Goal: Information Seeking & Learning: Learn about a topic

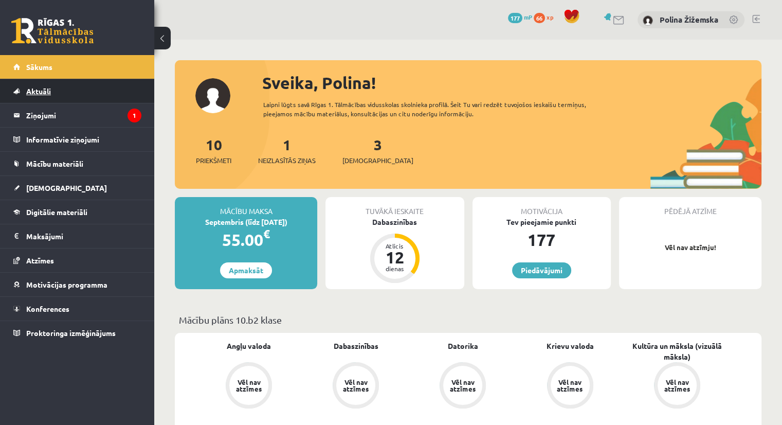
click at [82, 97] on link "Aktuāli" at bounding box center [77, 91] width 128 height 24
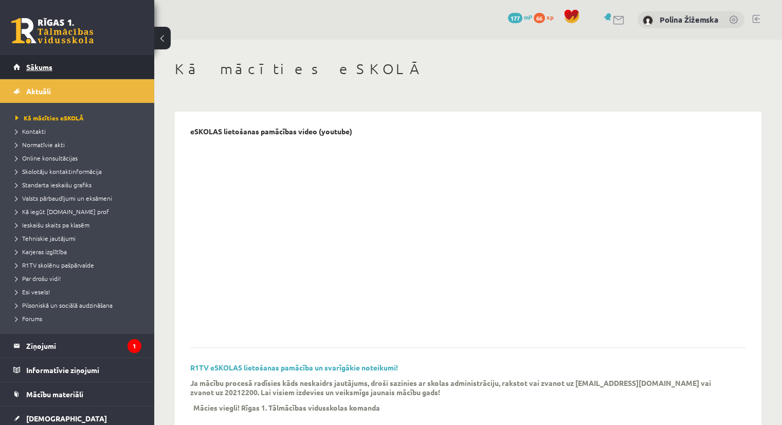
click at [38, 73] on link "Sākums" at bounding box center [77, 67] width 128 height 24
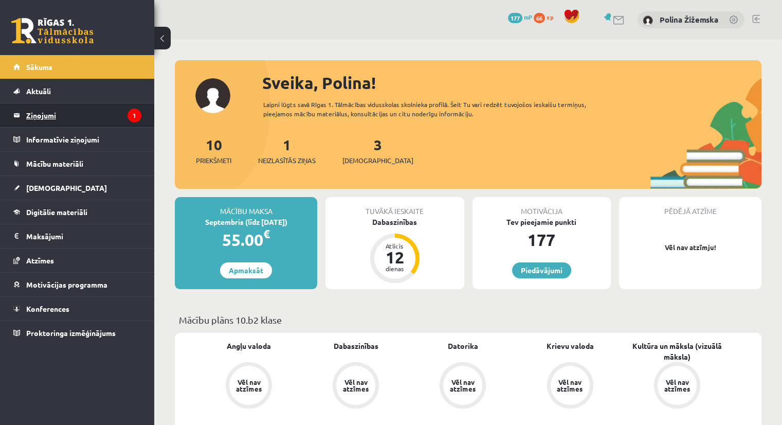
click at [48, 111] on legend "Ziņojumi 1" at bounding box center [83, 115] width 115 height 24
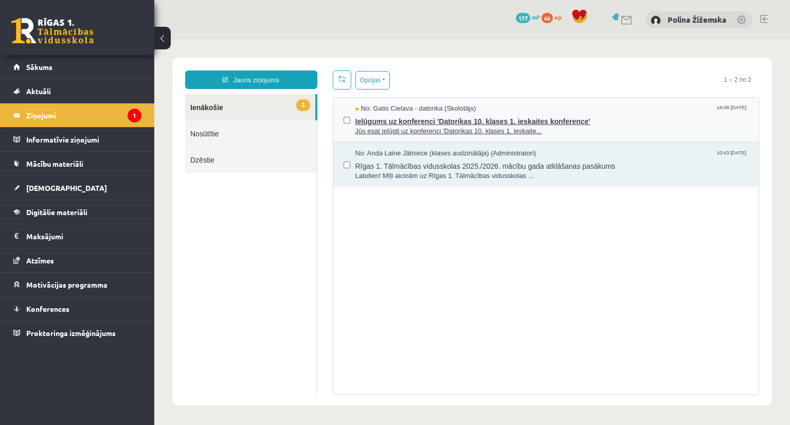
click at [620, 123] on span "Ielūgums uz konferenci 'Datorikas 10. klases 1. ieskaites konference'" at bounding box center [551, 120] width 393 height 13
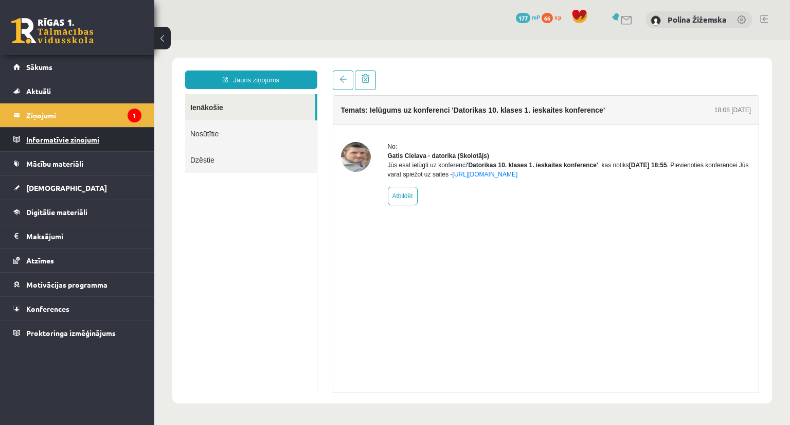
click at [64, 146] on legend "Informatīvie ziņojumi 0" at bounding box center [83, 140] width 115 height 24
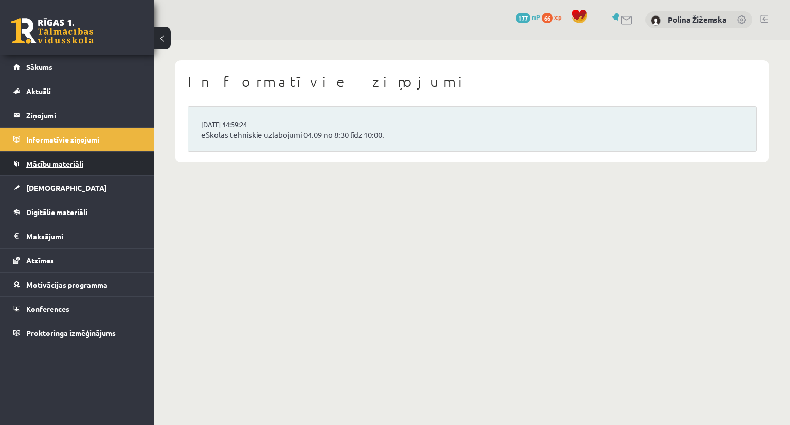
click at [77, 172] on link "Mācību materiāli" at bounding box center [77, 164] width 128 height 24
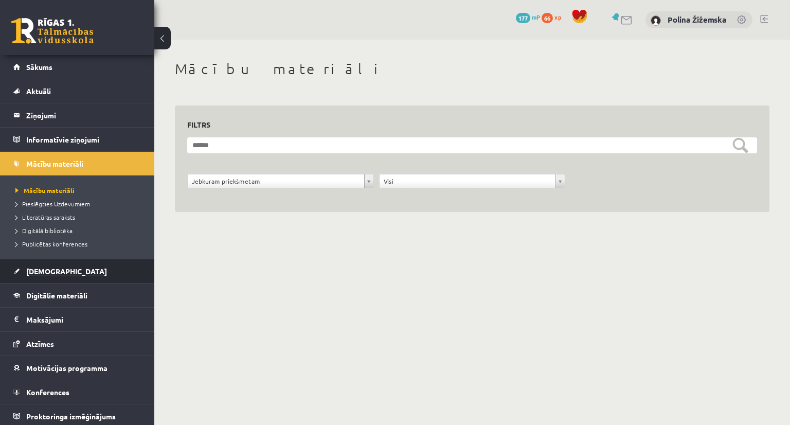
click at [74, 267] on link "[DEMOGRAPHIC_DATA]" at bounding box center [77, 271] width 128 height 24
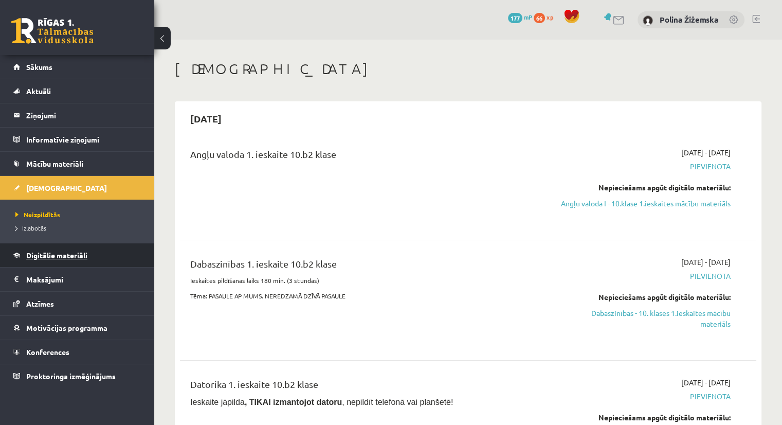
click at [56, 262] on link "Digitālie materiāli" at bounding box center [77, 255] width 128 height 24
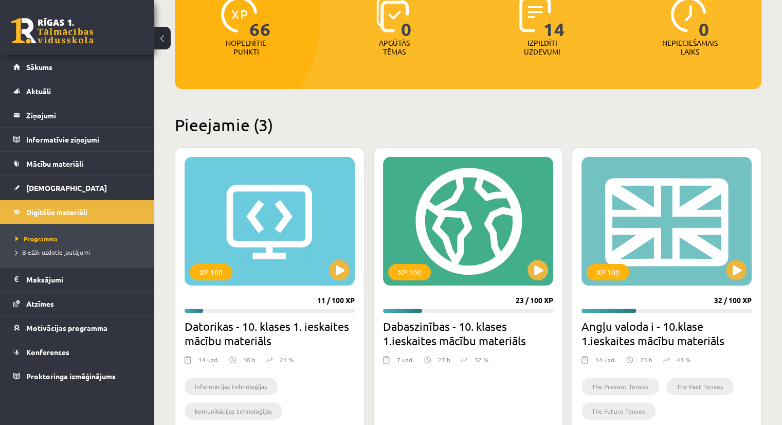
scroll to position [156, 0]
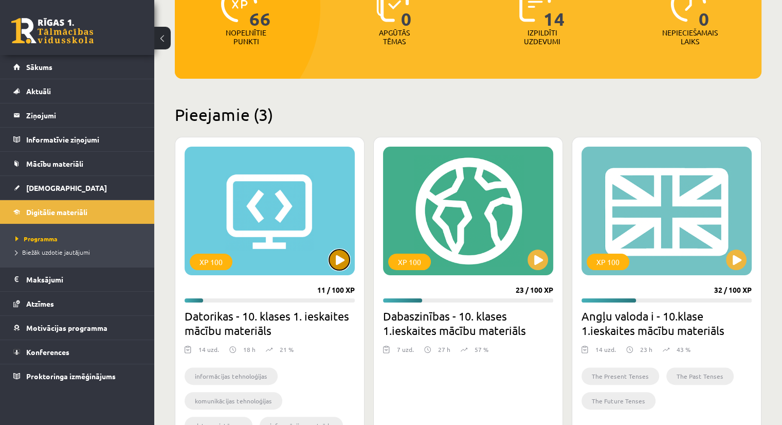
click at [339, 256] on button at bounding box center [339, 259] width 21 height 21
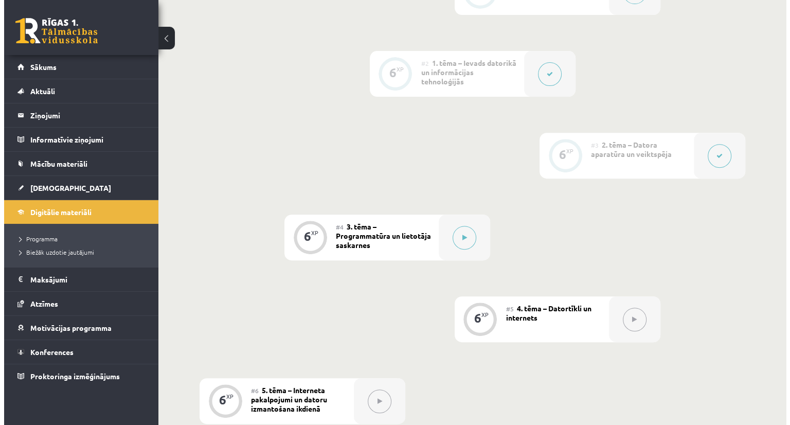
scroll to position [372, 0]
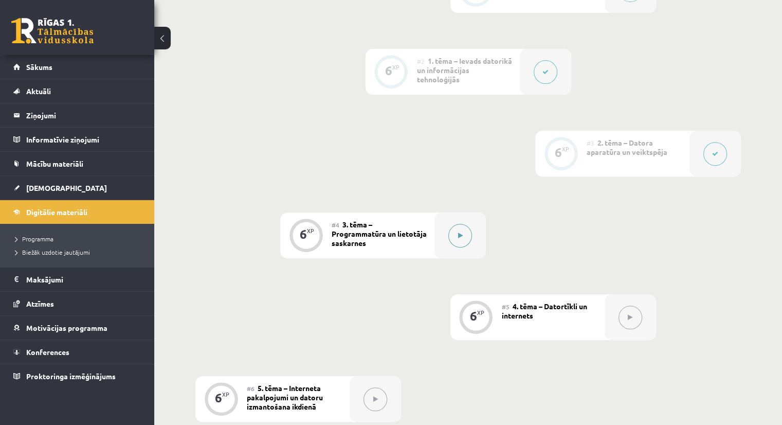
click at [457, 224] on button at bounding box center [460, 236] width 24 height 24
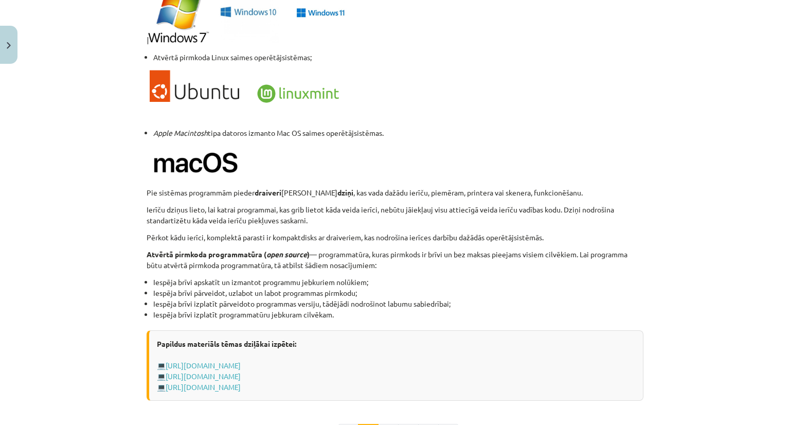
scroll to position [1031, 0]
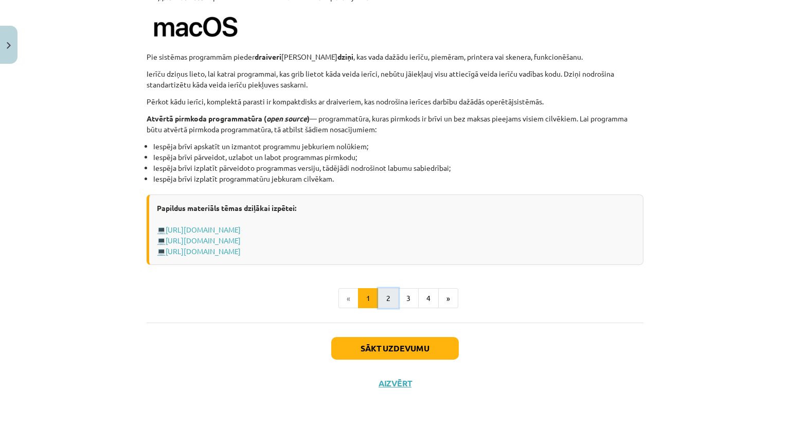
click at [385, 304] on button "2" at bounding box center [388, 298] width 21 height 21
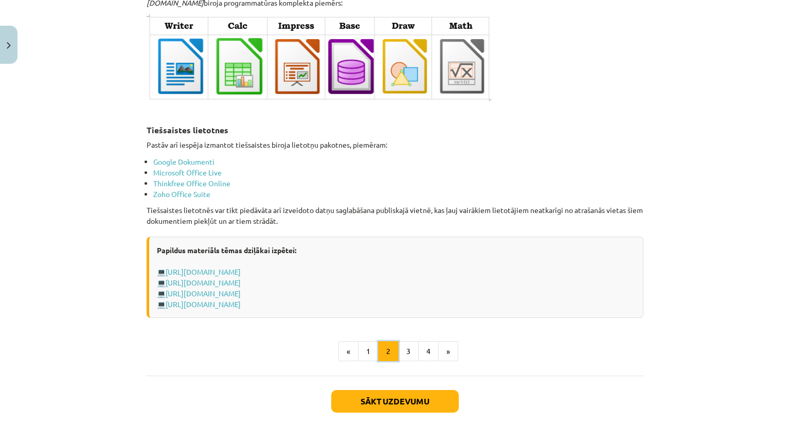
scroll to position [1668, 0]
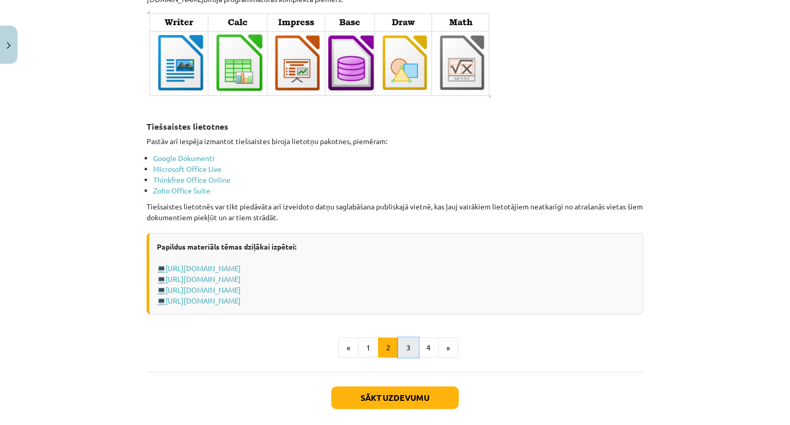
click at [403, 343] on button "3" at bounding box center [408, 347] width 21 height 21
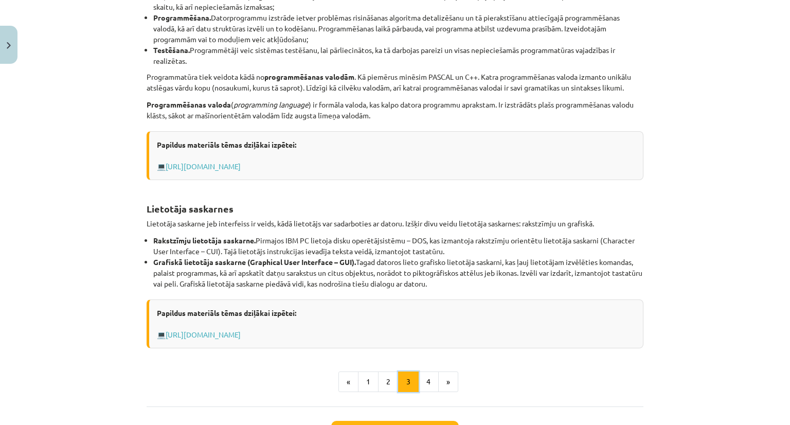
scroll to position [366, 0]
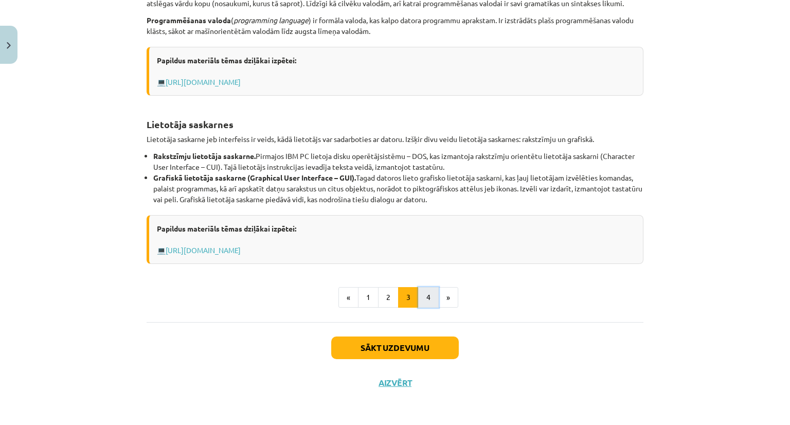
click at [425, 300] on button "4" at bounding box center [428, 297] width 21 height 21
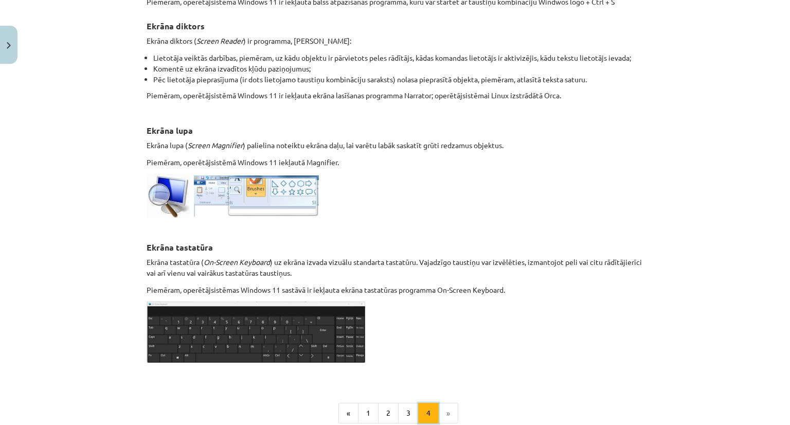
scroll to position [505, 0]
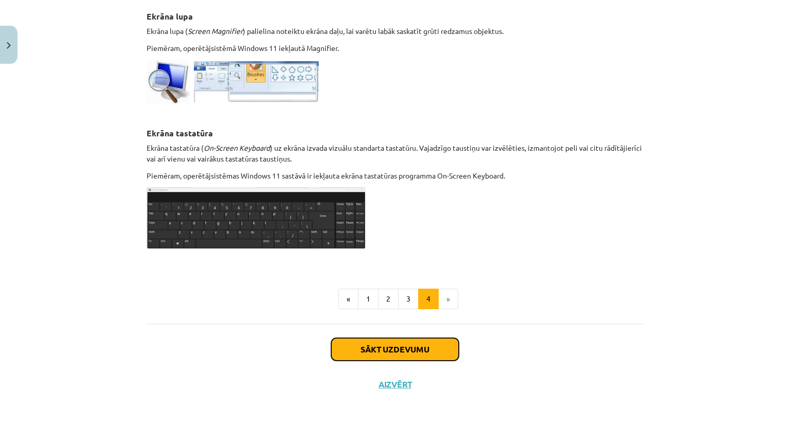
click at [349, 352] on button "Sākt uzdevumu" at bounding box center [395, 349] width 128 height 23
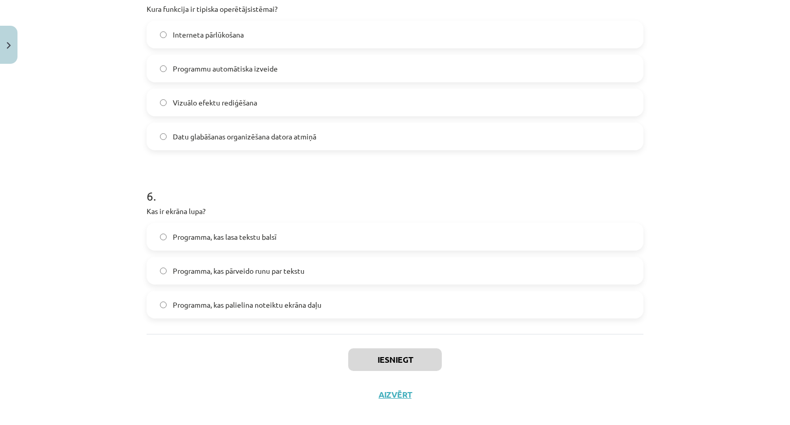
scroll to position [1023, 0]
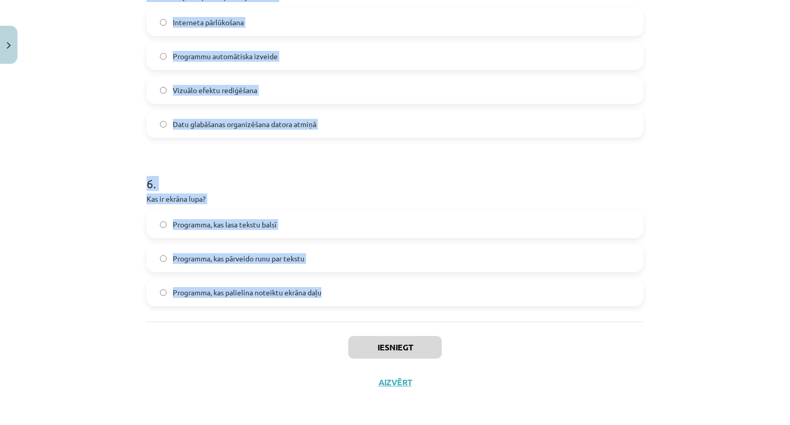
drag, startPoint x: 144, startPoint y: 216, endPoint x: 322, endPoint y: 315, distance: 204.2
copy form "Kas raksturo atvērtā pirmkoda programmatūru? Iespēja brīvi izmantot, pārveidot …"
click at [105, 207] on div "Mācību tēma: Datorikas - 10. klases 1. ieskaites mācību materiāls #4 3. tēma – …" at bounding box center [395, 212] width 790 height 425
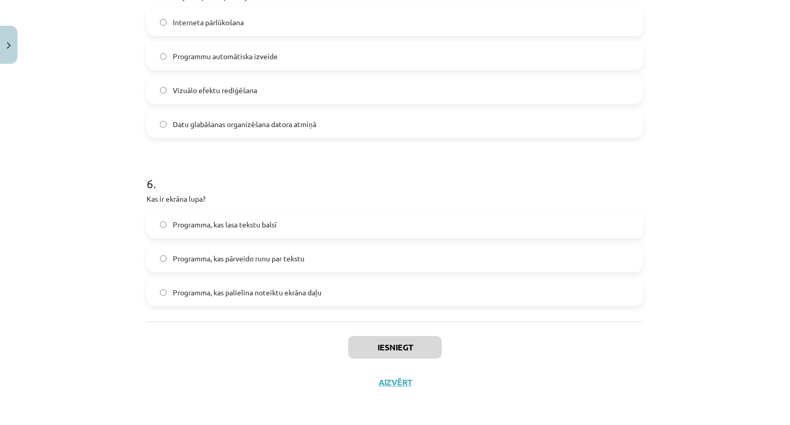
click at [182, 289] on span "Programma, kas palielina noteiktu ekrāna daļu" at bounding box center [247, 292] width 149 height 11
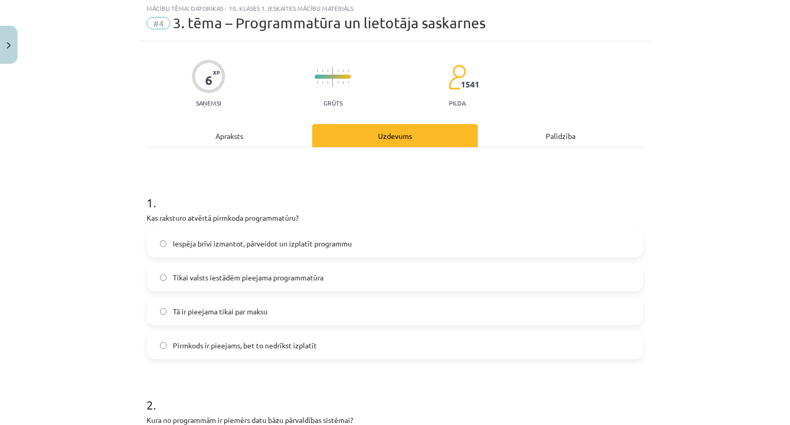
scroll to position [0, 0]
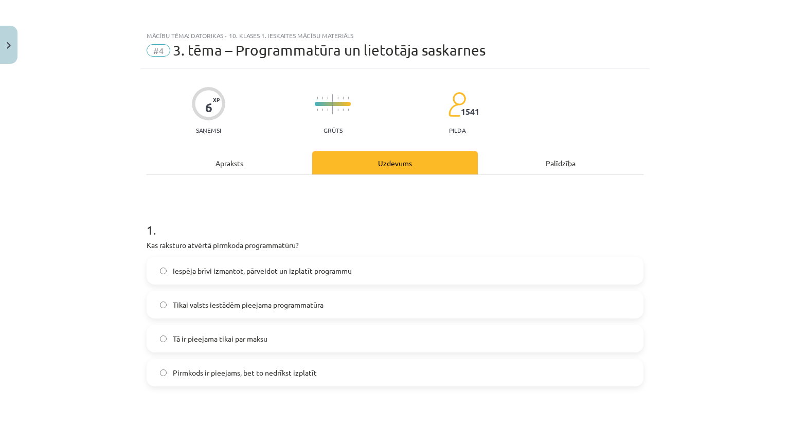
click at [181, 276] on label "Iespēja brīvi izmantot, pārveidot un izplatīt programmu" at bounding box center [395, 271] width 495 height 26
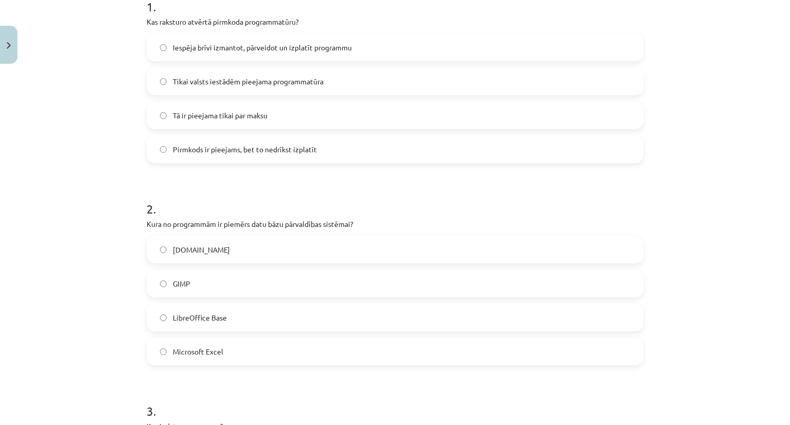
scroll to position [248, 0]
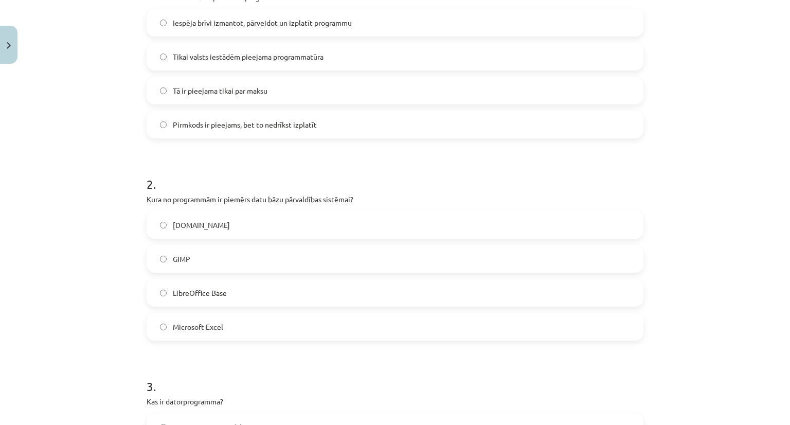
click at [175, 291] on span "LibreOffice Base" at bounding box center [200, 292] width 54 height 11
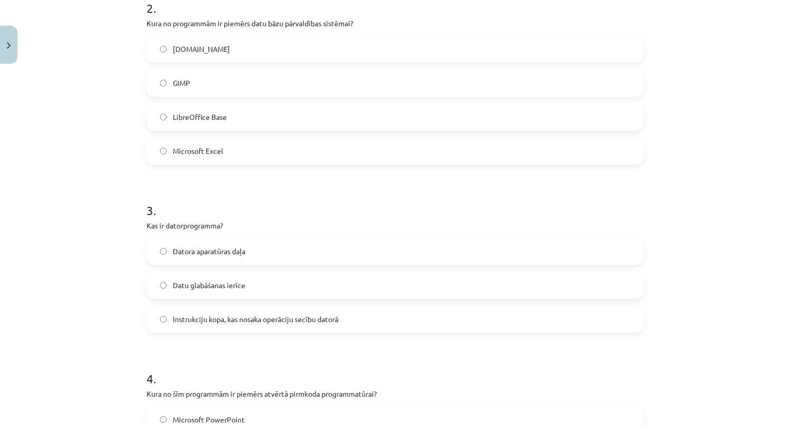
scroll to position [446, 0]
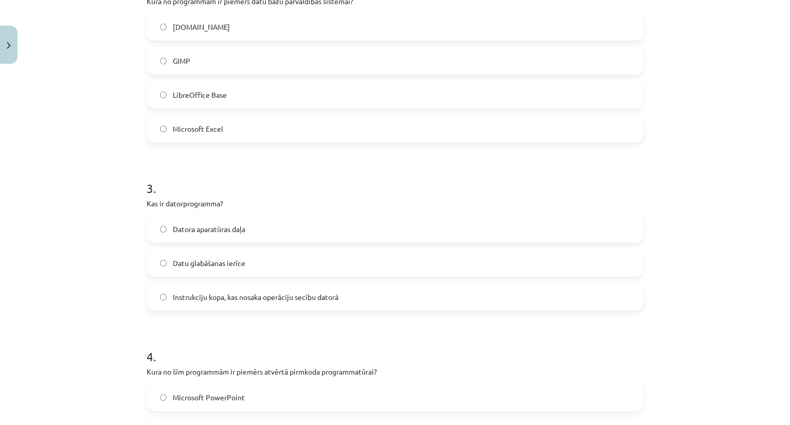
click at [161, 302] on label "Instrukciju kopa, kas nosaka operāciju secību datorā" at bounding box center [395, 297] width 495 height 26
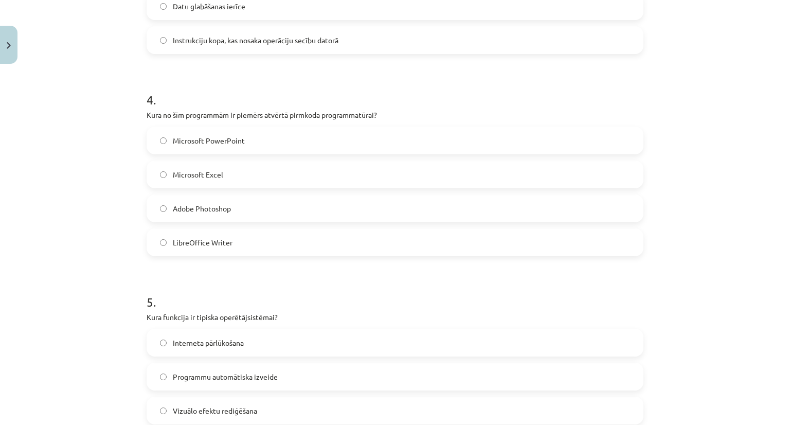
scroll to position [703, 0]
click at [182, 248] on label "LibreOffice Writer" at bounding box center [395, 242] width 495 height 26
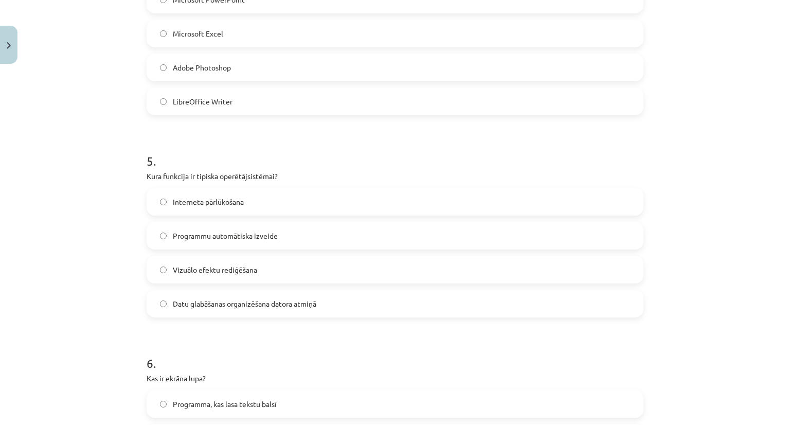
scroll to position [844, 0]
click at [163, 296] on label "Datu glabāšanas organizēšana datora atmiņā" at bounding box center [395, 303] width 495 height 26
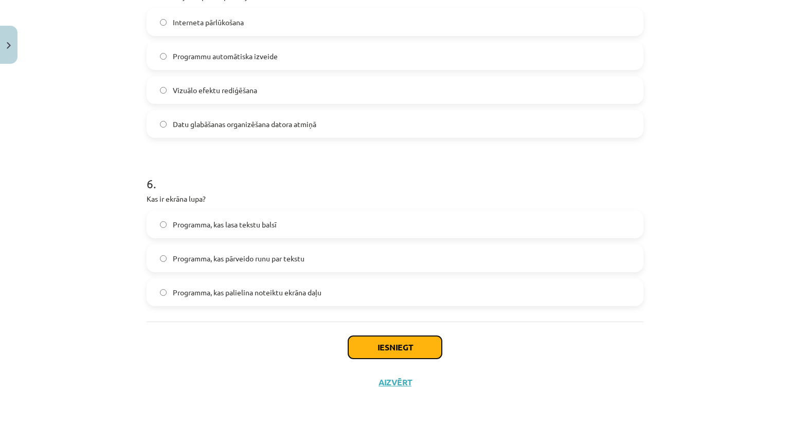
click at [402, 352] on button "Iesniegt" at bounding box center [395, 347] width 94 height 23
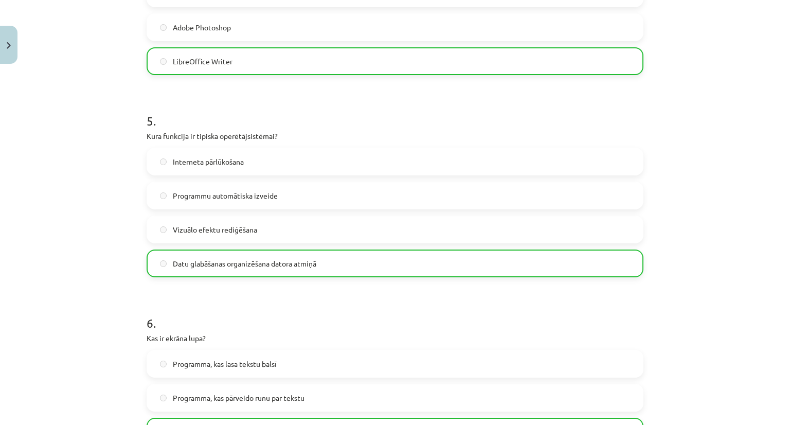
scroll to position [1055, 0]
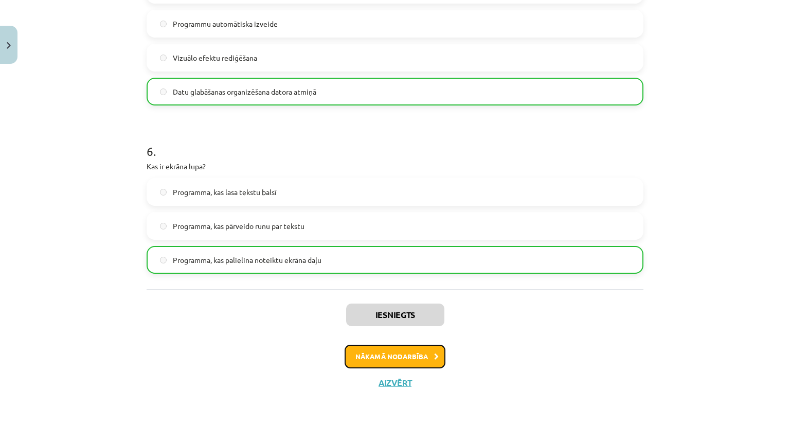
click at [418, 362] on button "Nākamā nodarbība" at bounding box center [395, 357] width 101 height 24
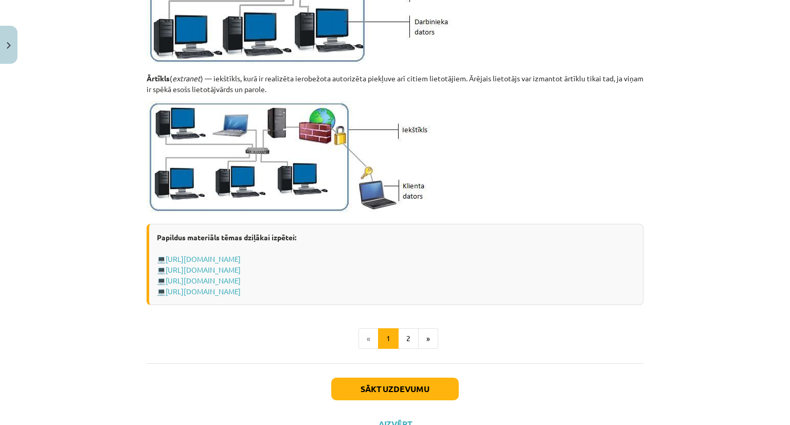
scroll to position [1208, 0]
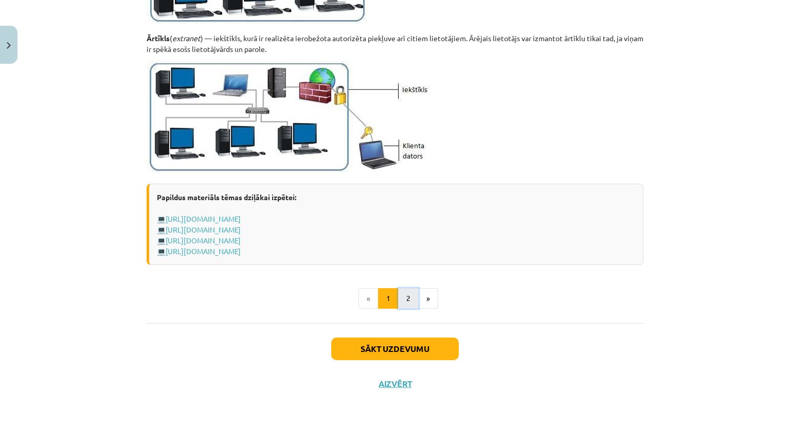
click at [398, 299] on button "2" at bounding box center [408, 298] width 21 height 21
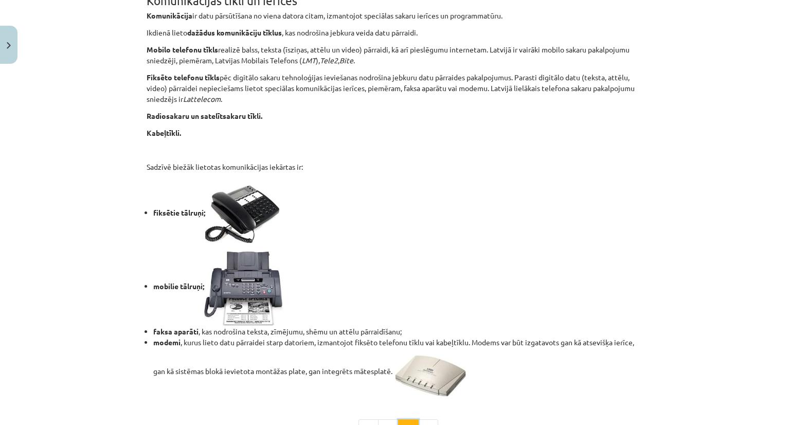
scroll to position [837, 0]
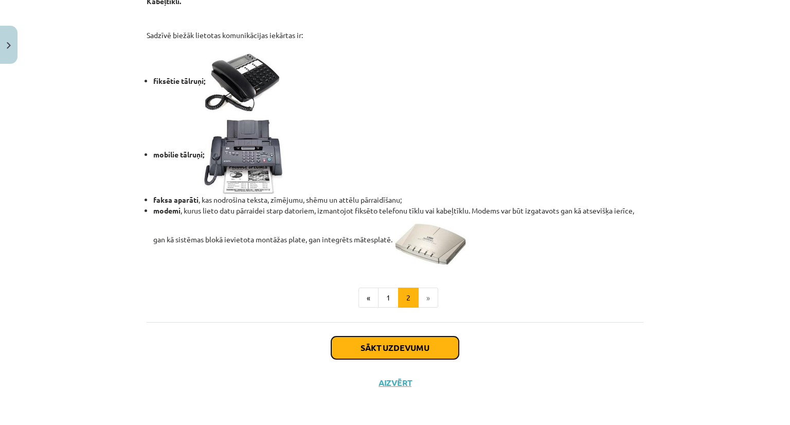
click at [359, 353] on button "Sākt uzdevumu" at bounding box center [395, 347] width 128 height 23
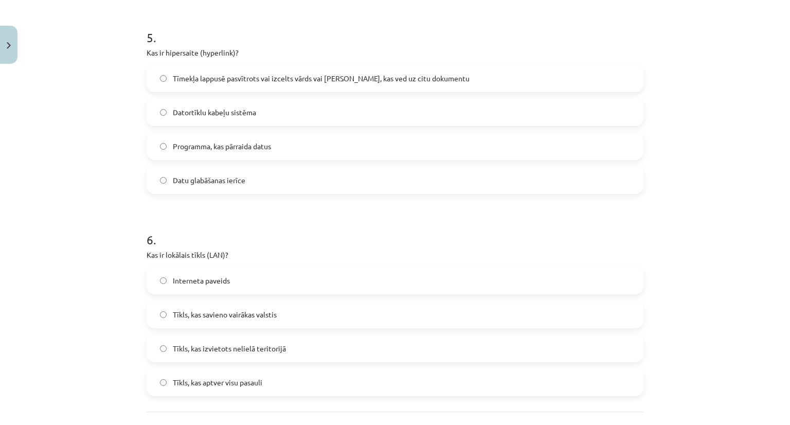
scroll to position [1091, 0]
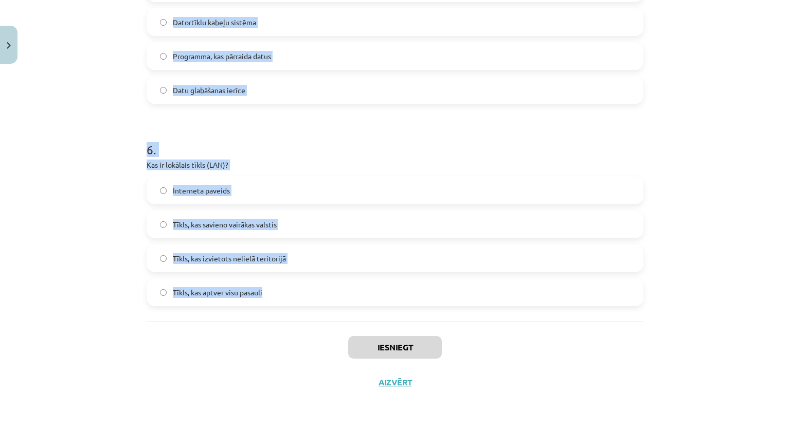
drag, startPoint x: 142, startPoint y: 218, endPoint x: 259, endPoint y: 311, distance: 150.0
copy form "Kas ir datortīkls? Tīmekļa vietne Datoru un ar tiem saistīto ierīču grupa, kas …"
click at [128, 168] on div "Mācību tēma: Datorikas - 10. klases 1. ieskaites mācību materiāls #5 4. tēma – …" at bounding box center [395, 212] width 790 height 425
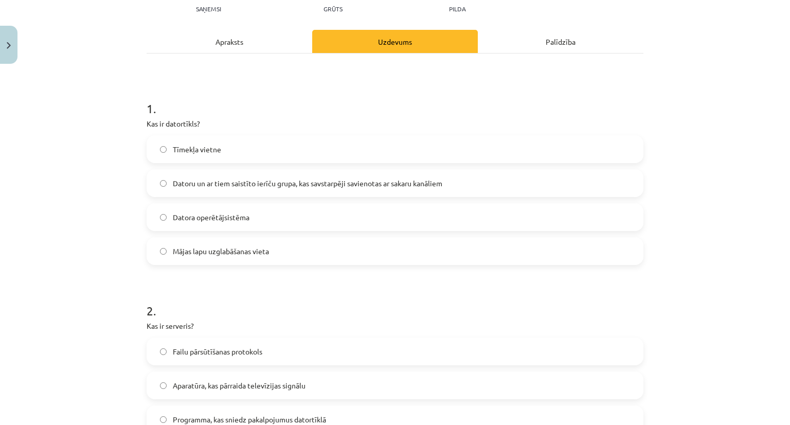
scroll to position [117, 0]
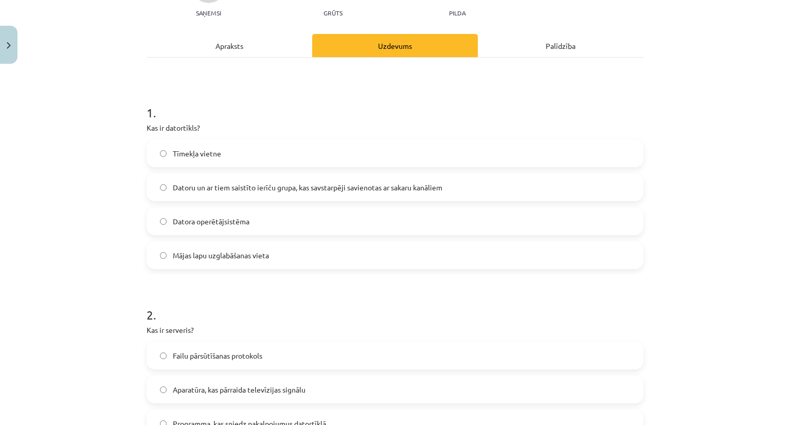
click at [178, 190] on span "Datoru un ar tiem saistīto ierīču grupa, kas savstarpēji savienotas ar sakaru k…" at bounding box center [307, 187] width 269 height 11
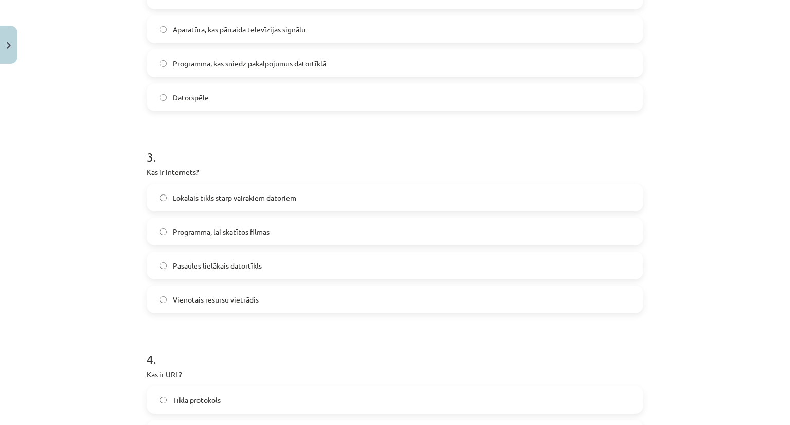
scroll to position [478, 0]
click at [190, 267] on span "Pasaules lielākais datortīkls" at bounding box center [217, 264] width 89 height 11
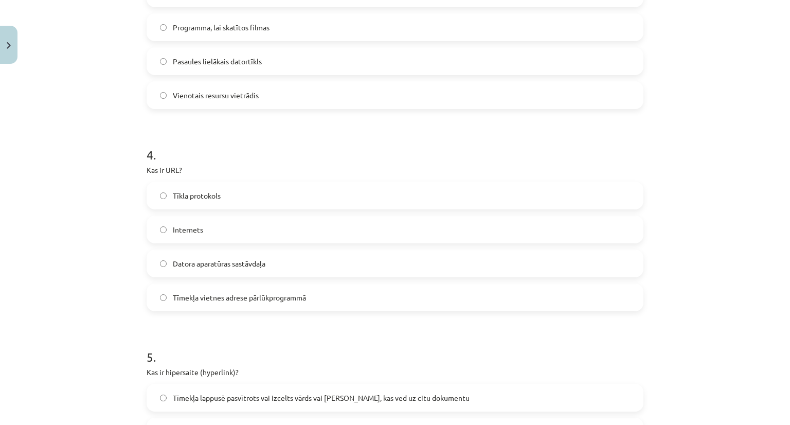
scroll to position [691, 0]
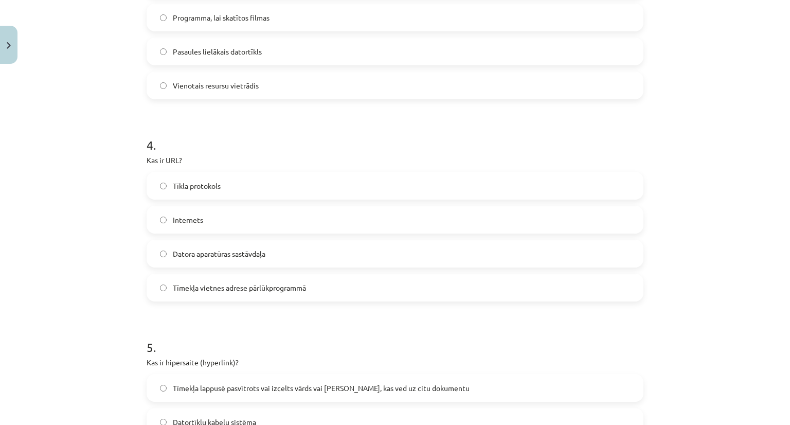
click at [173, 280] on label "Tīmekļa vietnes adrese pārlūkprogrammā" at bounding box center [395, 288] width 495 height 26
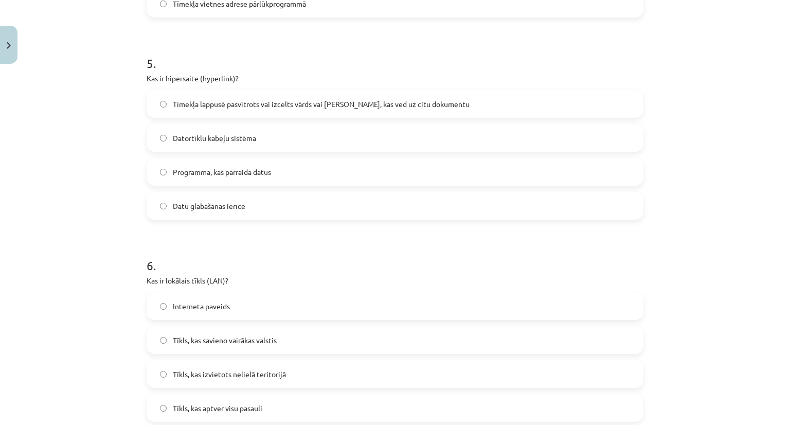
scroll to position [976, 0]
click at [159, 105] on label "Tīmekļa lappusē pasvītrots vai izcelts vārds vai frāze, kas ved uz citu dokumen…" at bounding box center [395, 103] width 495 height 26
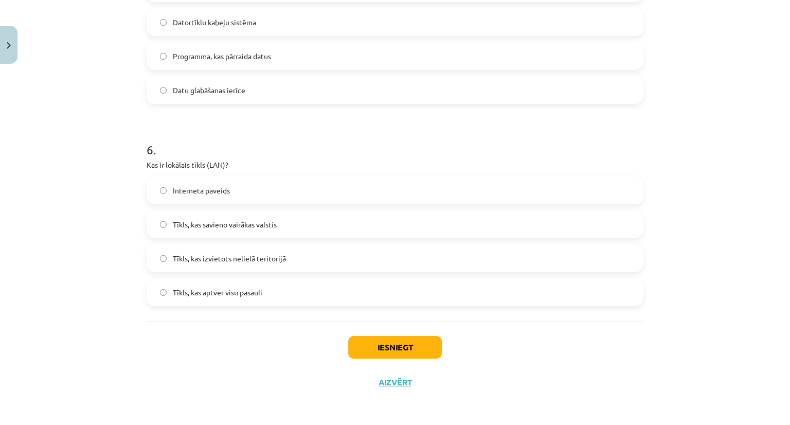
click at [189, 259] on span "Tīkls, kas izvietots nelielā teritorijā" at bounding box center [229, 258] width 113 height 11
click at [416, 353] on button "Iesniegt" at bounding box center [395, 347] width 94 height 23
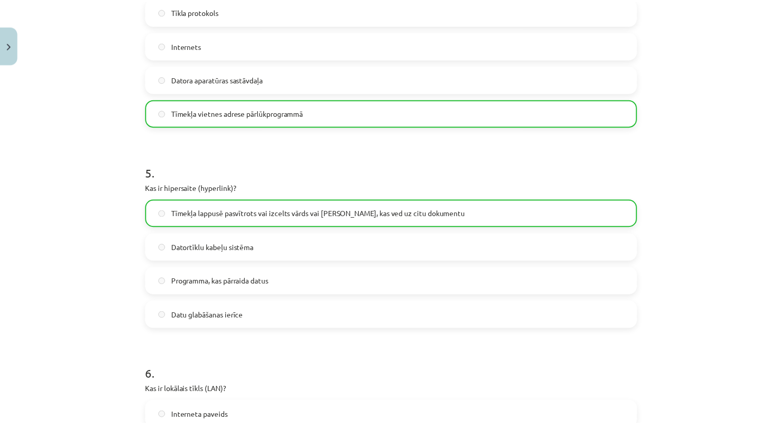
scroll to position [864, 0]
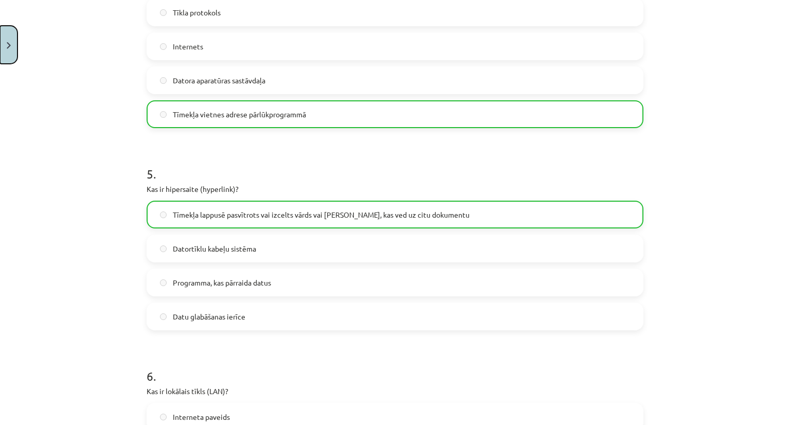
click at [11, 39] on button "Close" at bounding box center [8, 45] width 17 height 38
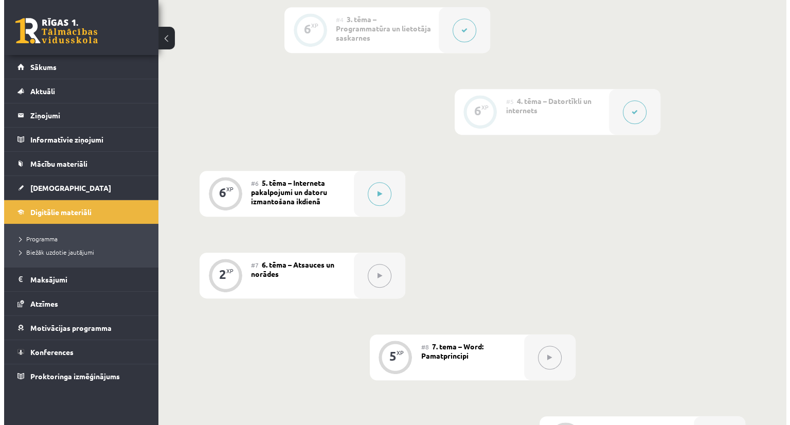
scroll to position [565, 0]
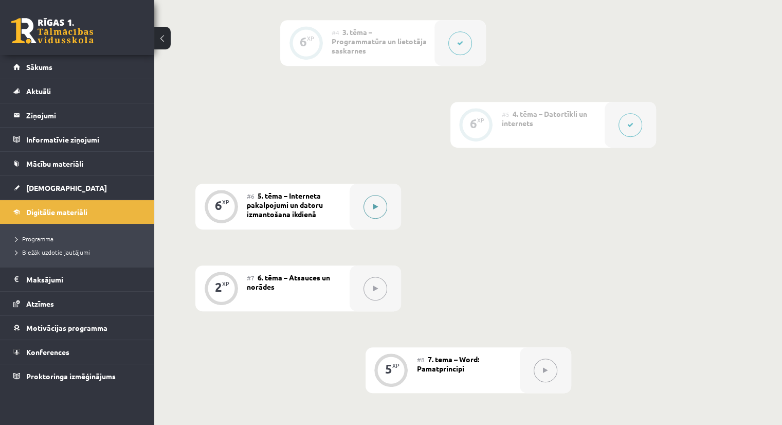
click at [364, 187] on div at bounding box center [375, 207] width 51 height 46
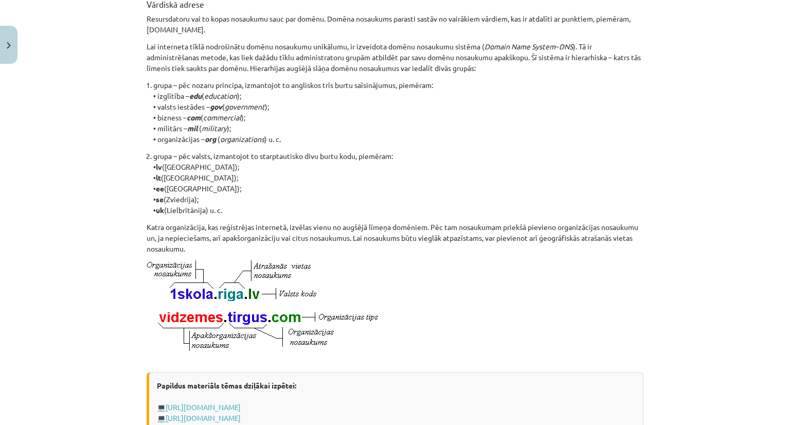
scroll to position [530, 0]
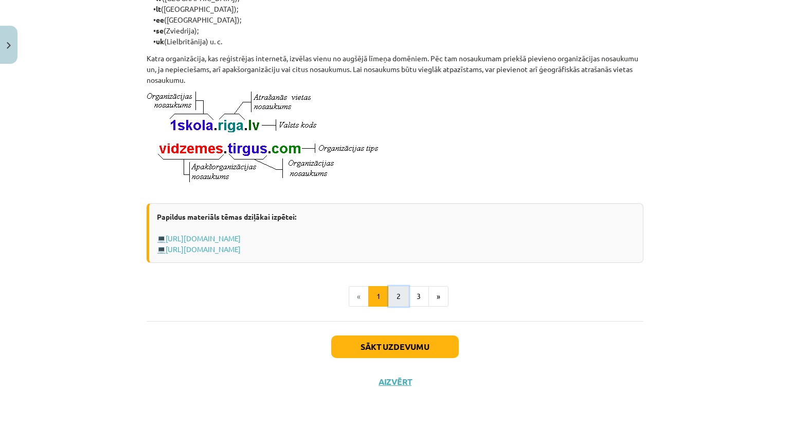
click at [388, 293] on button "2" at bounding box center [398, 296] width 21 height 21
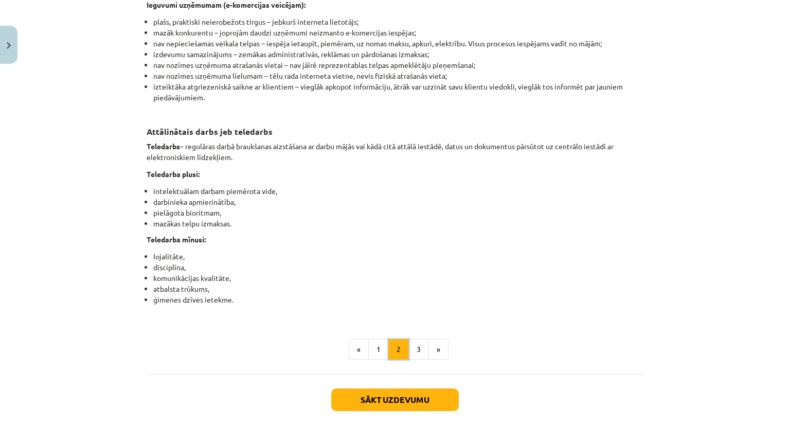
scroll to position [1619, 0]
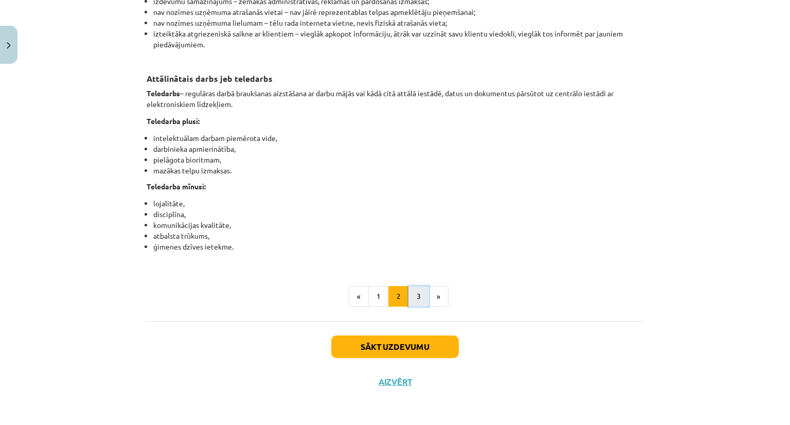
click at [416, 297] on button "3" at bounding box center [418, 296] width 21 height 21
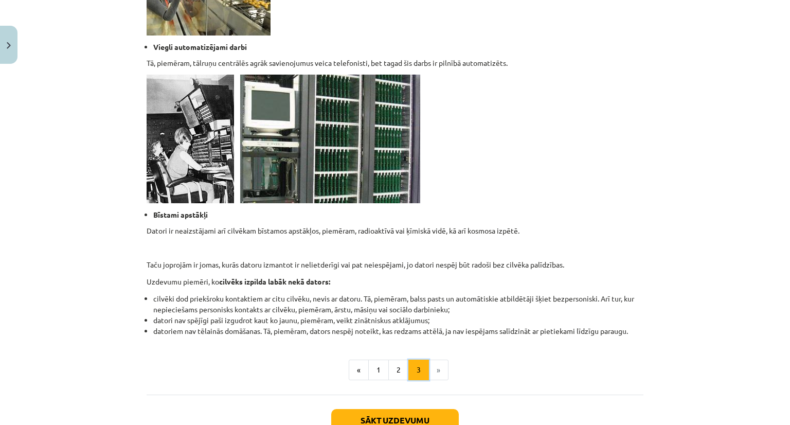
scroll to position [951, 0]
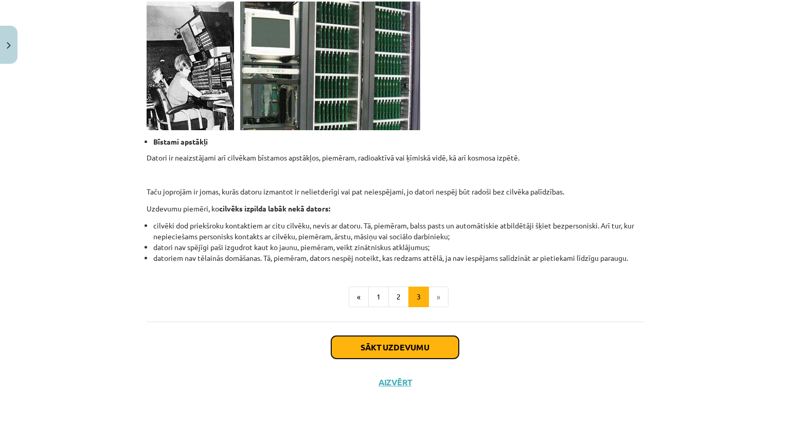
click at [351, 347] on button "Sākt uzdevumu" at bounding box center [395, 347] width 128 height 23
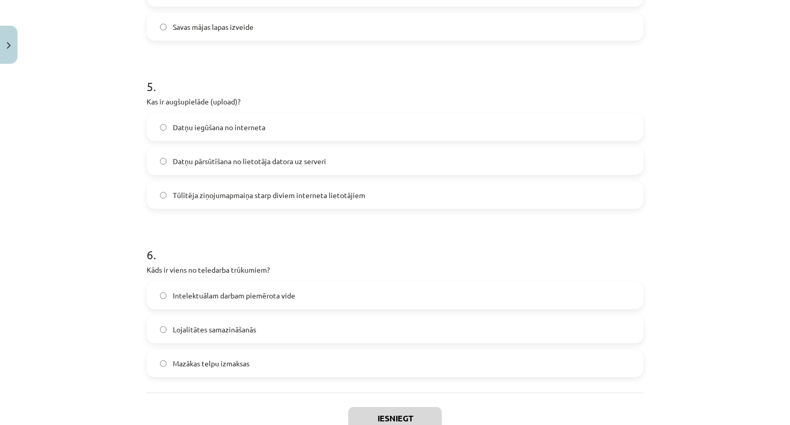
scroll to position [1023, 0]
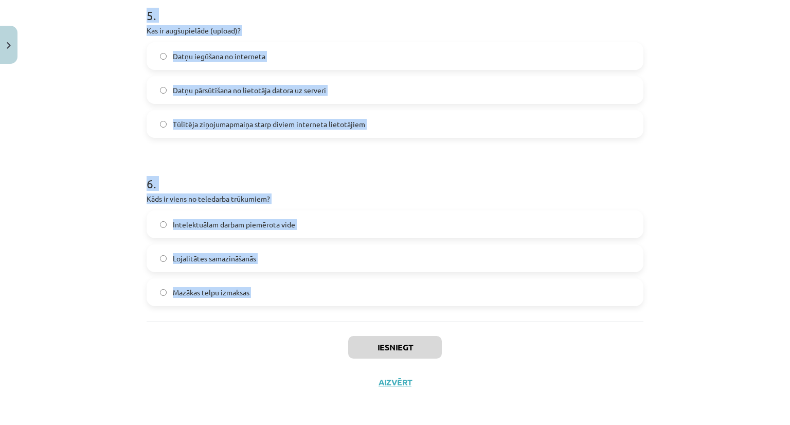
drag, startPoint x: 142, startPoint y: 219, endPoint x: 264, endPoint y: 326, distance: 162.2
copy form "Kas ir domēna vārds? Vārds, kas identificē resursdatoru vai to kopu internetā S…"
click at [95, 184] on div "Mācību tēma: Datorikas - 10. klases 1. ieskaites mācību materiāls #6 5. tēma – …" at bounding box center [395, 212] width 790 height 425
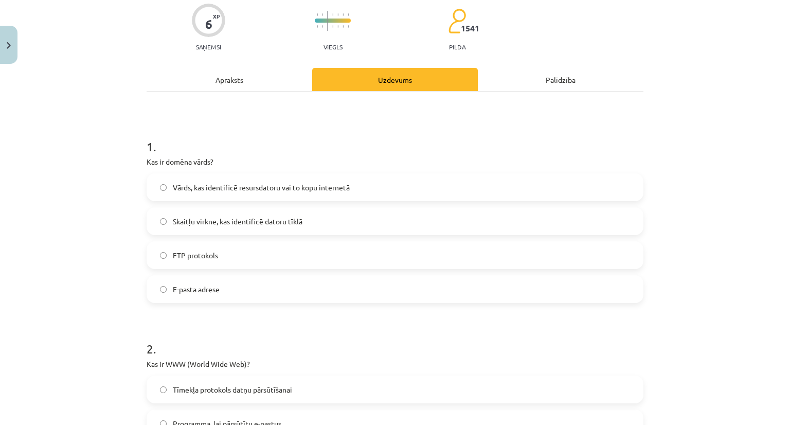
scroll to position [83, 0]
click at [191, 190] on span "Vārds, kas identificē resursdatoru vai to kopu internetā" at bounding box center [261, 188] width 177 height 11
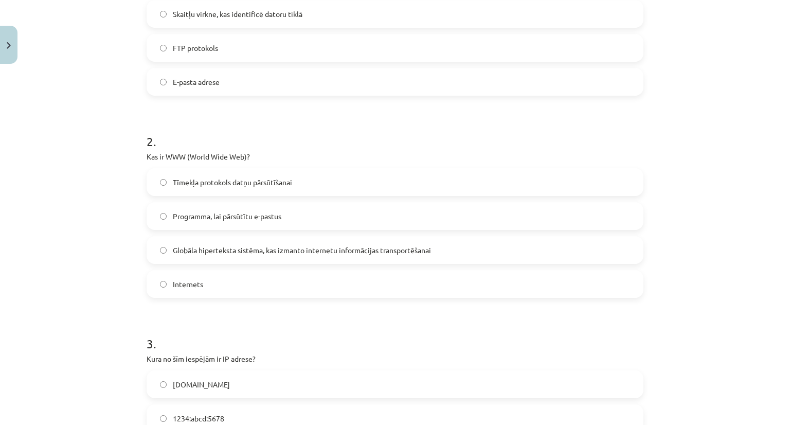
scroll to position [292, 0]
click at [161, 254] on label "Globāla hiperteksta sistēma, kas izmanto internetu informācijas transportēšanai" at bounding box center [395, 249] width 495 height 26
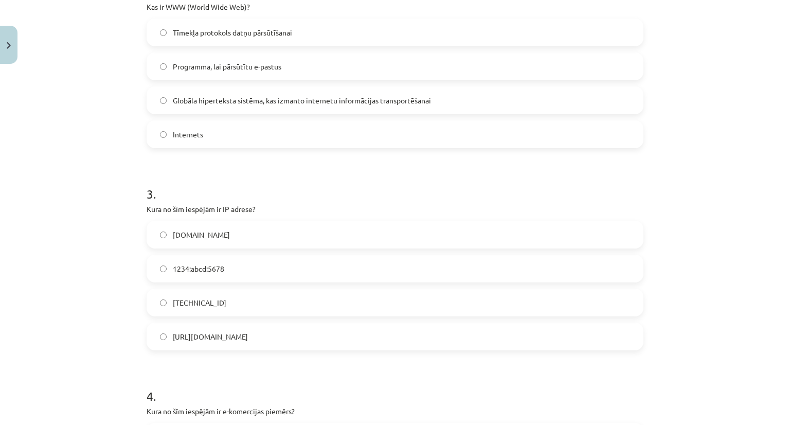
scroll to position [471, 0]
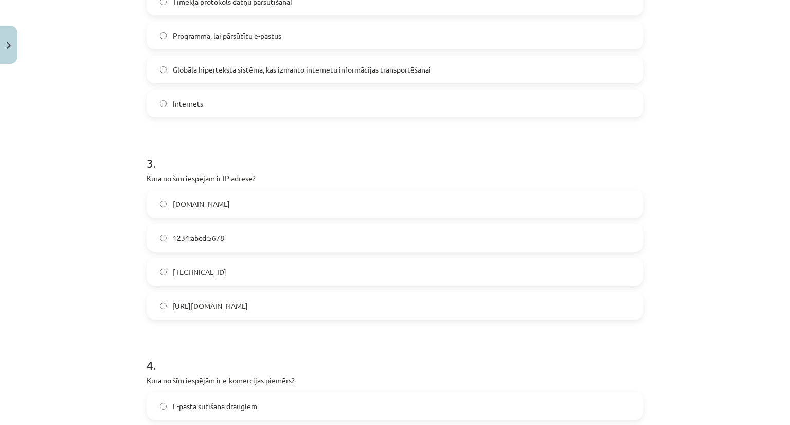
click at [183, 274] on span "192.100.81.101" at bounding box center [199, 271] width 53 height 11
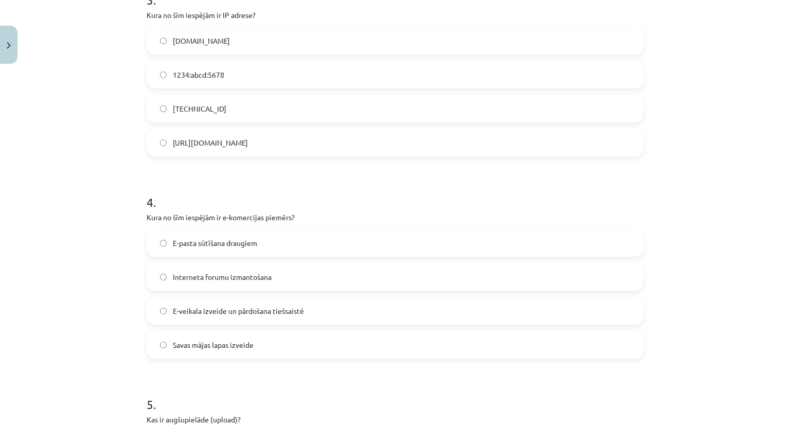
scroll to position [642, 0]
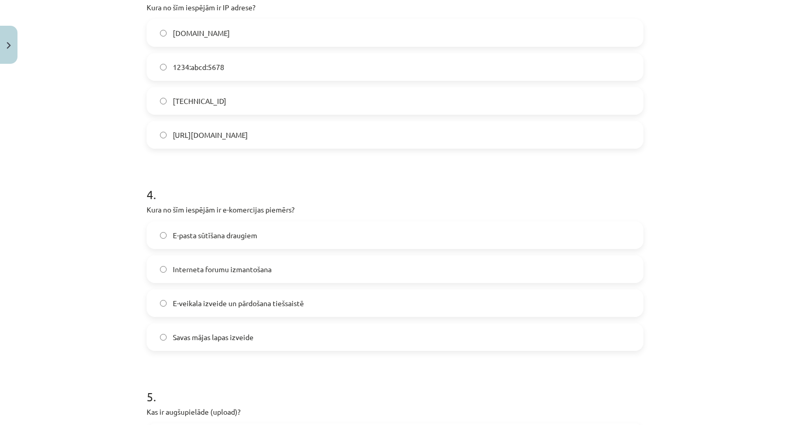
click at [166, 298] on label "E-veikala izveide un pārdošana tiešsaistē" at bounding box center [395, 303] width 495 height 26
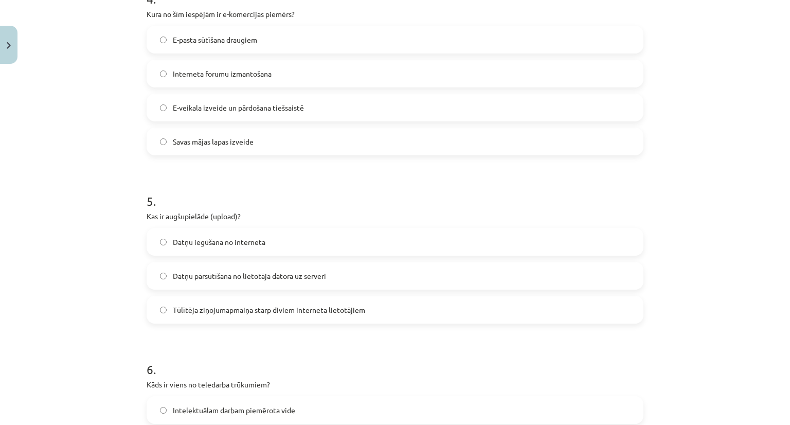
scroll to position [838, 0]
click at [180, 273] on span "Datņu pārsūtīšana no lietotāja datora uz serveri" at bounding box center [249, 275] width 153 height 11
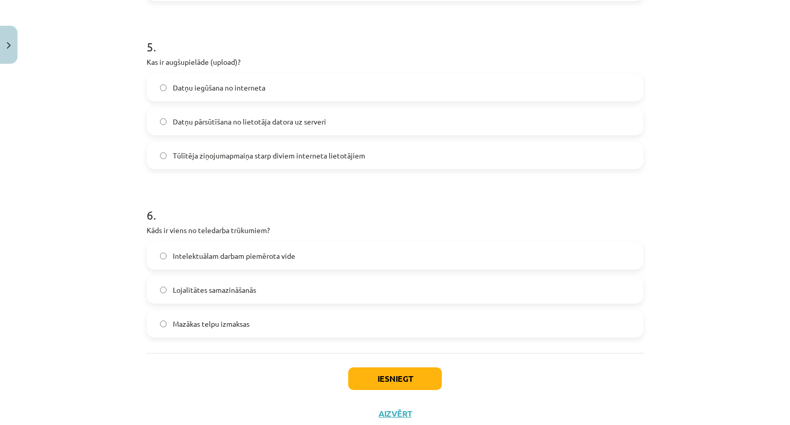
scroll to position [1008, 0]
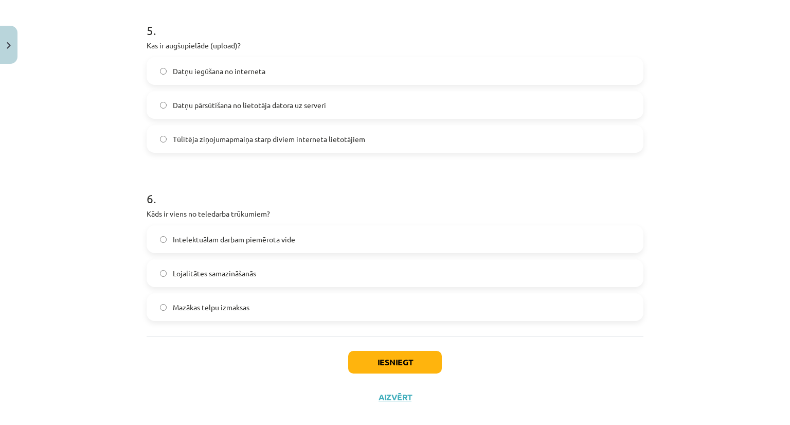
click at [164, 266] on label "Lojalitātes samazināšanās" at bounding box center [395, 273] width 495 height 26
click at [404, 372] on button "Iesniegt" at bounding box center [395, 362] width 94 height 23
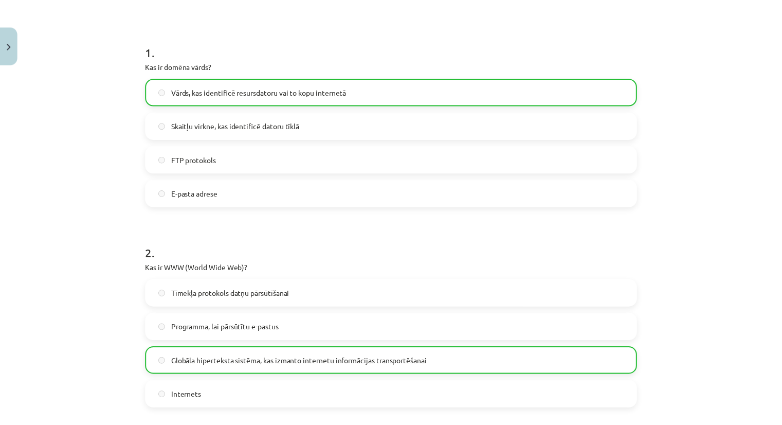
scroll to position [158, 0]
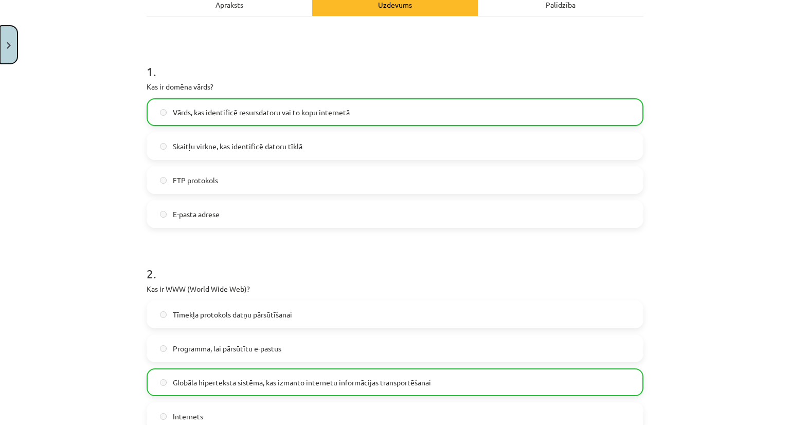
click at [6, 47] on button "Close" at bounding box center [8, 45] width 17 height 38
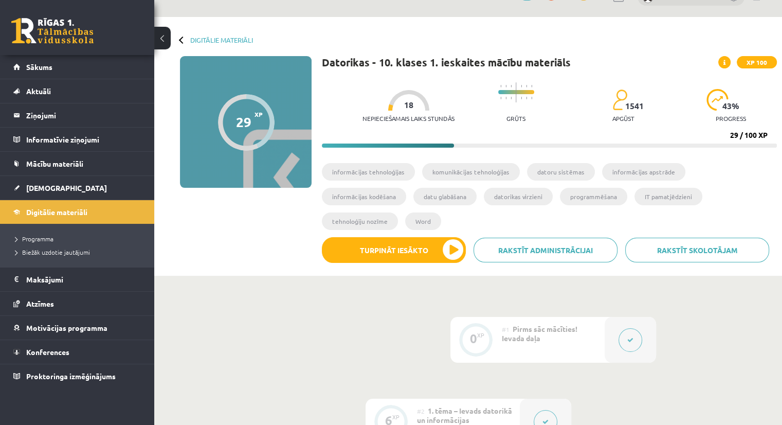
scroll to position [0, 0]
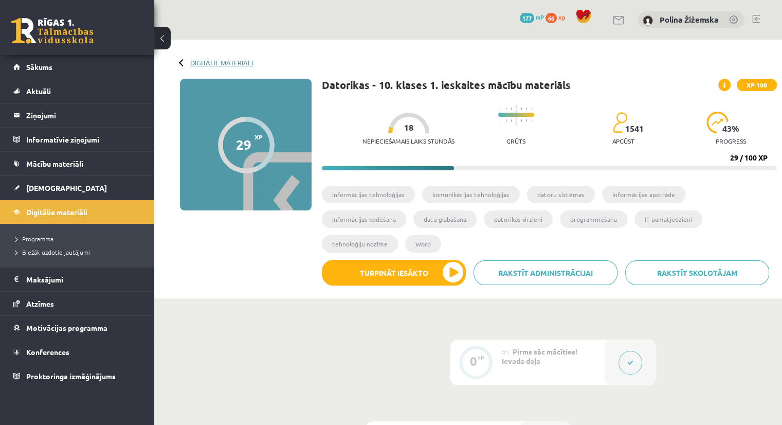
click at [204, 64] on link "Digitālie materiāli" at bounding box center [221, 63] width 63 height 8
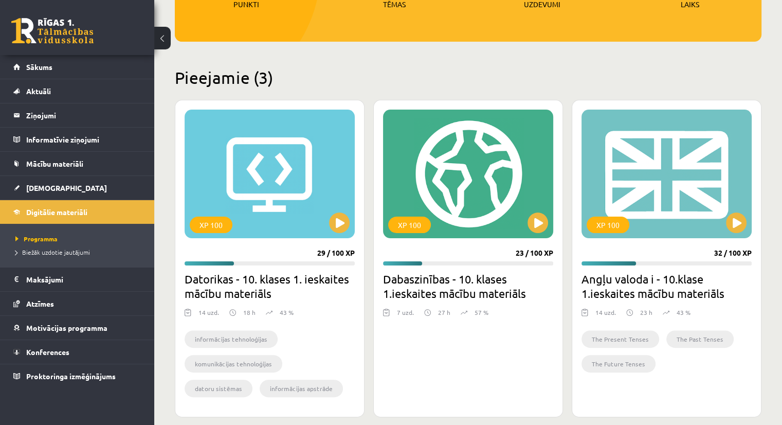
scroll to position [195, 0]
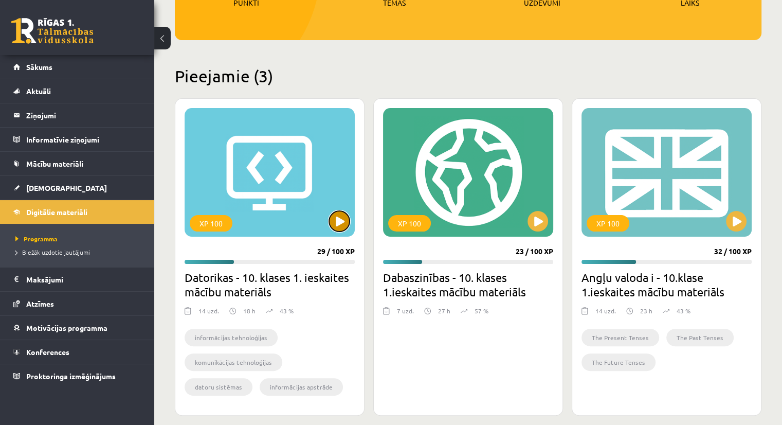
click at [340, 224] on button at bounding box center [339, 221] width 21 height 21
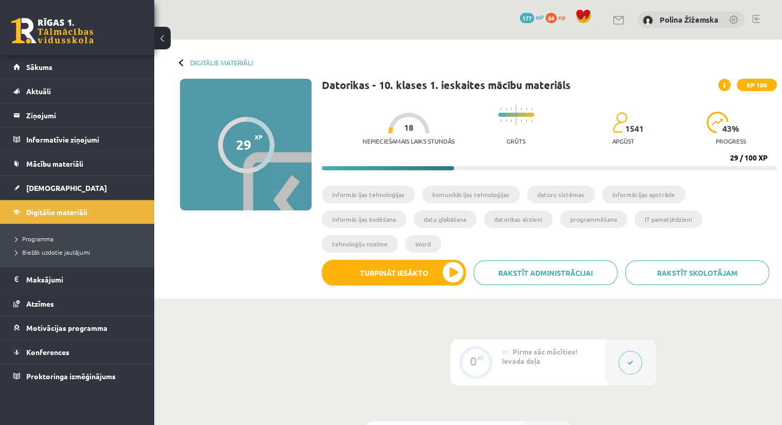
click at [748, 85] on span "XP 100" at bounding box center [757, 85] width 40 height 12
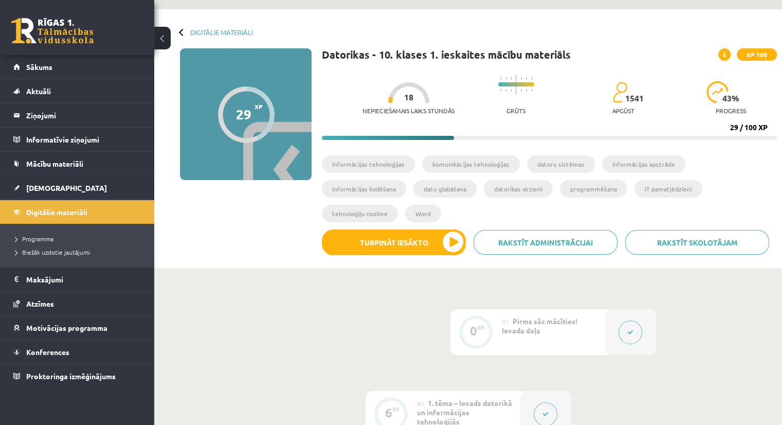
scroll to position [168, 0]
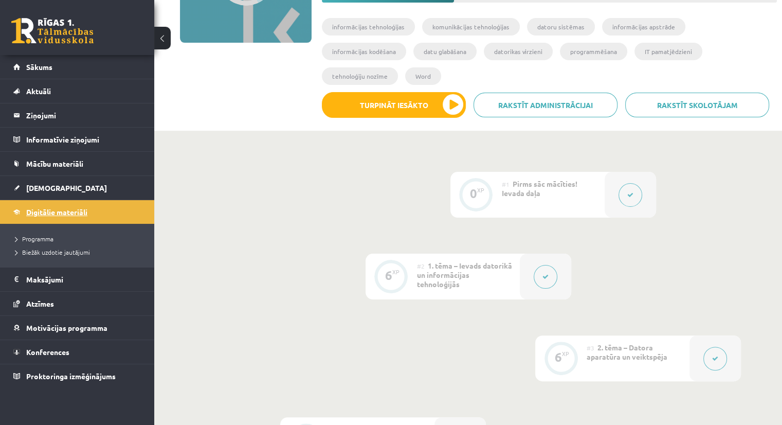
click at [73, 209] on span "Digitālie materiāli" at bounding box center [56, 211] width 61 height 9
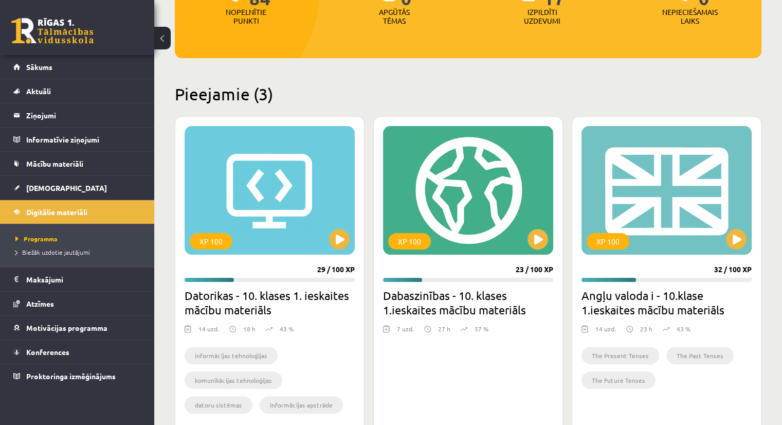
scroll to position [179, 0]
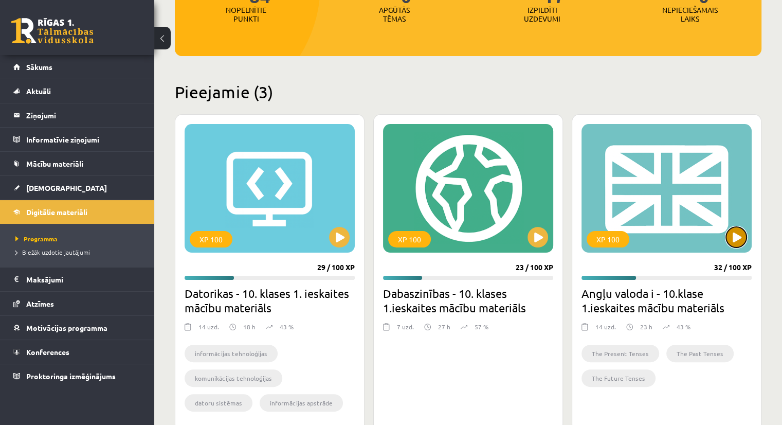
click at [729, 240] on button at bounding box center [736, 237] width 21 height 21
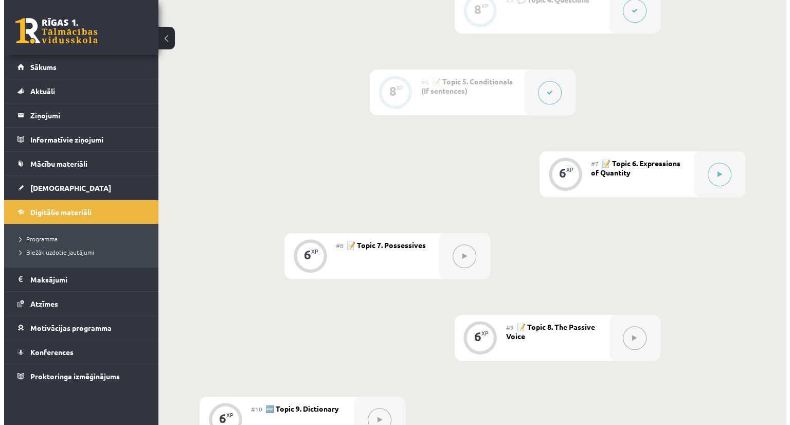
scroll to position [629, 0]
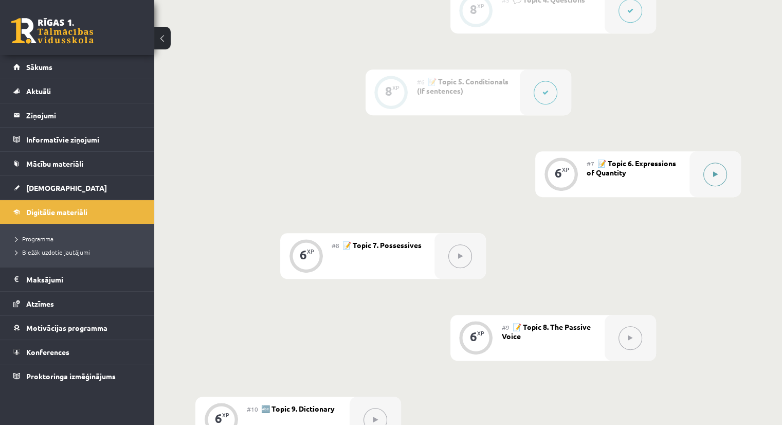
click at [713, 172] on icon at bounding box center [715, 174] width 5 height 6
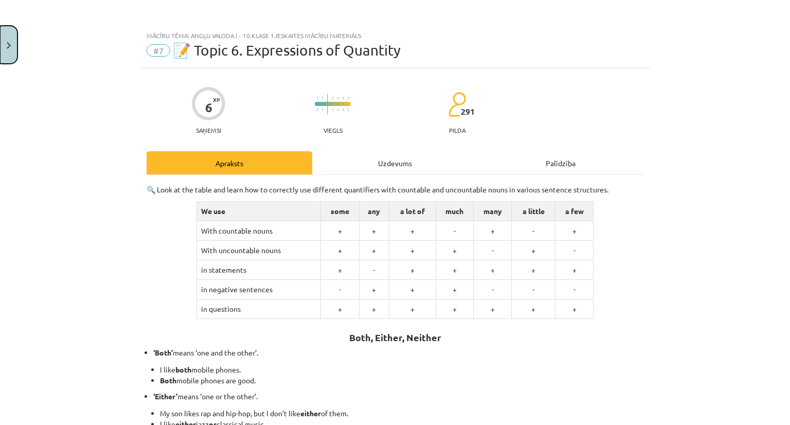
click at [6, 33] on button "Close" at bounding box center [8, 45] width 17 height 38
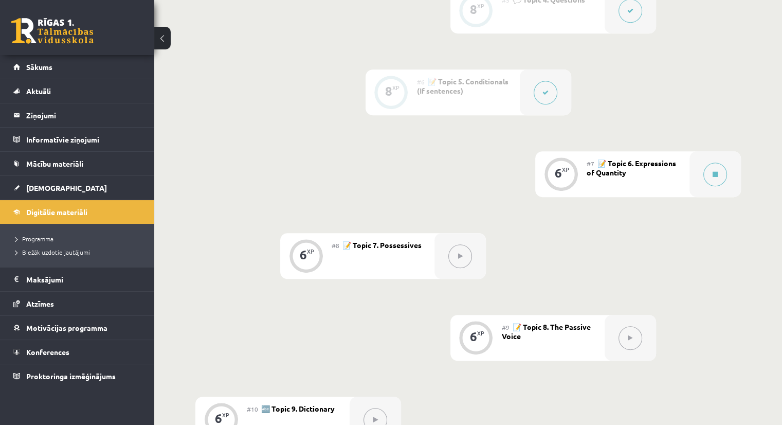
click at [542, 94] on button at bounding box center [546, 93] width 24 height 24
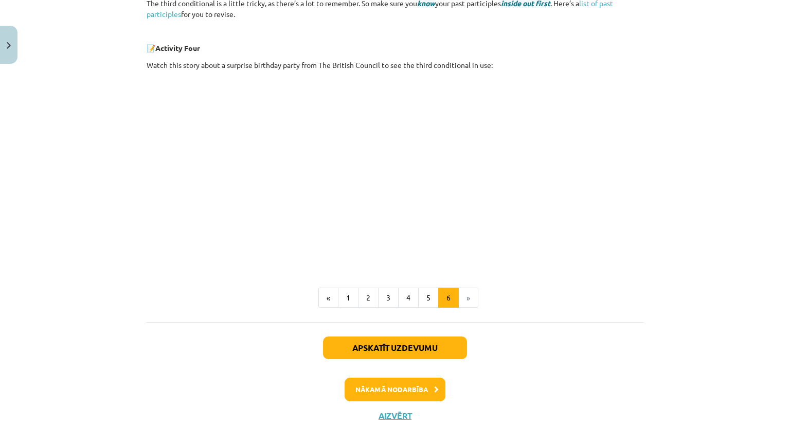
scroll to position [412, 0]
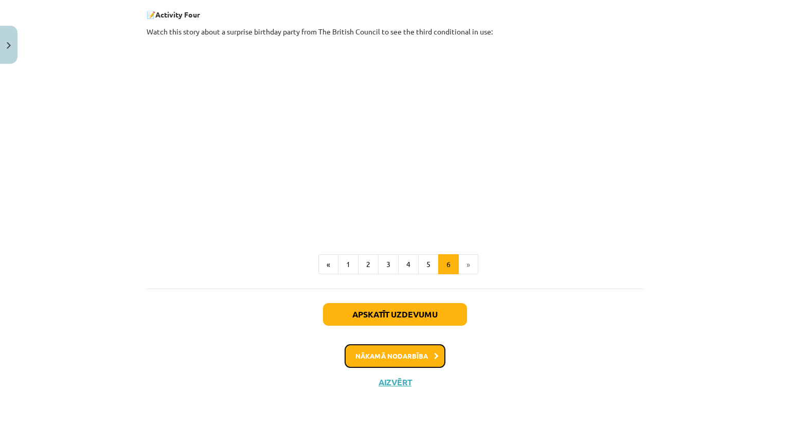
click at [376, 353] on button "Nākamā nodarbība" at bounding box center [395, 356] width 101 height 24
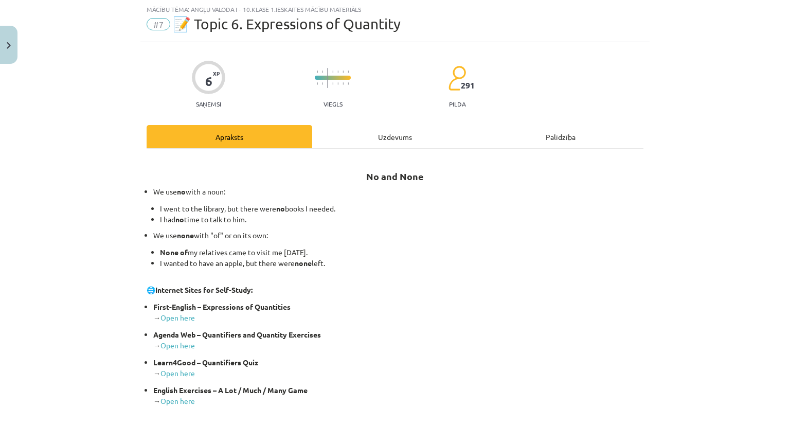
scroll to position [26, 0]
click at [5, 44] on button "Close" at bounding box center [8, 45] width 17 height 38
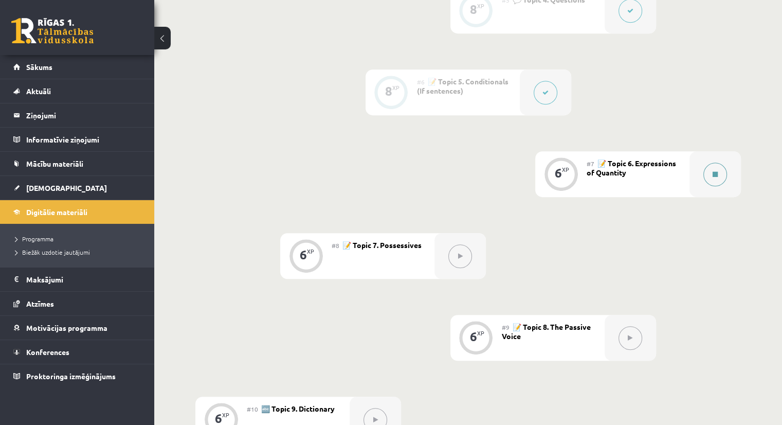
click at [710, 173] on button at bounding box center [716, 175] width 24 height 24
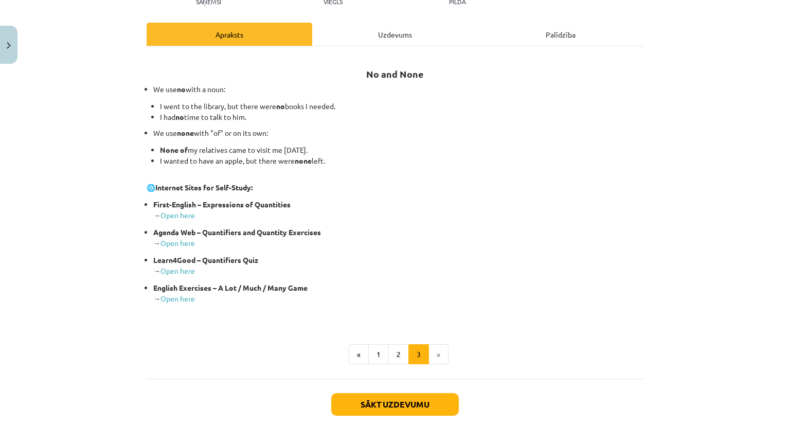
scroll to position [140, 0]
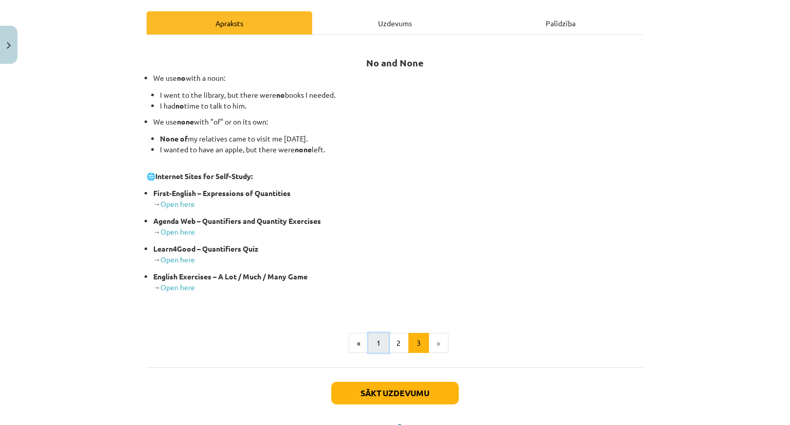
click at [376, 335] on button "1" at bounding box center [378, 343] width 21 height 21
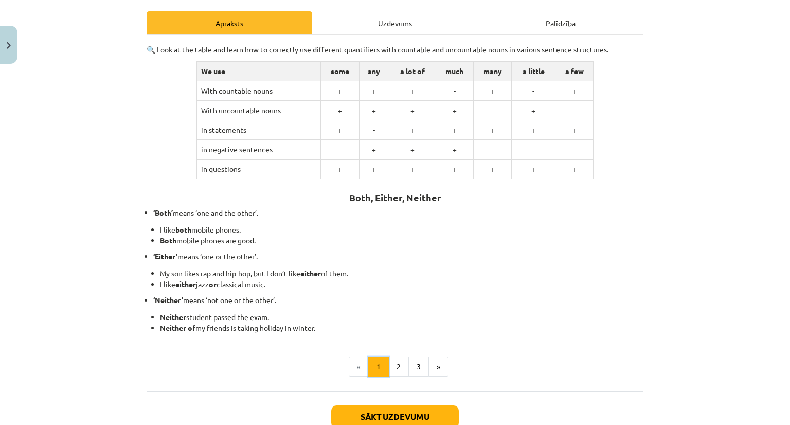
scroll to position [184, 0]
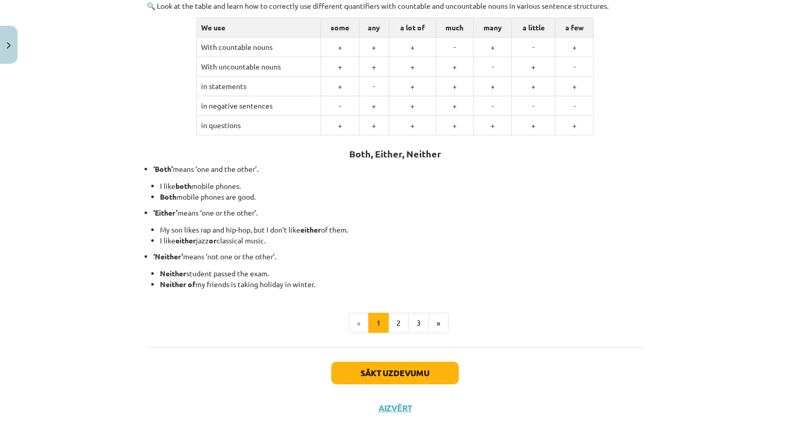
click at [353, 319] on li "«" at bounding box center [359, 323] width 20 height 21
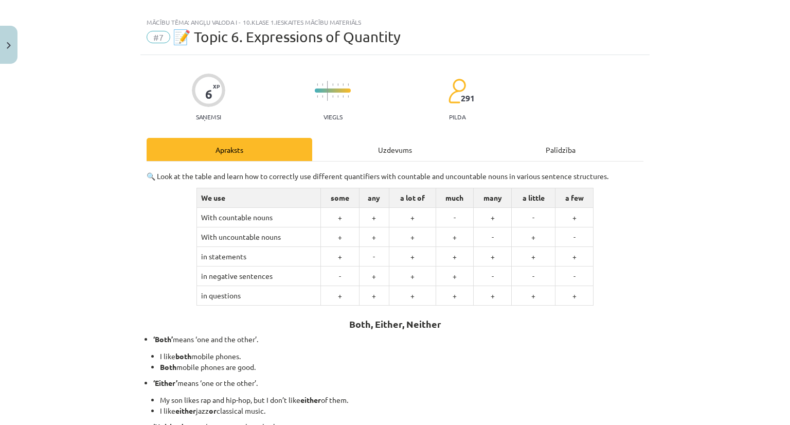
scroll to position [12, 0]
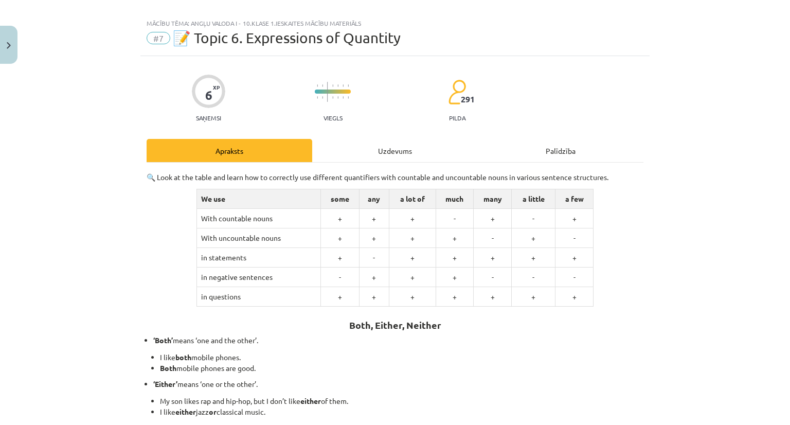
click at [105, 148] on div "Mācību tēma: Angļu valoda i - 10.klase 1.ieskaites mācību materiāls #7 📝 Topic …" at bounding box center [395, 212] width 790 height 425
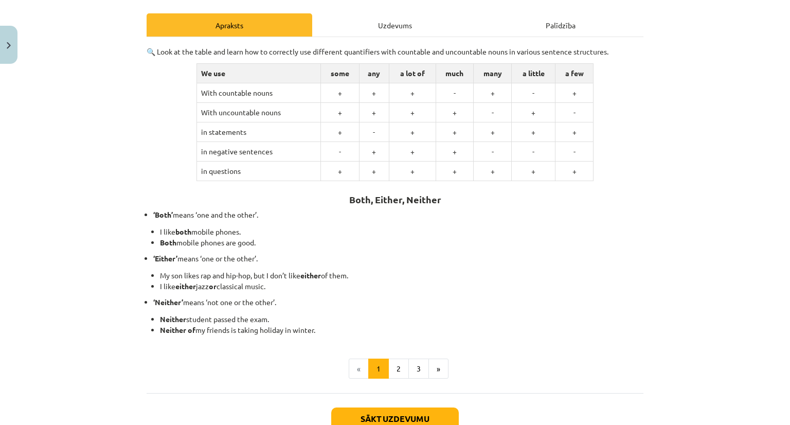
scroll to position [150, 0]
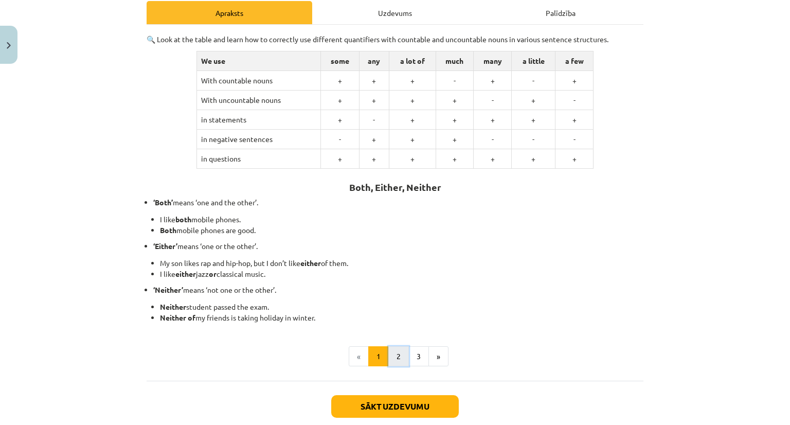
click at [398, 354] on button "2" at bounding box center [398, 356] width 21 height 21
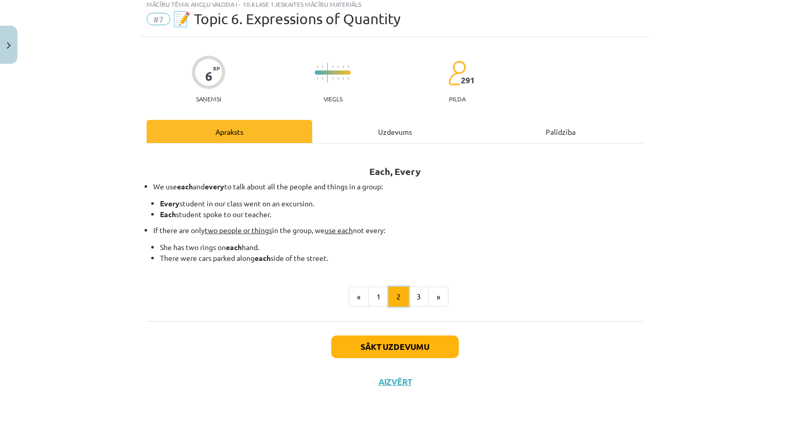
scroll to position [31, 0]
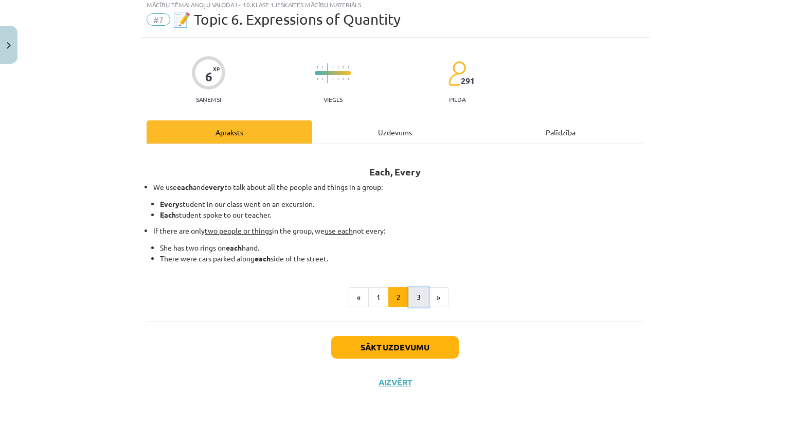
click at [411, 297] on button "3" at bounding box center [418, 297] width 21 height 21
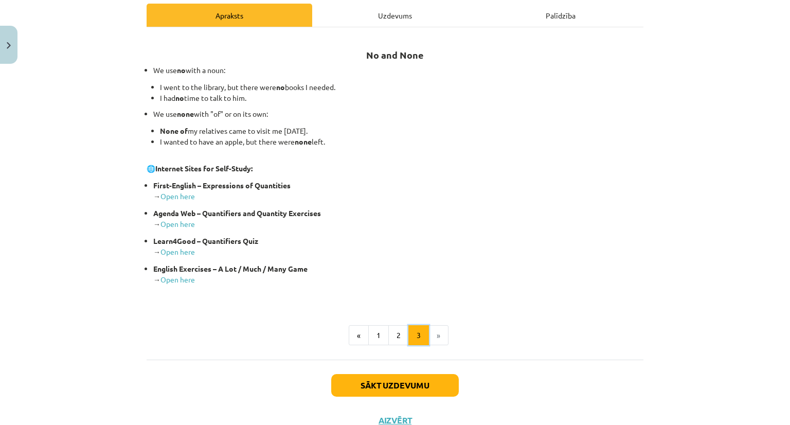
scroll to position [155, 0]
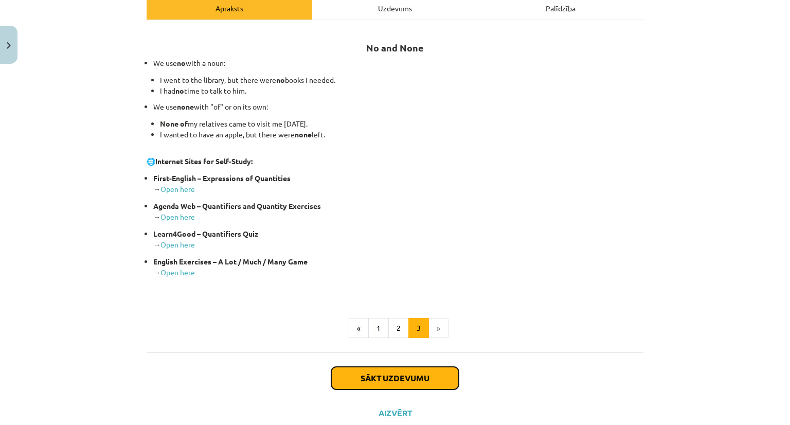
click at [377, 372] on button "Sākt uzdevumu" at bounding box center [395, 378] width 128 height 23
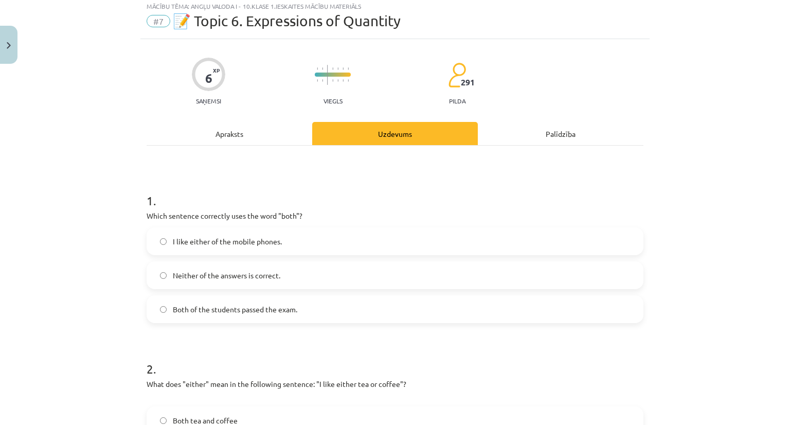
scroll to position [26, 0]
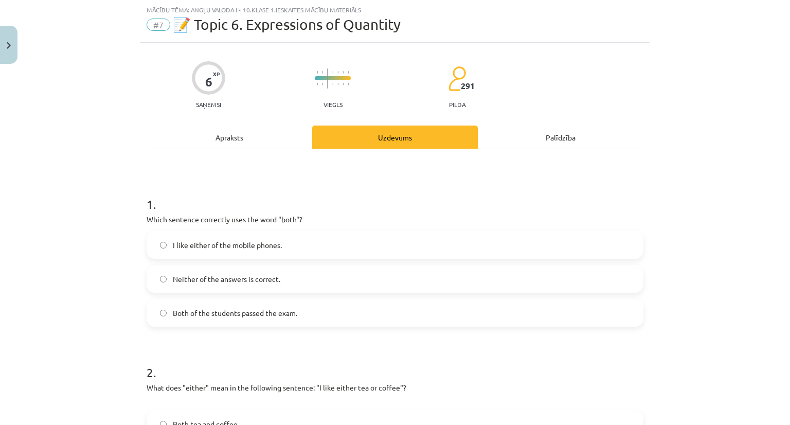
click at [40, 246] on div "Mācību tēma: Angļu valoda i - 10.klase 1.ieskaites mācību materiāls #7 📝 Topic …" at bounding box center [395, 212] width 790 height 425
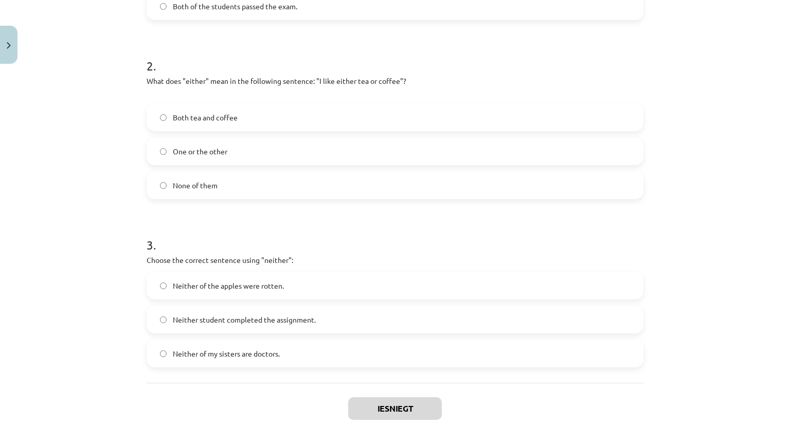
scroll to position [331, 0]
click at [154, 154] on label "One or the other" at bounding box center [395, 152] width 495 height 26
click at [189, 113] on span "Both tea and coffee" at bounding box center [205, 118] width 65 height 11
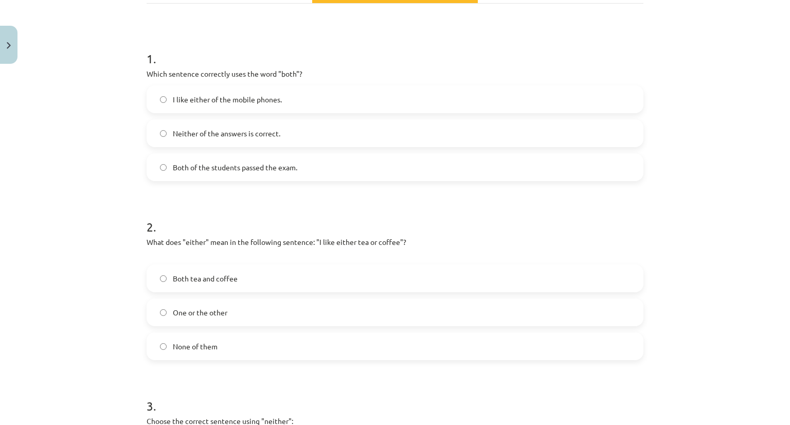
scroll to position [170, 0]
click at [173, 166] on span "Both of the students passed the exam." at bounding box center [235, 169] width 124 height 11
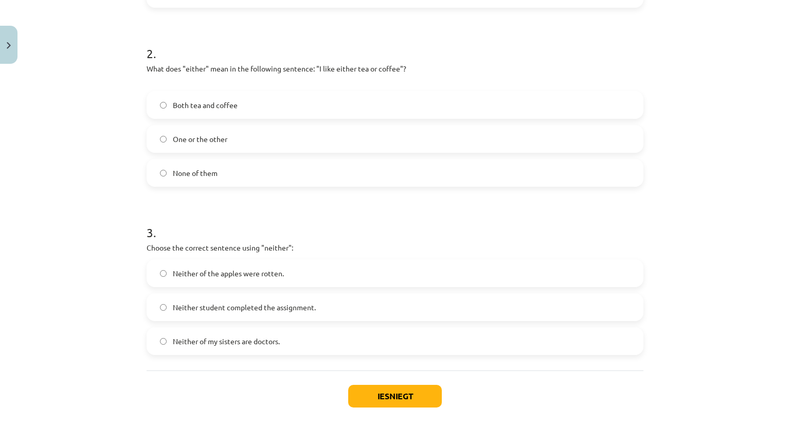
scroll to position [379, 0]
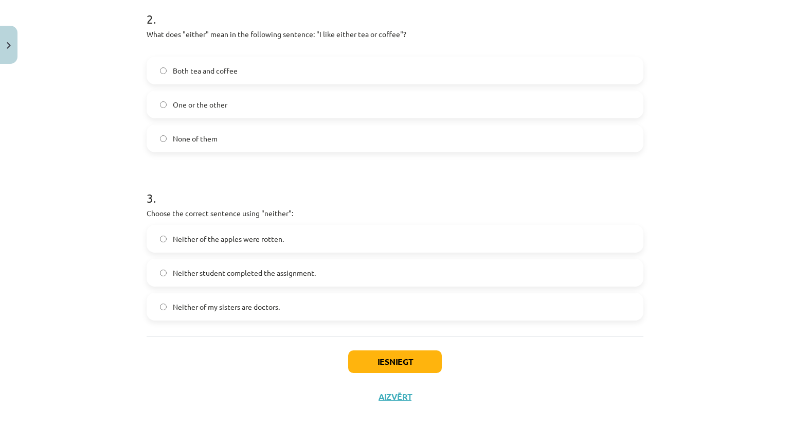
click at [161, 233] on label "Neither of the apples were rotten." at bounding box center [395, 239] width 495 height 26
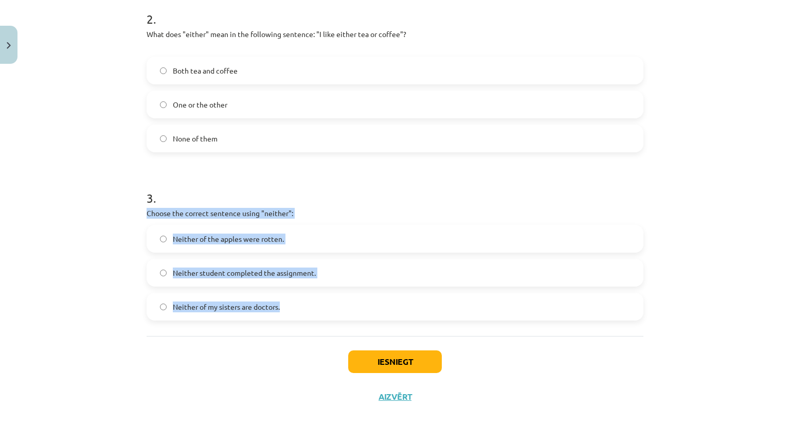
drag, startPoint x: 142, startPoint y: 210, endPoint x: 325, endPoint y: 321, distance: 213.3
click at [325, 321] on div "1 . Which sentence correctly uses the word "both"? I like either of the mobile …" at bounding box center [395, 66] width 497 height 540
copy div "Choose the correct sentence using "neither": Neither of the apples were rotten.…"
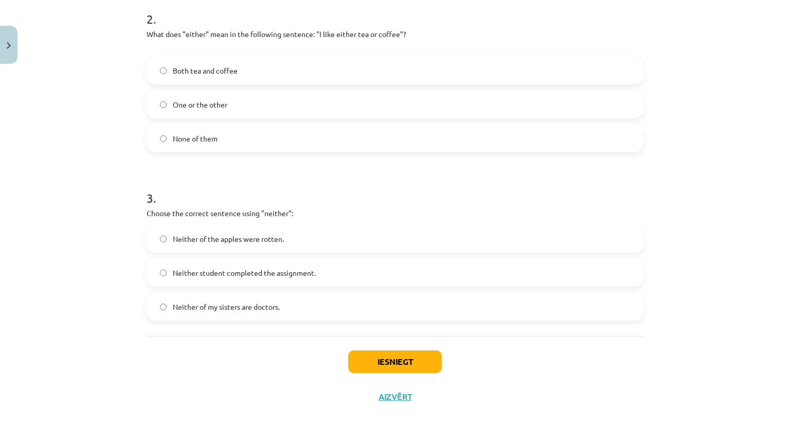
click at [65, 203] on div "Mācību tēma: Angļu valoda i - 10.klase 1.ieskaites mācību materiāls #7 📝 Topic …" at bounding box center [395, 212] width 790 height 425
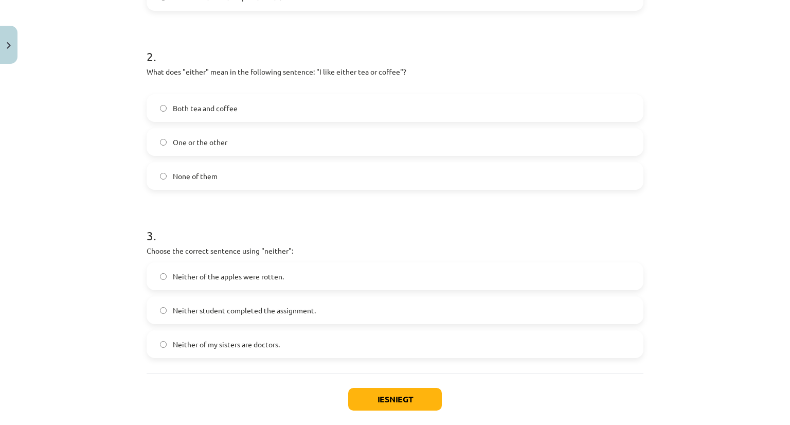
scroll to position [393, 0]
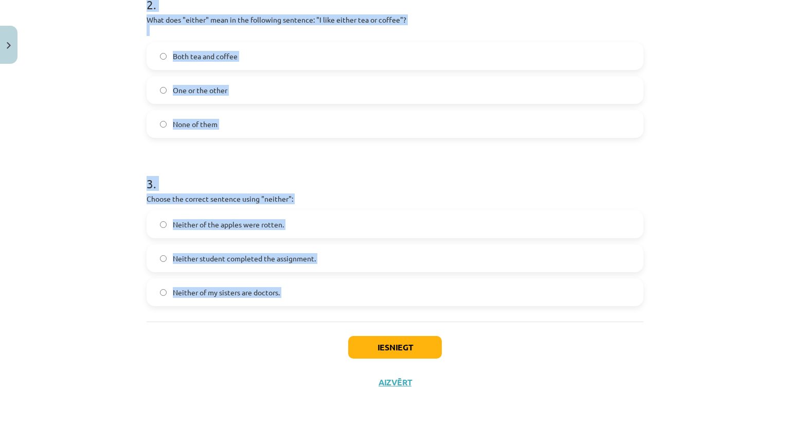
drag, startPoint x: 143, startPoint y: 207, endPoint x: 263, endPoint y: 330, distance: 171.6
click at [263, 330] on div "6 XP Saņemsi Viegls 291 pilda Apraksts Uzdevums Palīdzība 1 . Which sentence co…" at bounding box center [394, 37] width 509 height 725
copy form "Which sentence correctly uses the word "both"? I like either of the mobile phon…"
click at [123, 116] on div "Mācību tēma: Angļu valoda i - 10.klase 1.ieskaites mācību materiāls #7 📝 Topic …" at bounding box center [395, 212] width 790 height 425
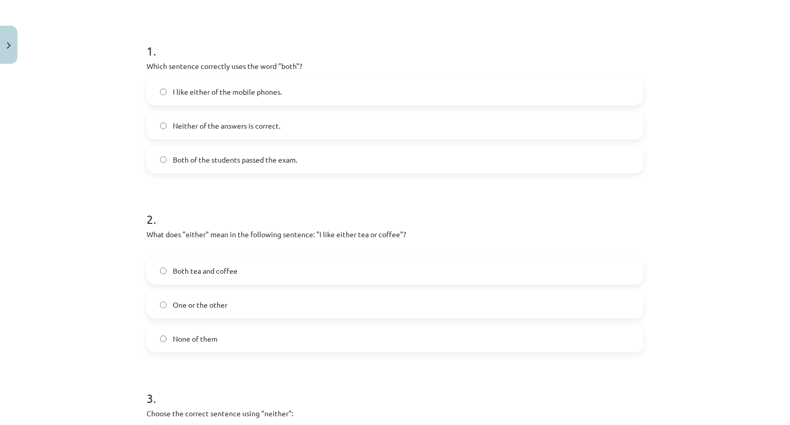
scroll to position [182, 0]
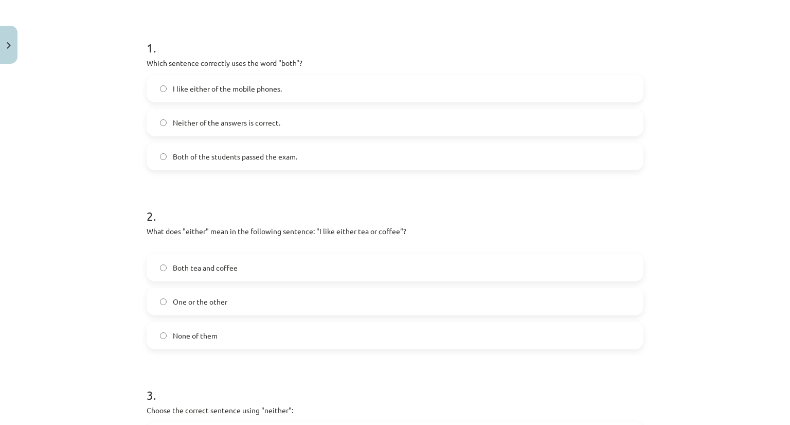
click at [150, 300] on label "One or the other" at bounding box center [395, 302] width 495 height 26
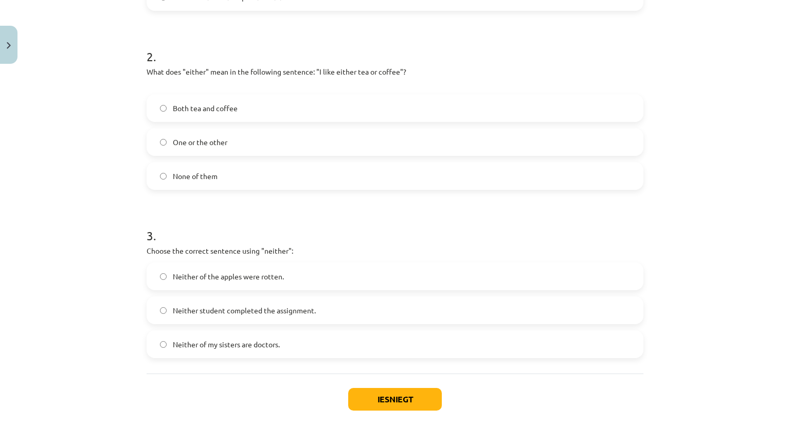
scroll to position [345, 0]
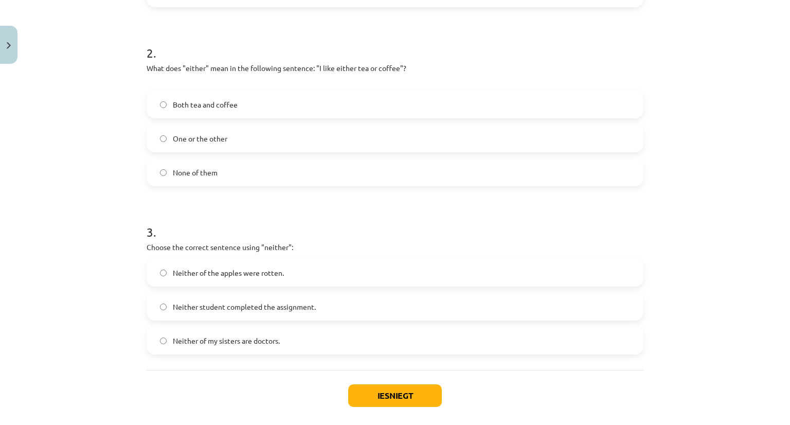
click at [164, 311] on label "Neither student completed the assignment." at bounding box center [395, 307] width 495 height 26
click at [365, 388] on button "Iesniegt" at bounding box center [395, 395] width 94 height 23
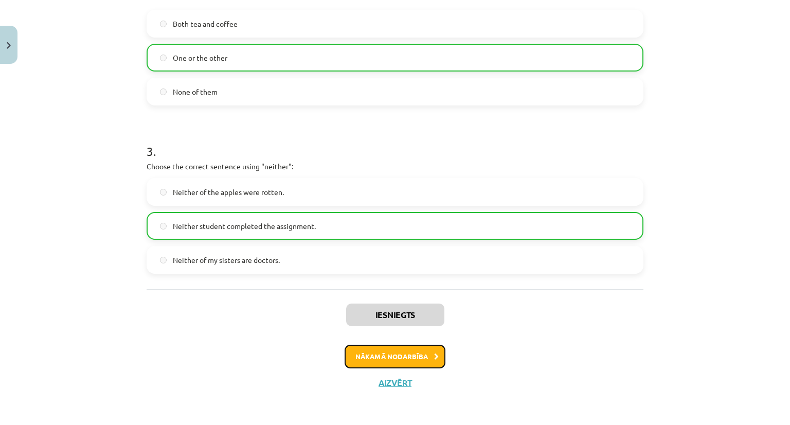
click at [379, 352] on button "Nākamā nodarbība" at bounding box center [395, 357] width 101 height 24
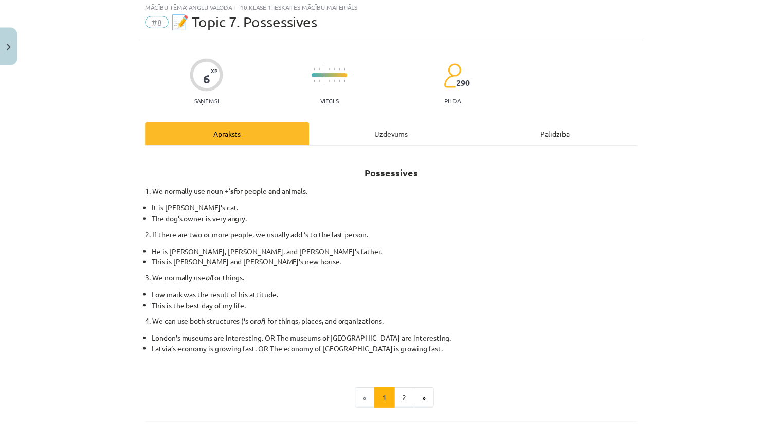
scroll to position [26, 0]
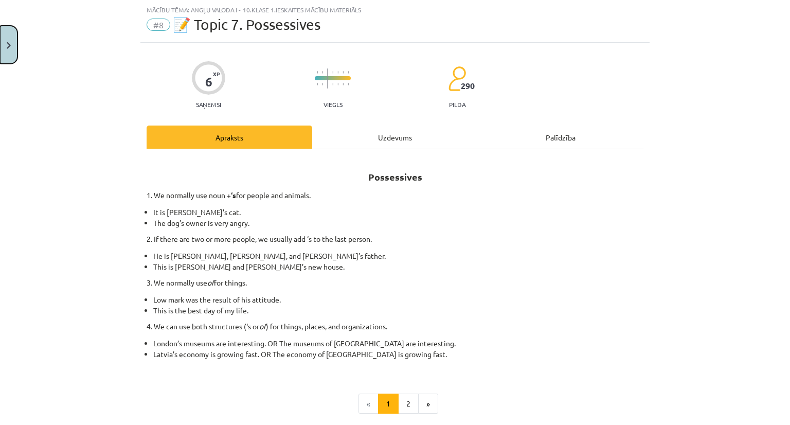
click at [7, 46] on img "Close" at bounding box center [9, 45] width 4 height 7
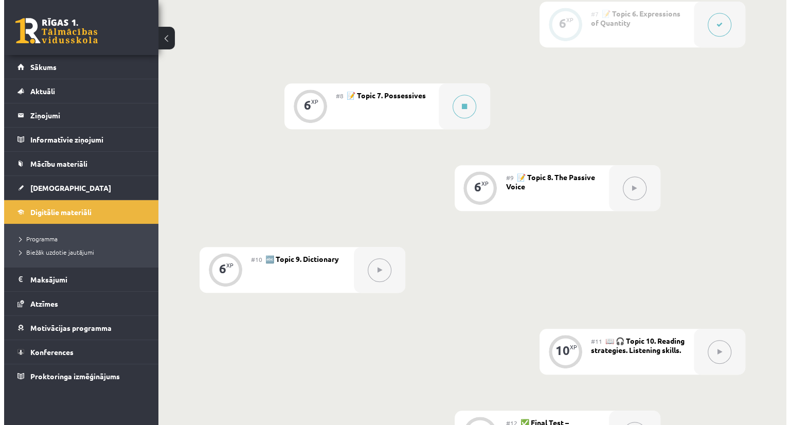
scroll to position [776, 0]
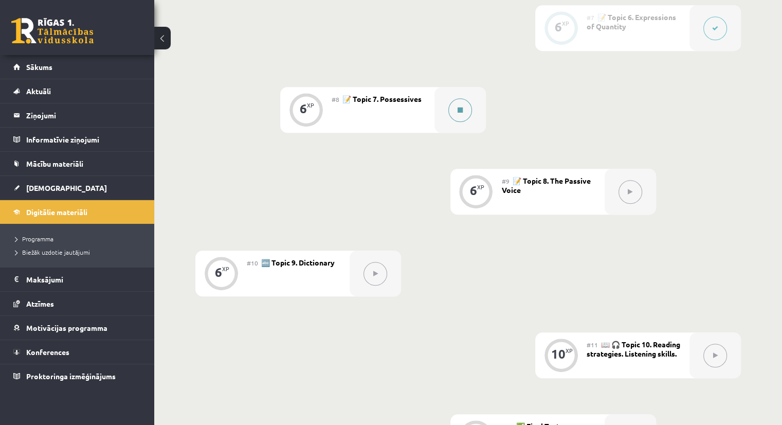
click at [468, 112] on button at bounding box center [460, 110] width 24 height 24
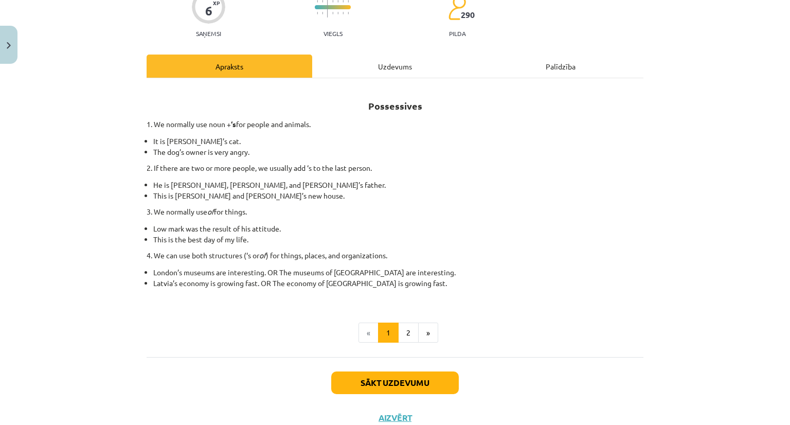
scroll to position [98, 0]
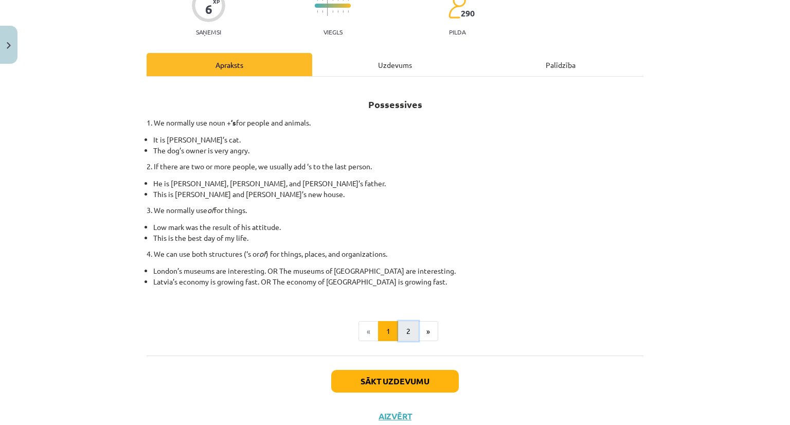
click at [406, 334] on button "2" at bounding box center [408, 331] width 21 height 21
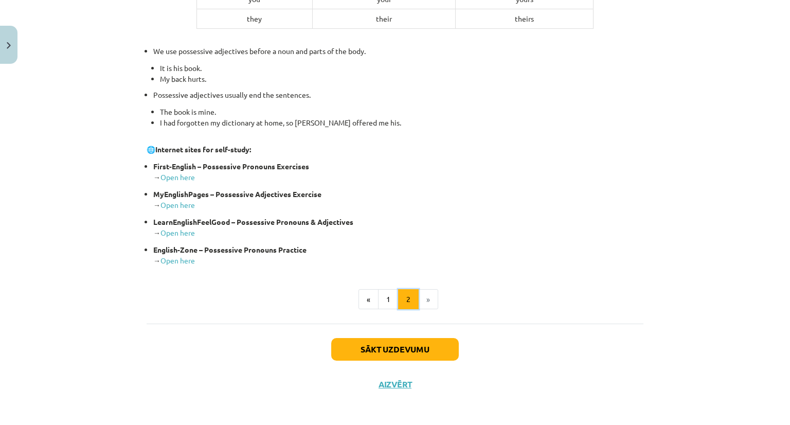
scroll to position [361, 0]
click at [438, 340] on button "Sākt uzdevumu" at bounding box center [395, 348] width 128 height 23
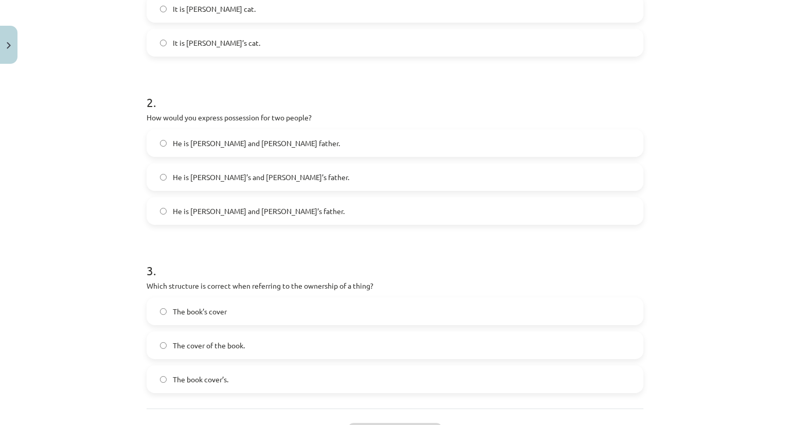
scroll to position [297, 0]
click at [162, 212] on label "He is Alice and James’s father." at bounding box center [395, 210] width 495 height 26
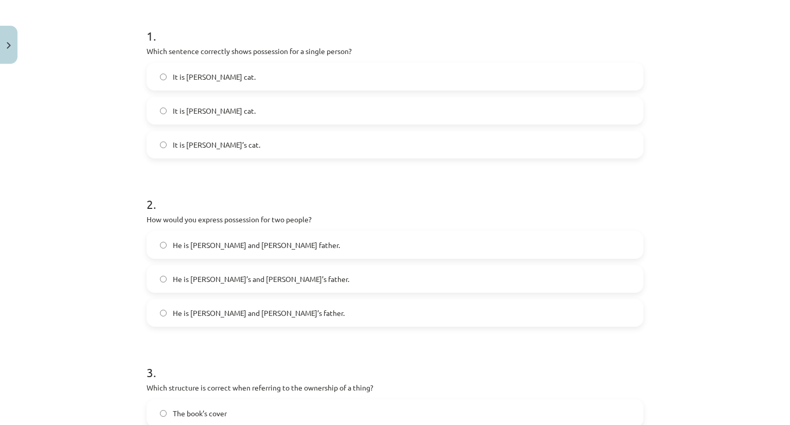
scroll to position [188, 0]
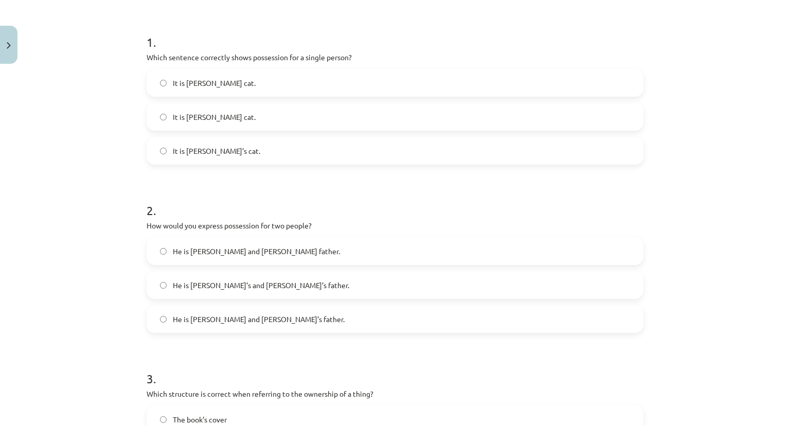
click at [167, 150] on label "It is Jane’s cat." at bounding box center [395, 151] width 495 height 26
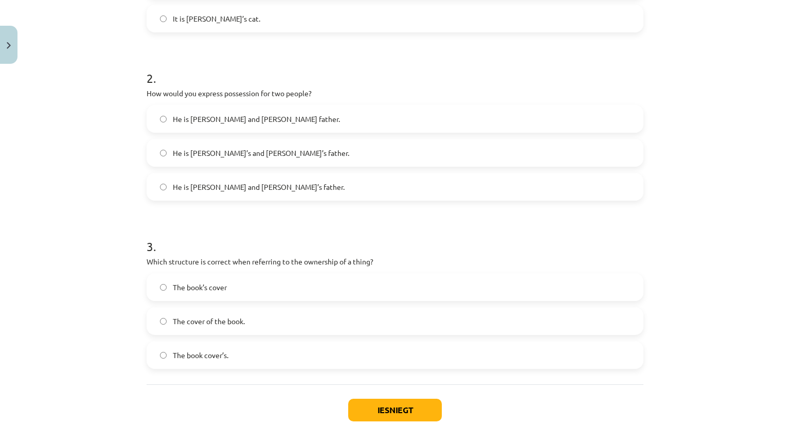
scroll to position [320, 0]
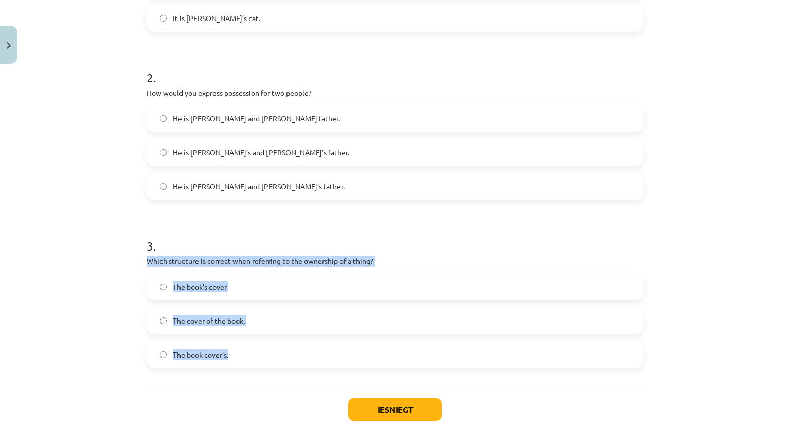
drag, startPoint x: 143, startPoint y: 260, endPoint x: 227, endPoint y: 373, distance: 140.8
click at [227, 373] on div "1 . Which sentence correctly shows possession for a single person? It is Janes’…" at bounding box center [395, 118] width 497 height 529
copy div "Which structure is correct when referring to the ownership of a thing? The book…"
click at [105, 338] on div "Mācību tēma: Angļu valoda i - 10.klase 1.ieskaites mācību materiāls #8 📝 Topic …" at bounding box center [395, 212] width 790 height 425
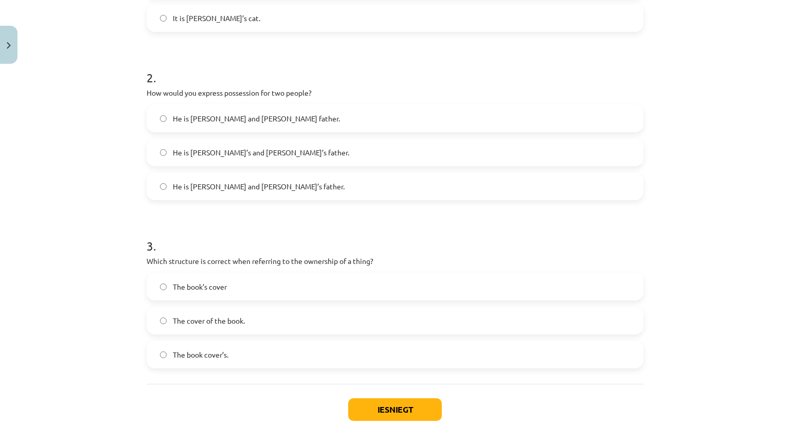
click at [180, 286] on span "The book’s cover" at bounding box center [200, 286] width 54 height 11
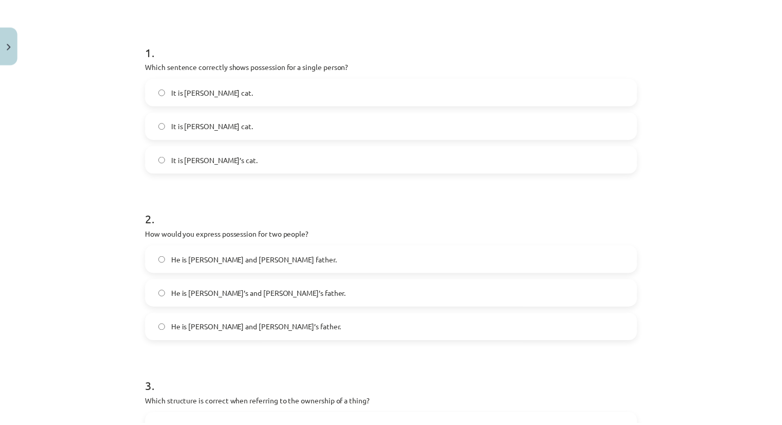
scroll to position [159, 0]
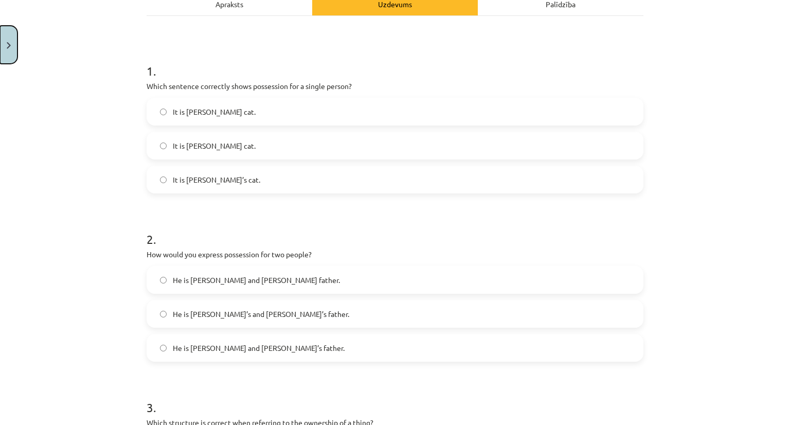
click at [7, 44] on img "Close" at bounding box center [9, 45] width 4 height 7
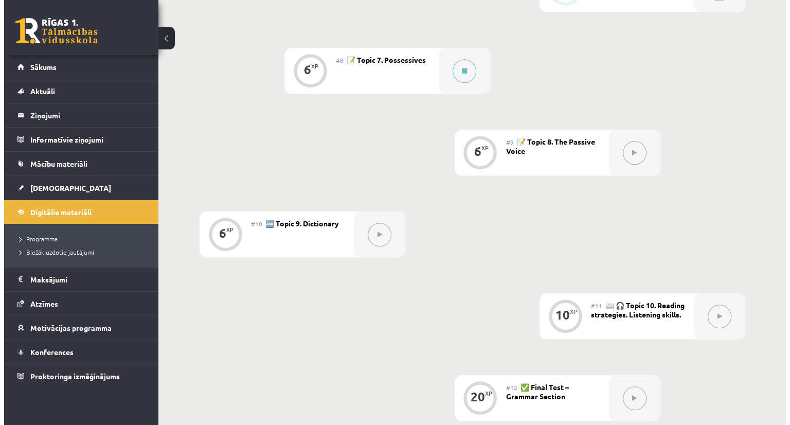
scroll to position [809, 0]
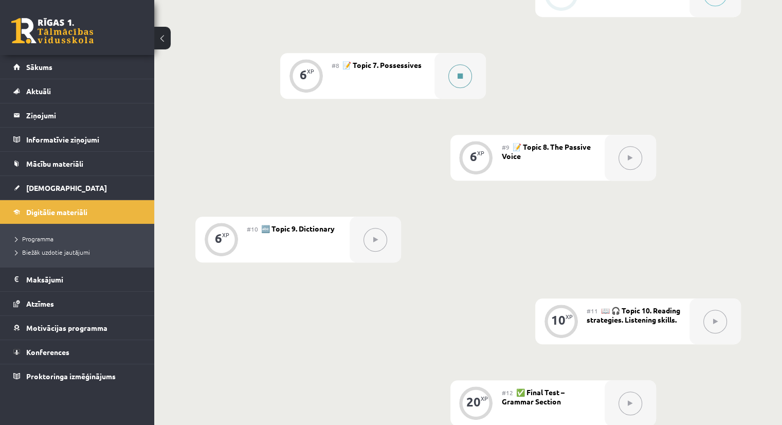
click at [458, 70] on button at bounding box center [460, 76] width 24 height 24
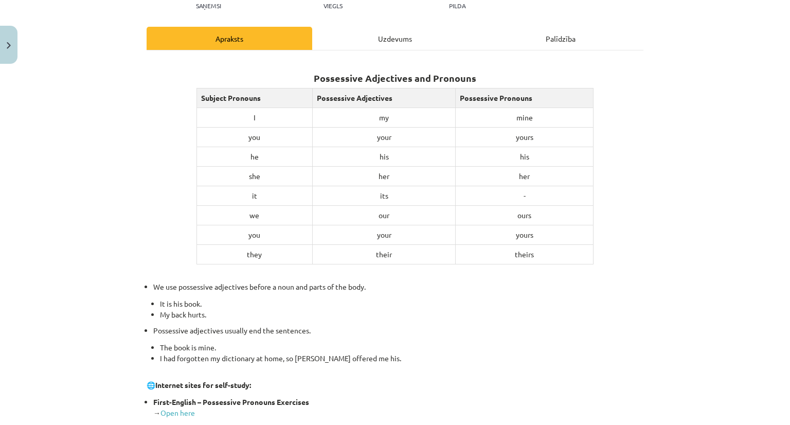
scroll to position [361, 0]
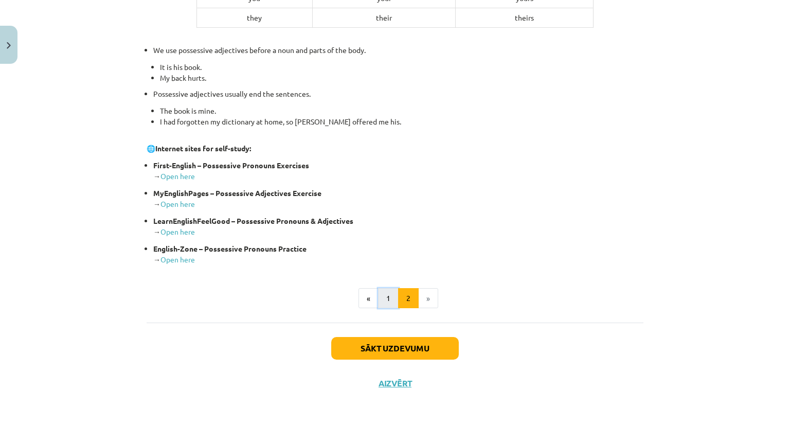
click at [386, 300] on button "1" at bounding box center [388, 298] width 21 height 21
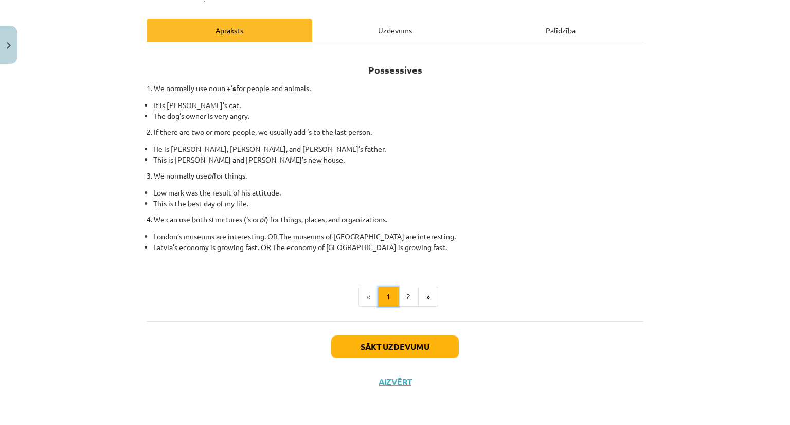
scroll to position [132, 0]
click at [400, 290] on button "2" at bounding box center [408, 297] width 21 height 21
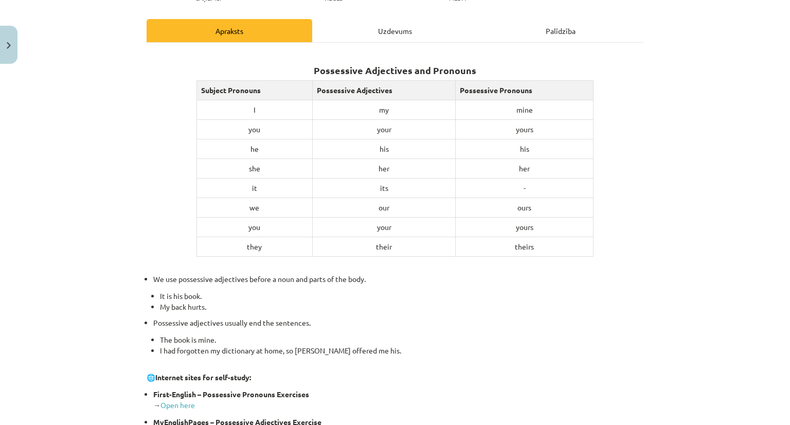
scroll to position [361, 0]
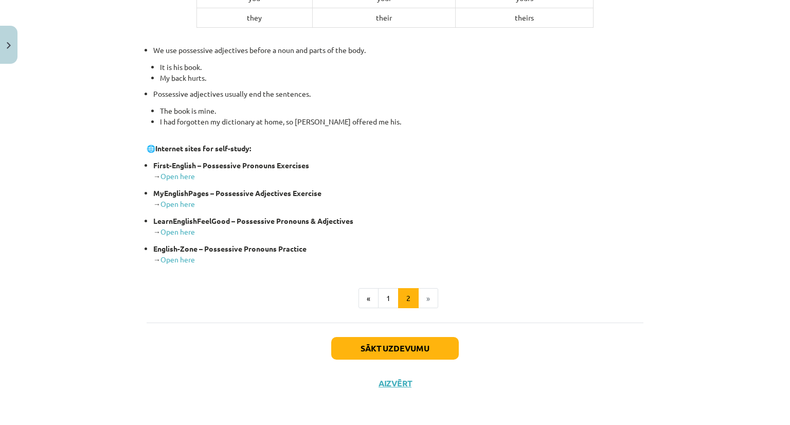
click at [368, 334] on div "Sākt uzdevumu Aizvērt" at bounding box center [395, 358] width 497 height 72
click at [357, 345] on button "Sākt uzdevumu" at bounding box center [395, 348] width 128 height 23
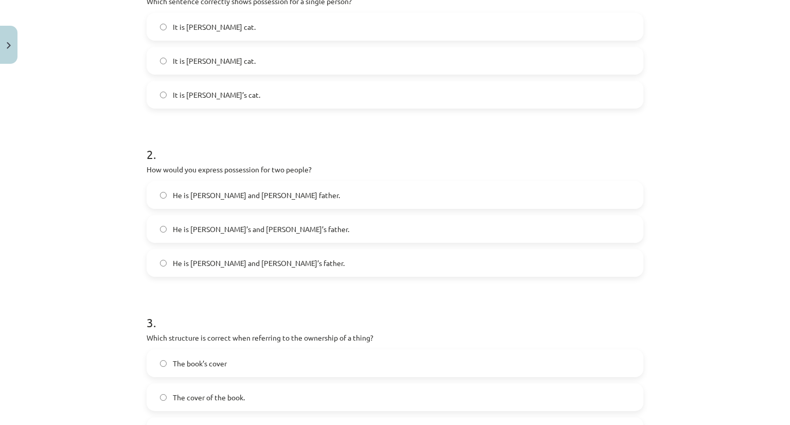
scroll to position [289, 0]
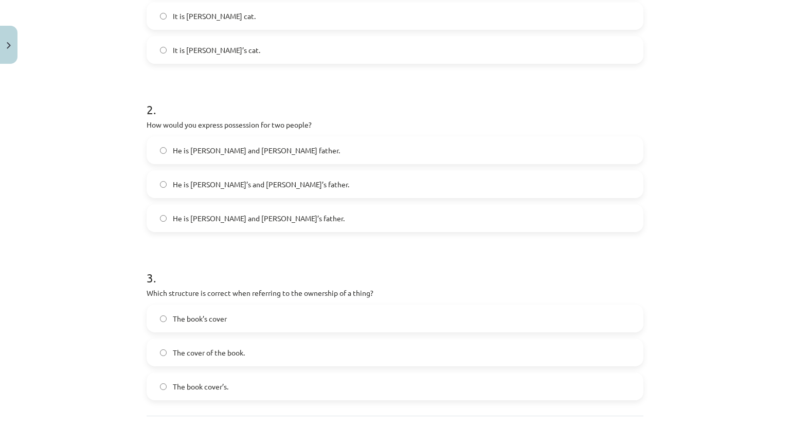
click at [184, 224] on label "He is Alice and James’s father." at bounding box center [395, 218] width 495 height 26
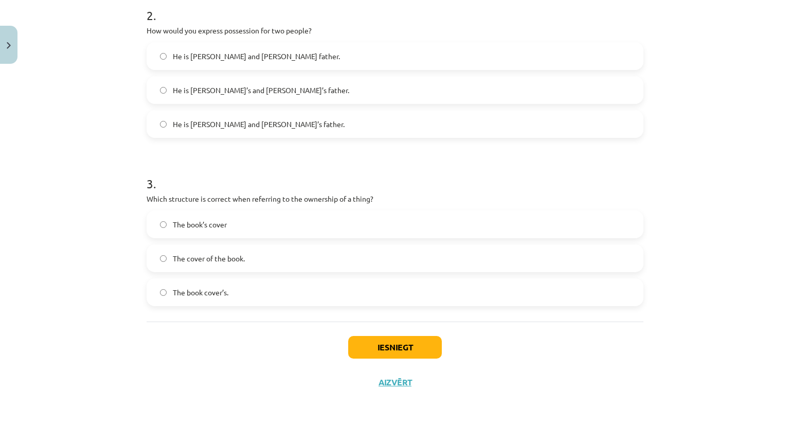
click at [153, 220] on label "The book’s cover" at bounding box center [395, 224] width 495 height 26
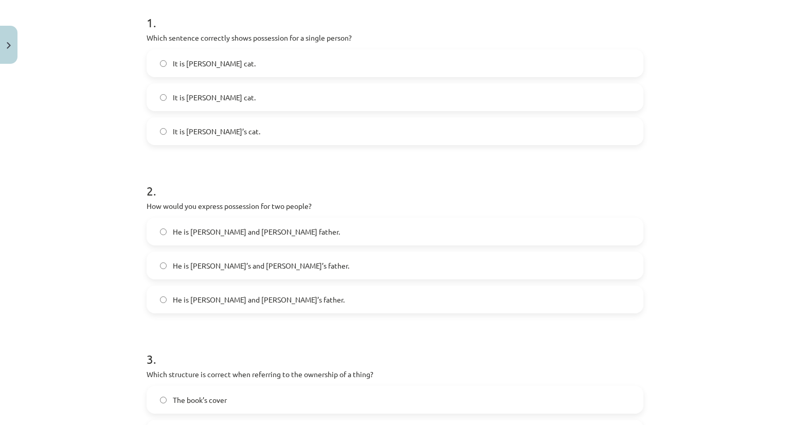
scroll to position [191, 0]
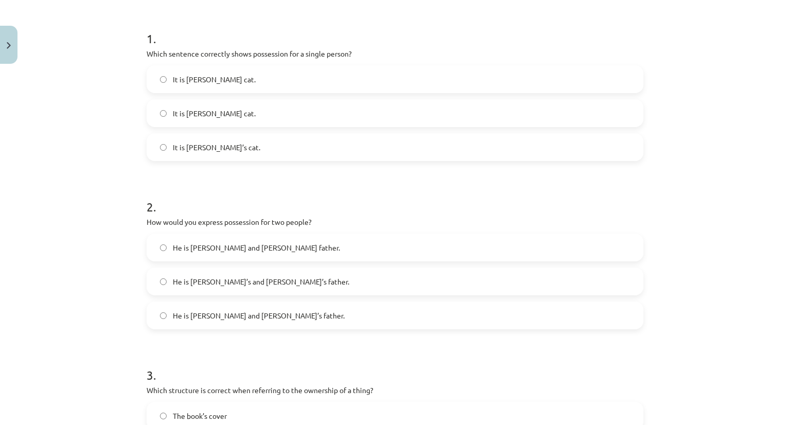
click at [173, 146] on span "It is Jane’s cat." at bounding box center [216, 147] width 87 height 11
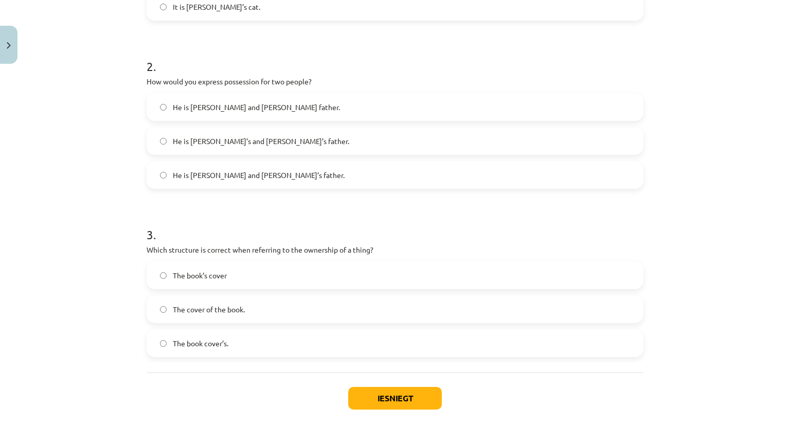
scroll to position [358, 0]
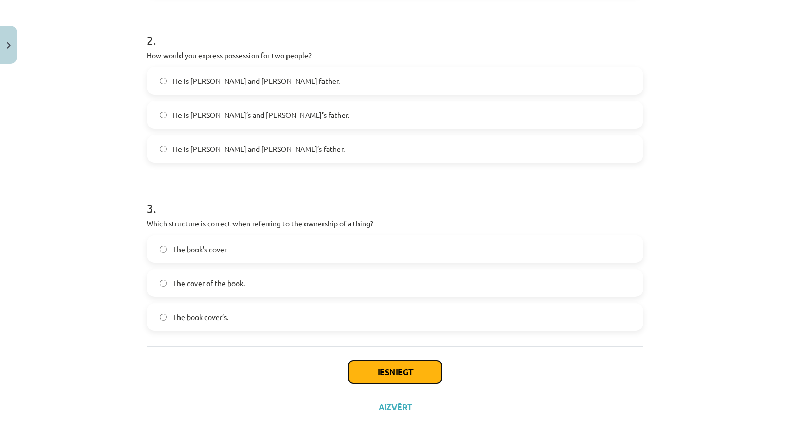
click at [376, 361] on button "Iesniegt" at bounding box center [395, 372] width 94 height 23
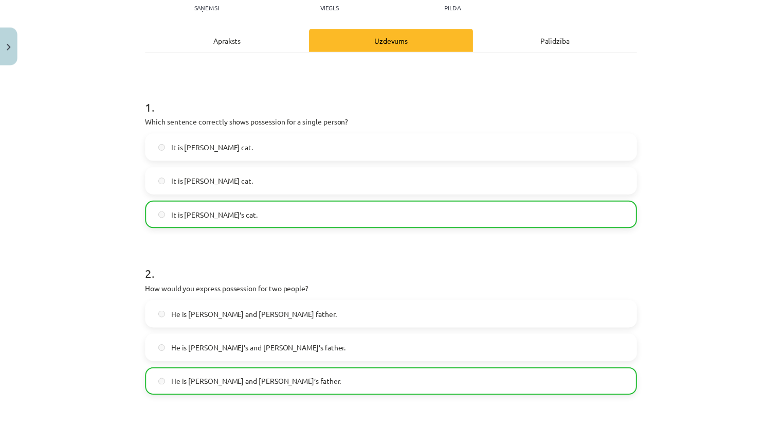
scroll to position [128, 0]
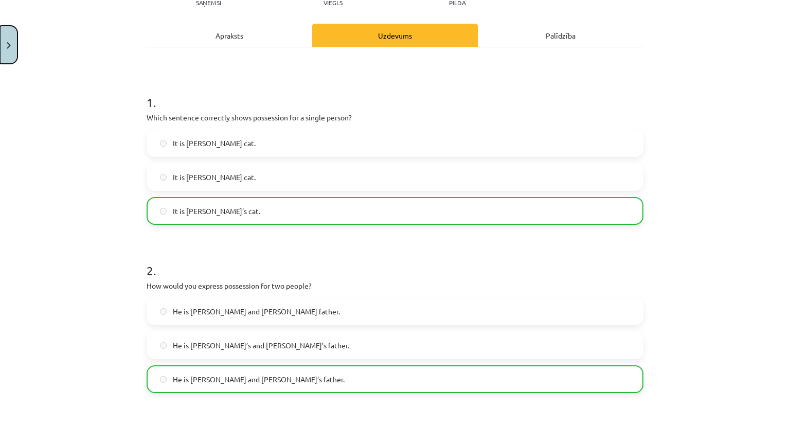
click at [11, 43] on button "Close" at bounding box center [8, 45] width 17 height 38
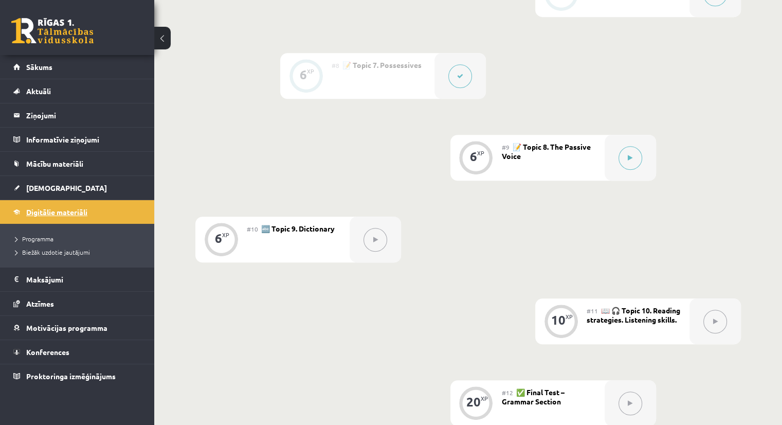
click at [62, 211] on span "Digitālie materiāli" at bounding box center [56, 211] width 61 height 9
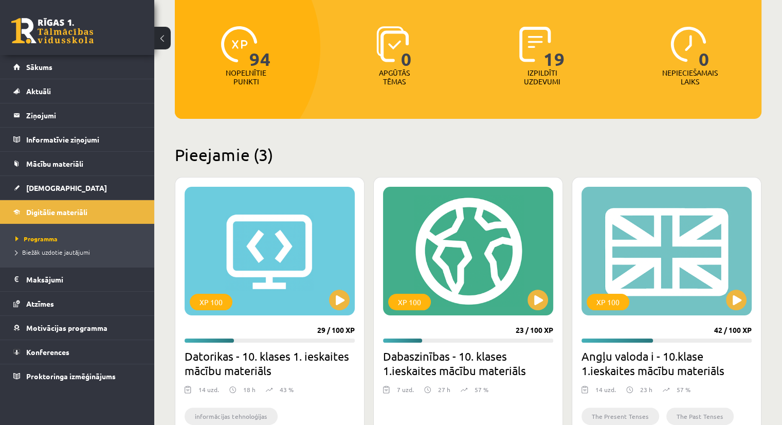
scroll to position [121, 0]
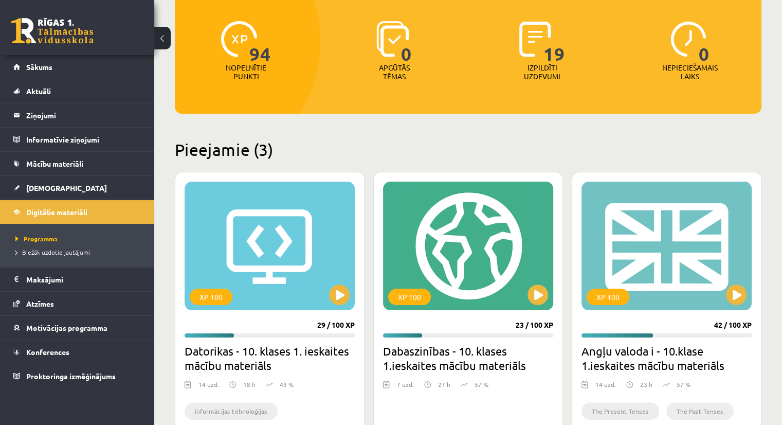
click at [542, 366] on h2 "Dabaszinības - 10. klases 1.ieskaites mācību materiāls" at bounding box center [468, 358] width 170 height 29
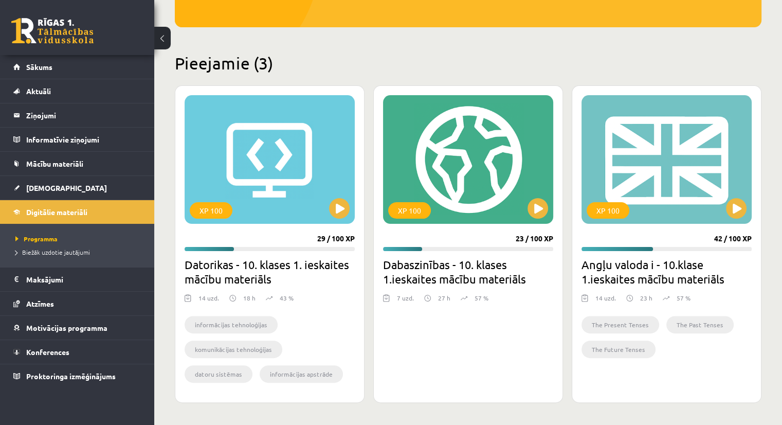
scroll to position [210, 0]
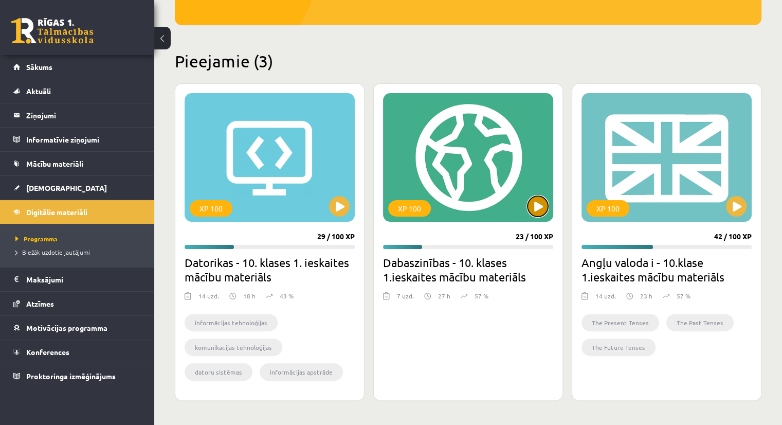
click at [543, 210] on button at bounding box center [538, 206] width 21 height 21
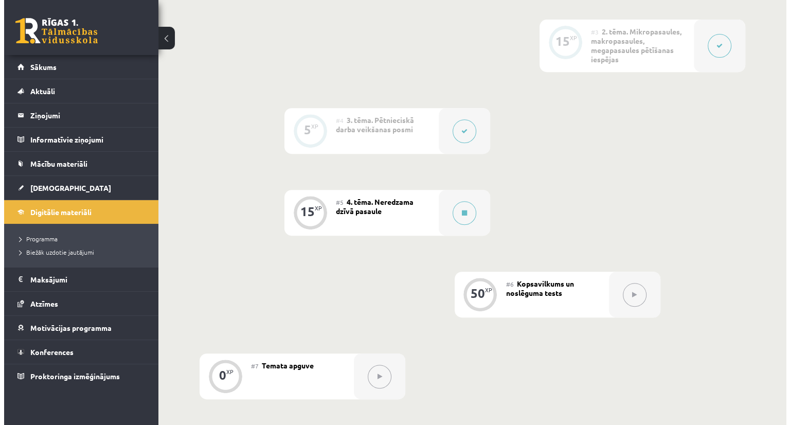
scroll to position [424, 0]
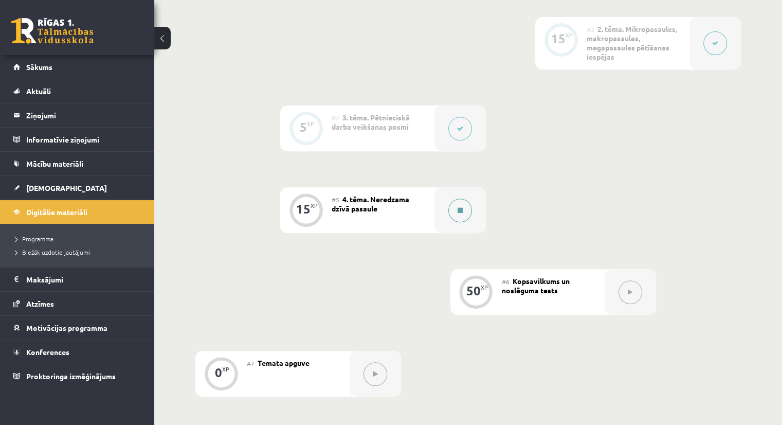
click at [452, 201] on button at bounding box center [460, 211] width 24 height 24
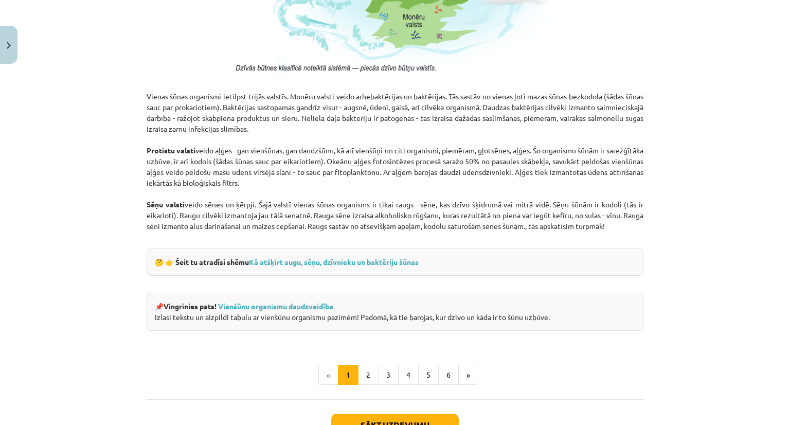
scroll to position [843, 0]
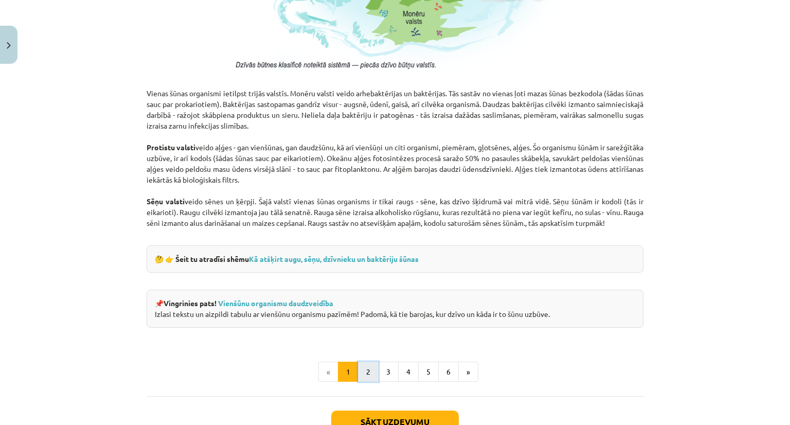
click at [363, 377] on button "2" at bounding box center [368, 372] width 21 height 21
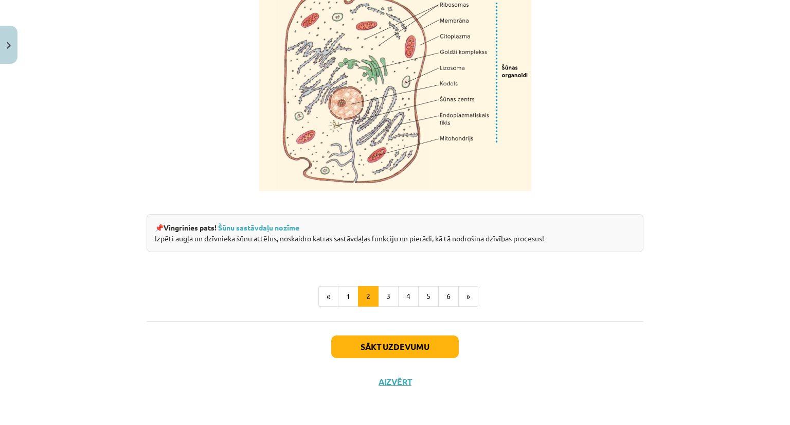
scroll to position [1241, 0]
click at [390, 298] on button "3" at bounding box center [388, 296] width 21 height 21
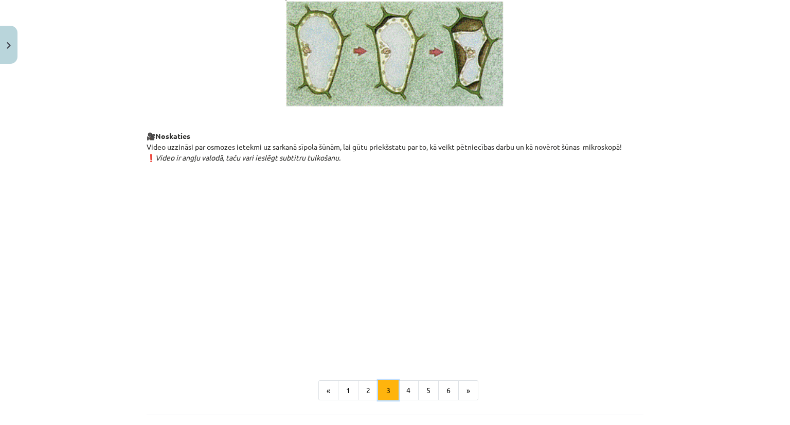
scroll to position [1157, 0]
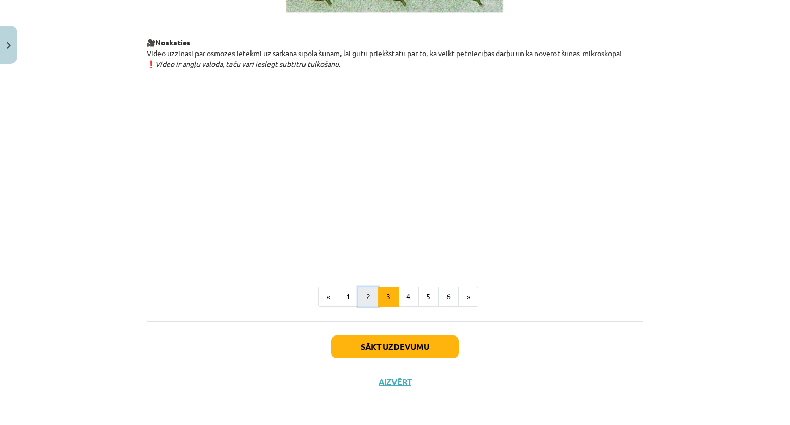
click at [363, 297] on button "2" at bounding box center [368, 296] width 21 height 21
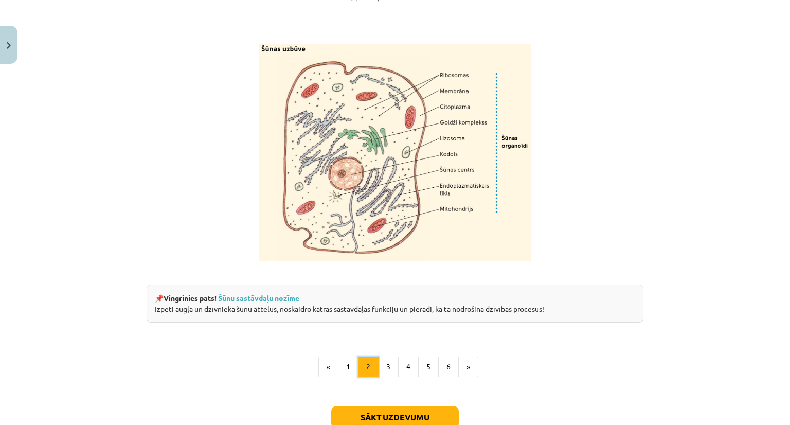
scroll to position [1241, 0]
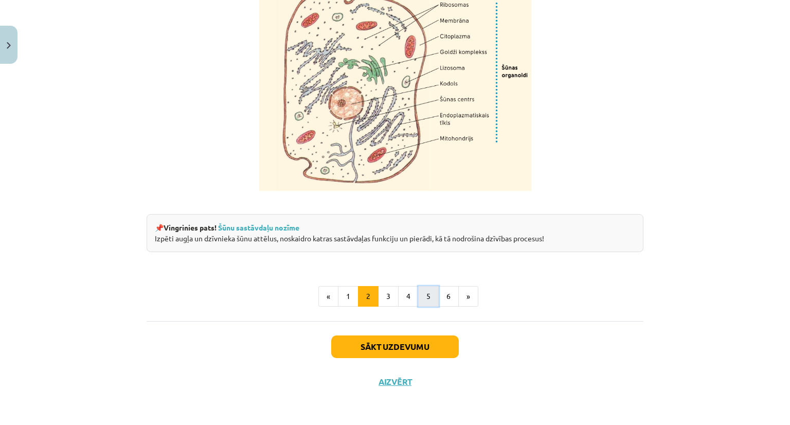
click at [423, 298] on button "5" at bounding box center [428, 296] width 21 height 21
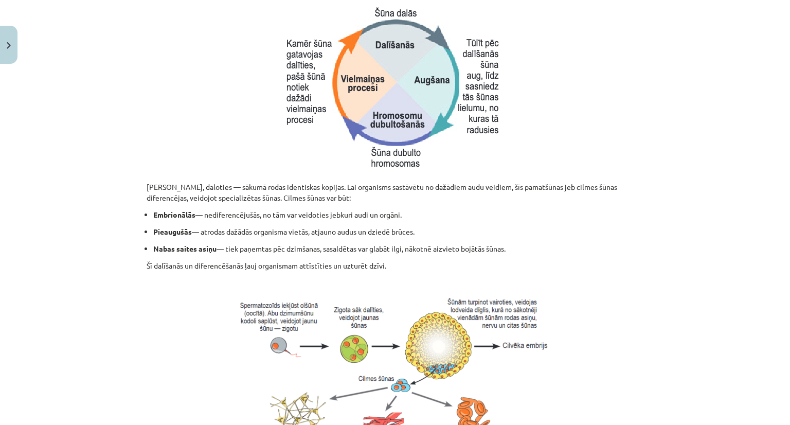
scroll to position [427, 0]
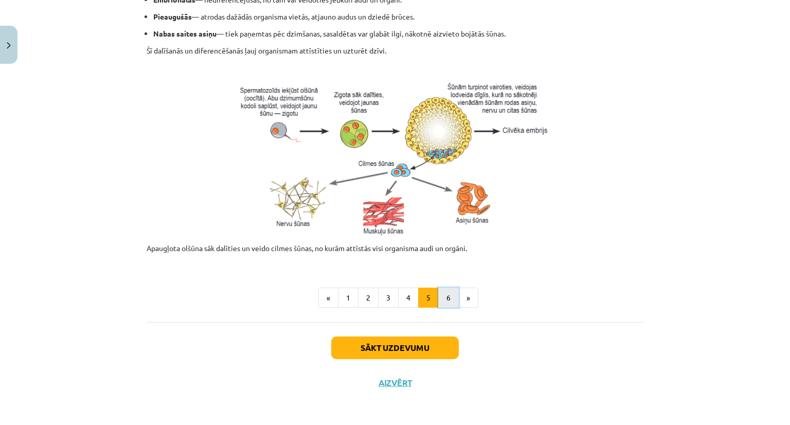
click at [447, 297] on button "6" at bounding box center [448, 297] width 21 height 21
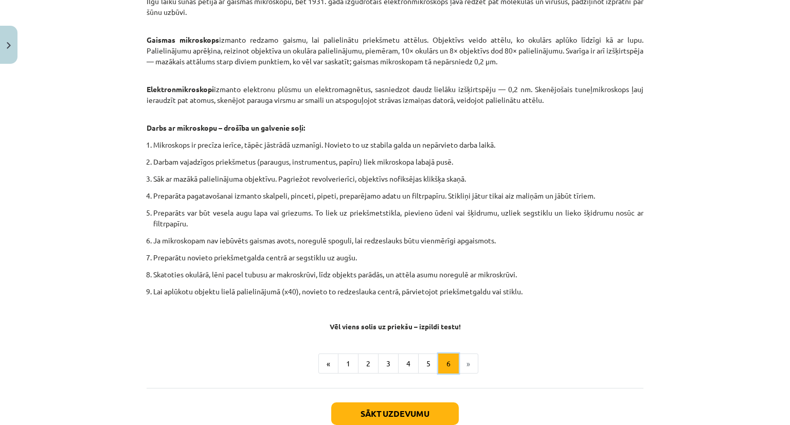
scroll to position [500, 0]
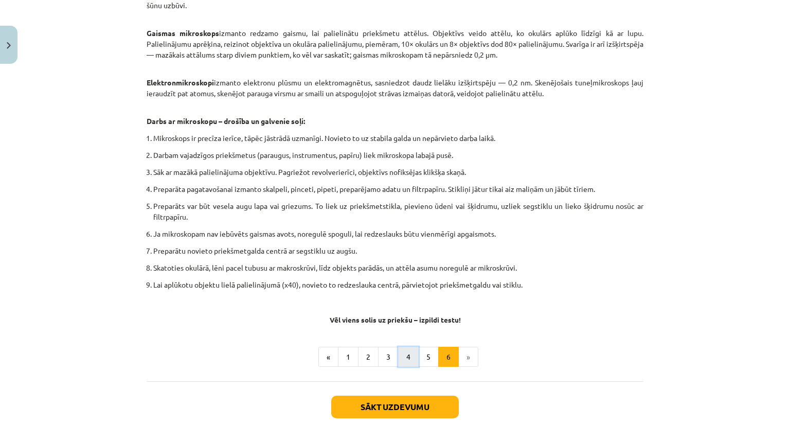
click at [402, 353] on button "4" at bounding box center [408, 357] width 21 height 21
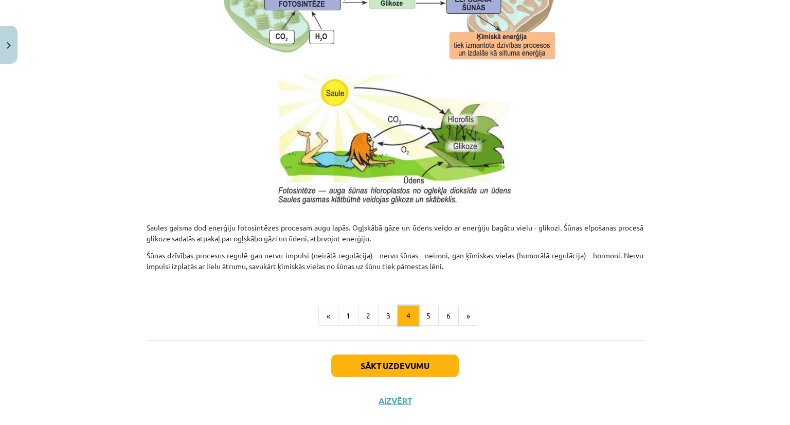
scroll to position [1020, 0]
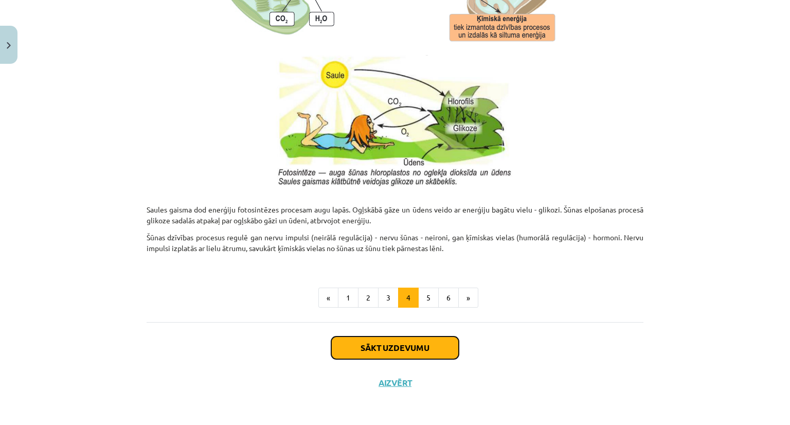
click at [339, 338] on button "Sākt uzdevumu" at bounding box center [395, 347] width 128 height 23
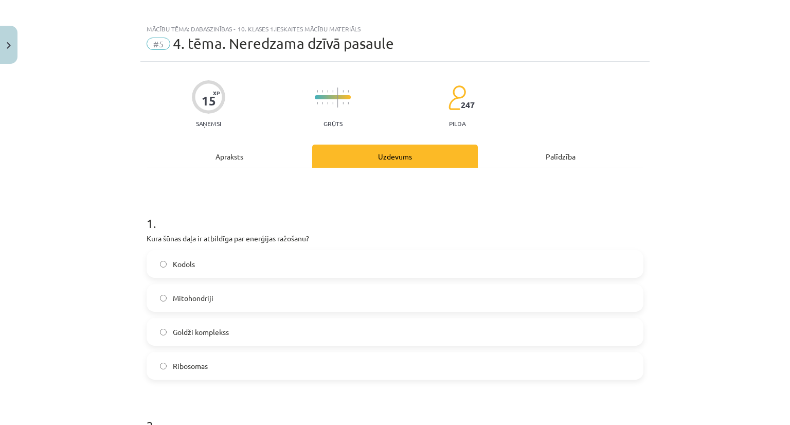
scroll to position [0, 0]
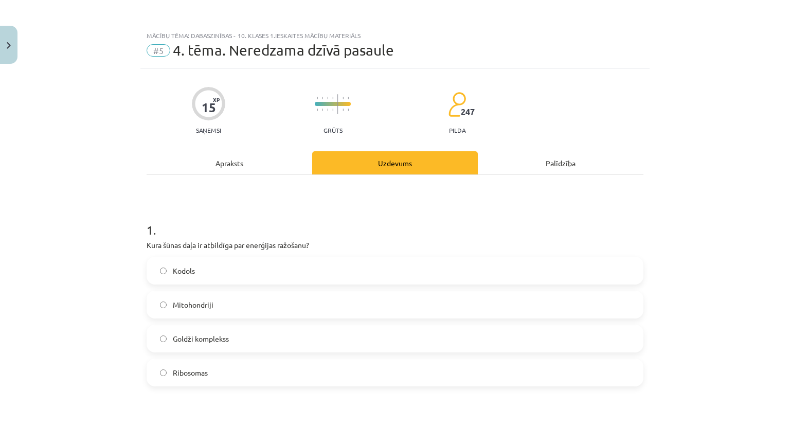
click at [223, 157] on div "Apraksts" at bounding box center [230, 162] width 166 height 23
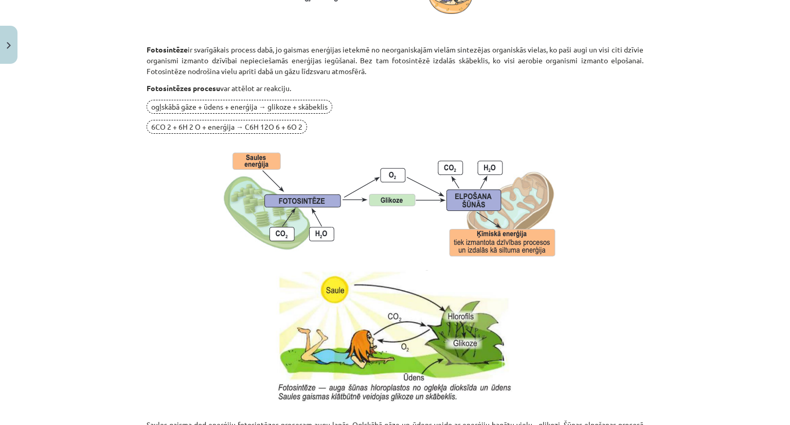
scroll to position [1020, 0]
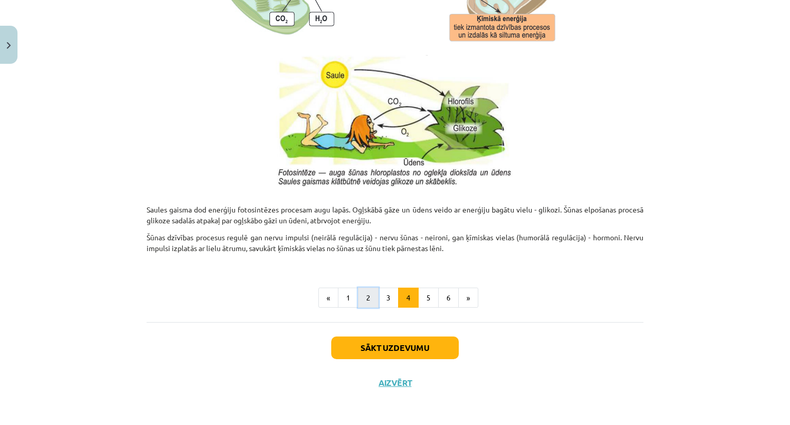
click at [367, 297] on button "2" at bounding box center [368, 297] width 21 height 21
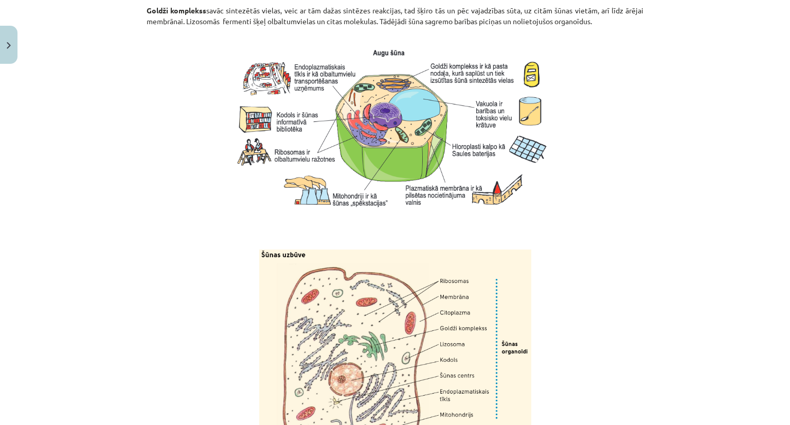
scroll to position [1241, 0]
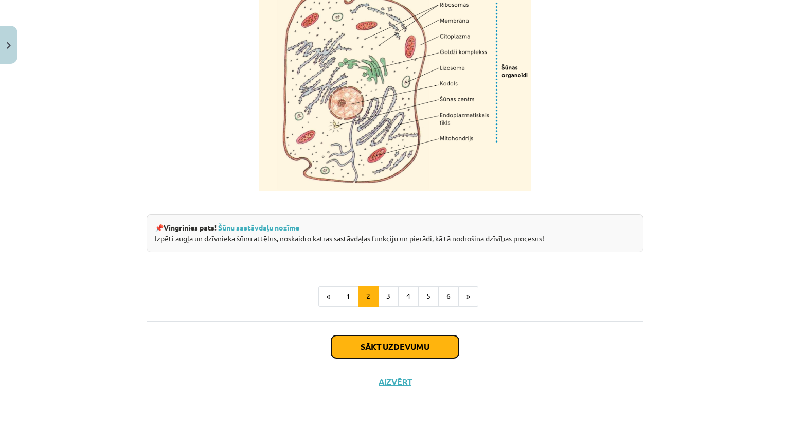
click at [400, 343] on button "Sākt uzdevumu" at bounding box center [395, 346] width 128 height 23
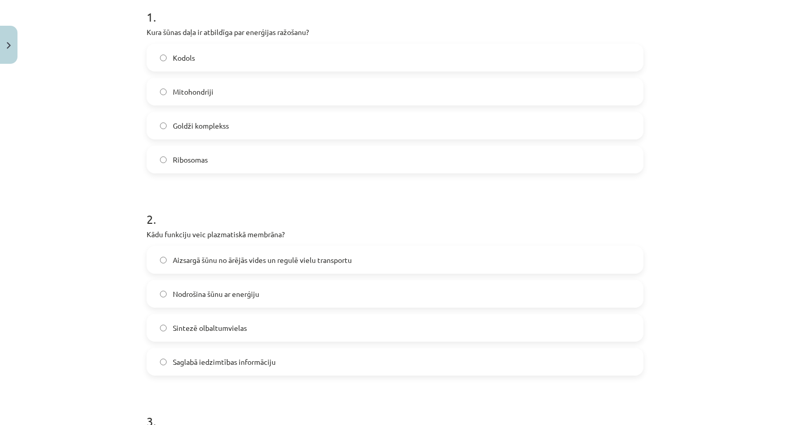
scroll to position [224, 0]
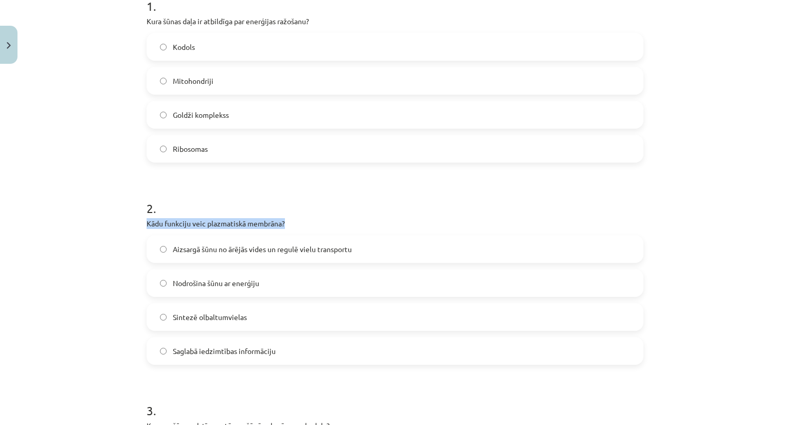
drag, startPoint x: 142, startPoint y: 223, endPoint x: 284, endPoint y: 221, distance: 141.9
click at [284, 221] on p "Kādu funkciju veic plazmatiskā membrāna?" at bounding box center [395, 223] width 497 height 11
copy p "Kādu funkciju veic plazmatiskā membrāna?"
click at [103, 241] on div "Mācību tēma: Dabaszinības - 10. klases 1.ieskaites mācību materiāls #5 4. tēma.…" at bounding box center [395, 212] width 790 height 425
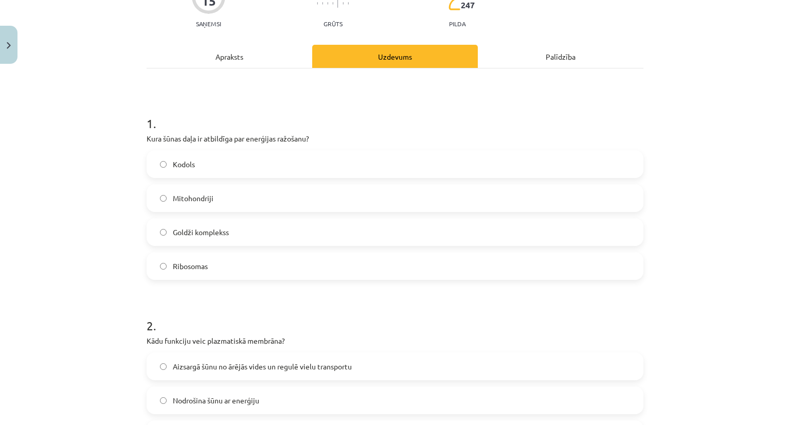
click at [245, 56] on div "Apraksts" at bounding box center [230, 56] width 166 height 23
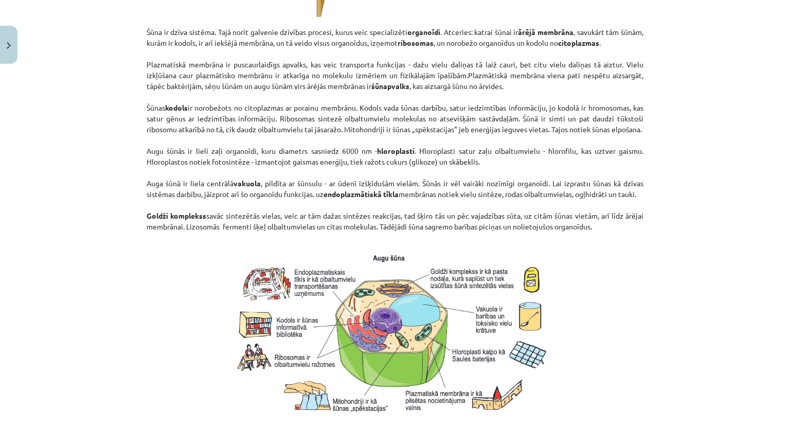
scroll to position [729, 0]
click at [95, 309] on div "Mācību tēma: Dabaszinības - 10. klases 1.ieskaites mācību materiāls #5 4. tēma.…" at bounding box center [395, 212] width 790 height 425
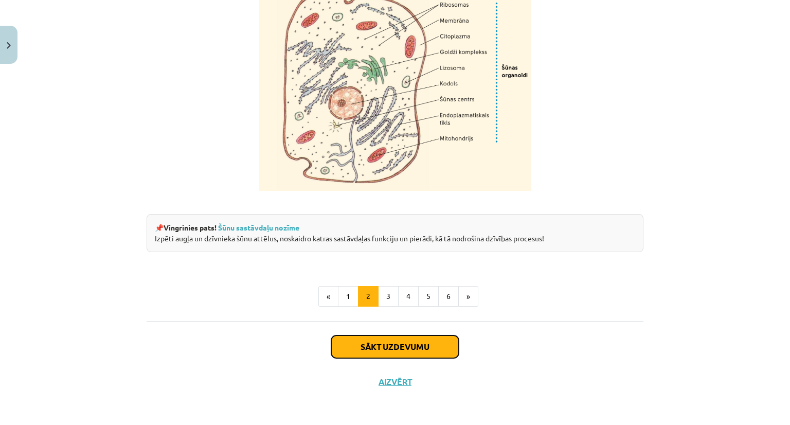
click at [359, 345] on button "Sākt uzdevumu" at bounding box center [395, 346] width 128 height 23
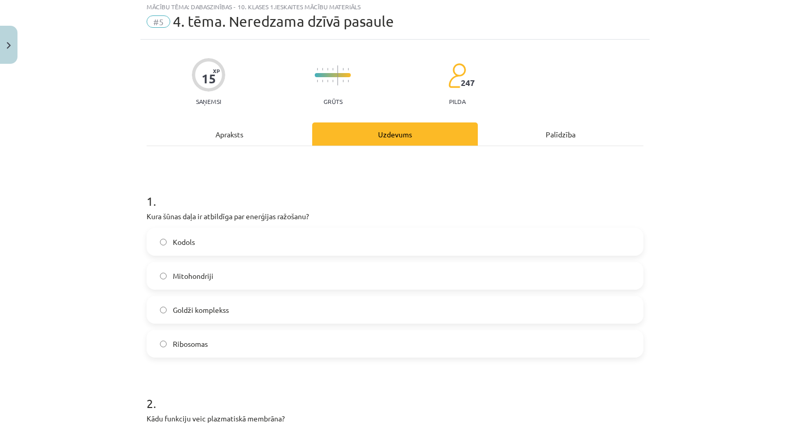
scroll to position [26, 0]
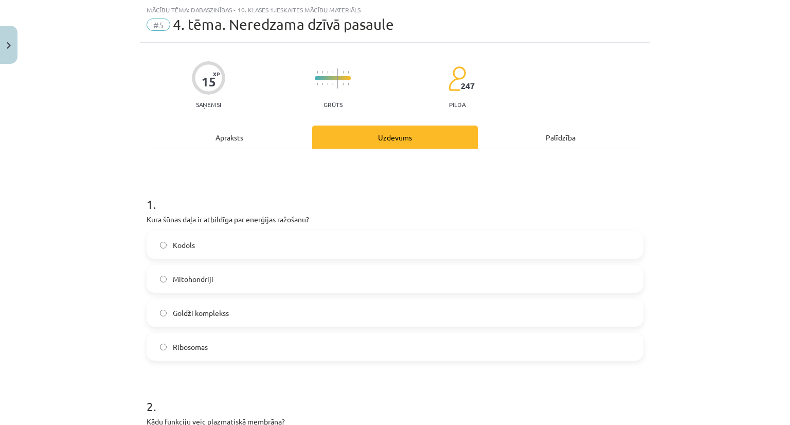
click at [192, 143] on div "Apraksts" at bounding box center [230, 136] width 166 height 23
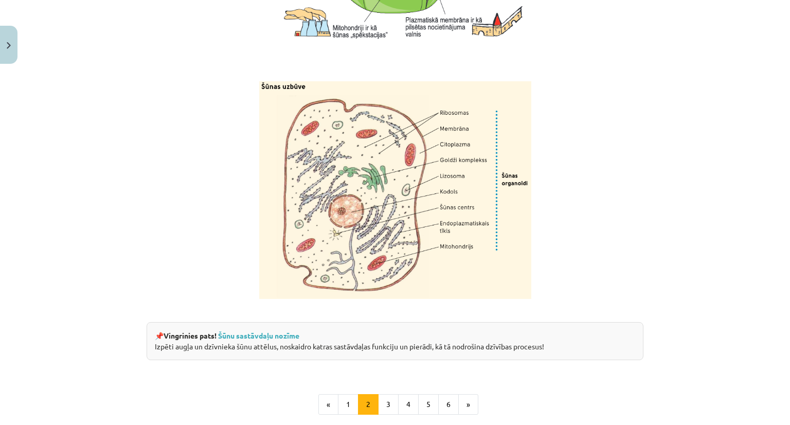
scroll to position [1102, 0]
click at [97, 317] on div "Mācību tēma: Dabaszinības - 10. klases 1.ieskaites mācību materiāls #5 4. tēma.…" at bounding box center [395, 212] width 790 height 425
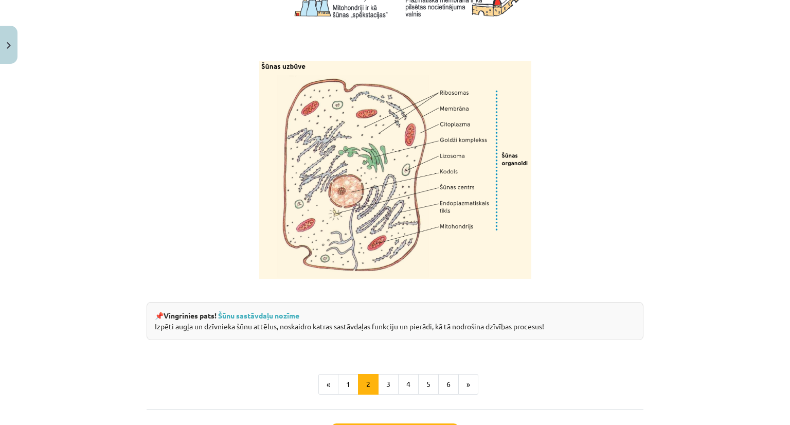
scroll to position [1124, 0]
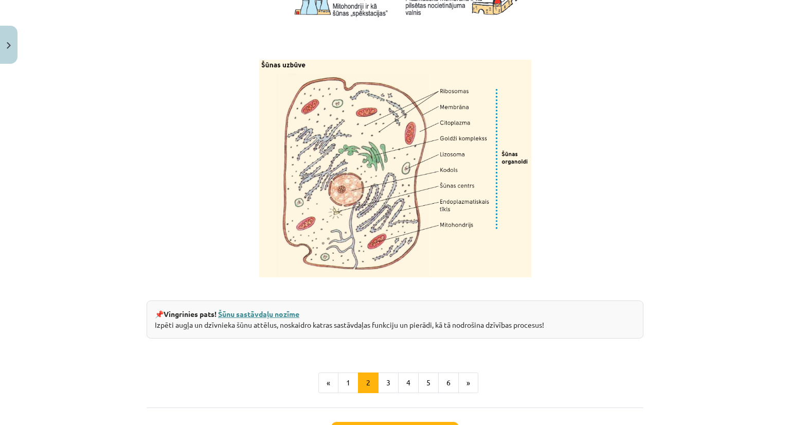
click at [223, 318] on link "Šūnu sastāvdaļu nozīme" at bounding box center [258, 313] width 81 height 9
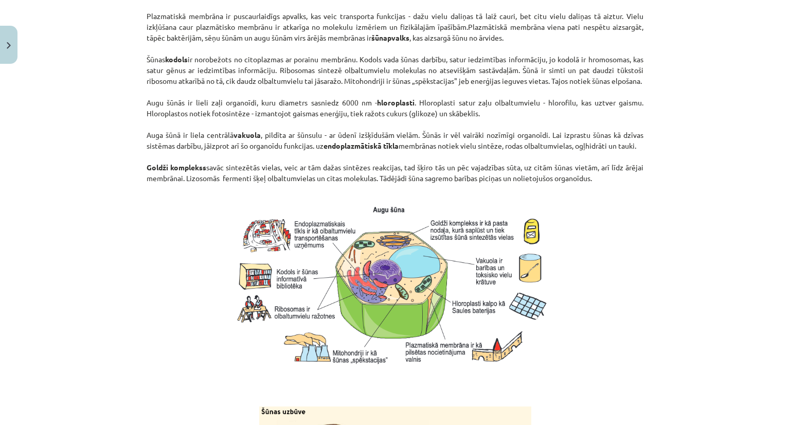
scroll to position [766, 0]
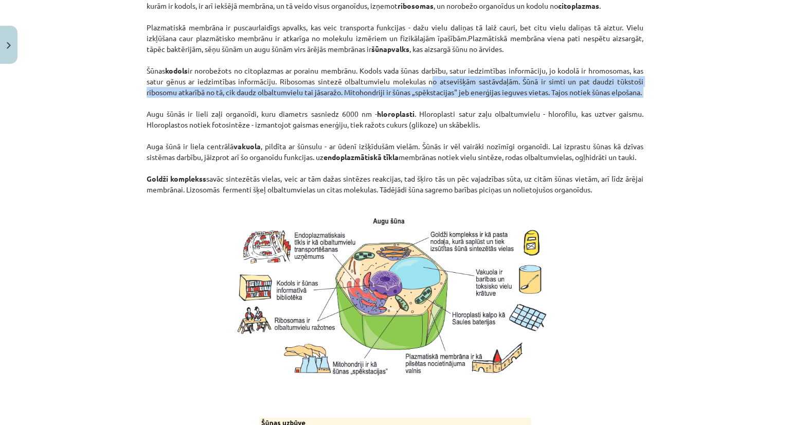
drag, startPoint x: 423, startPoint y: 91, endPoint x: 510, endPoint y: 122, distance: 92.7
click at [510, 122] on p "Šūna ir dzīva sistēma. Tajā norit galvenie dzīvības procesi, kurus veic special…" at bounding box center [395, 98] width 497 height 216
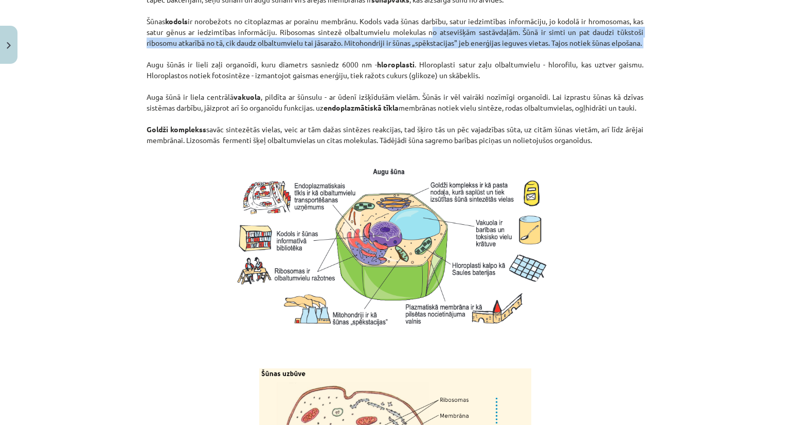
scroll to position [815, 0]
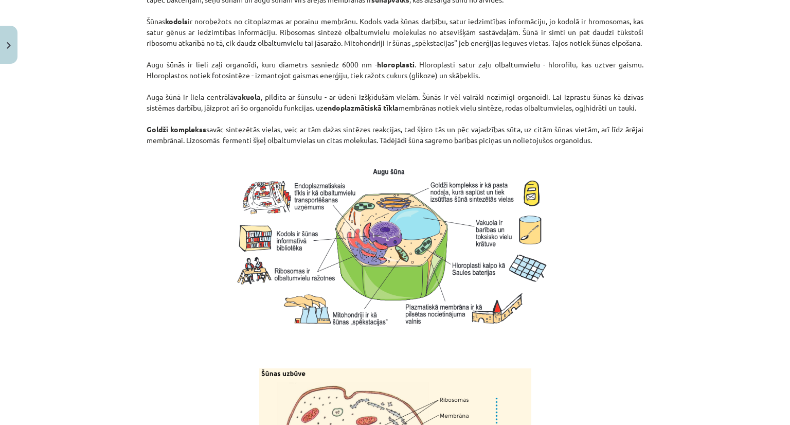
click at [102, 302] on div "Mācību tēma: Dabaszinības - 10. klases 1.ieskaites mācību materiāls #5 4. tēma.…" at bounding box center [395, 212] width 790 height 425
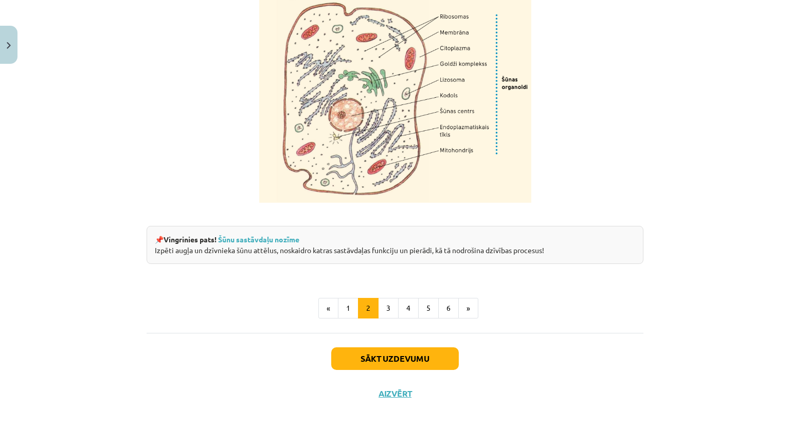
scroll to position [1202, 0]
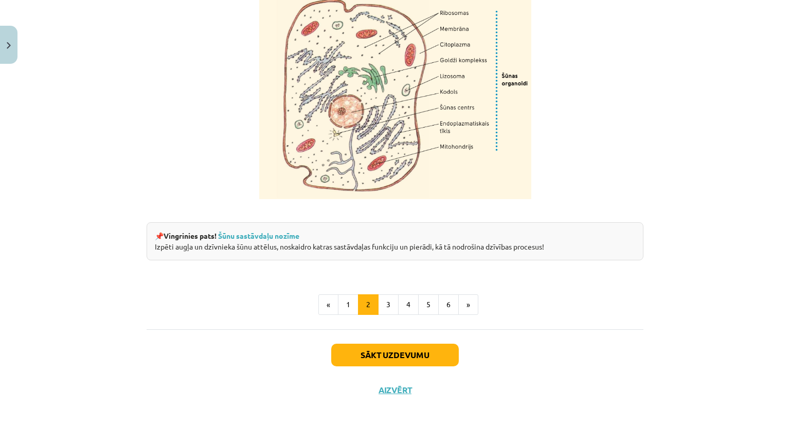
click at [189, 199] on p at bounding box center [395, 90] width 497 height 218
click at [252, 240] on link "Šūnu sastāvdaļu nozīme" at bounding box center [258, 235] width 81 height 9
click at [189, 140] on p at bounding box center [395, 90] width 497 height 218
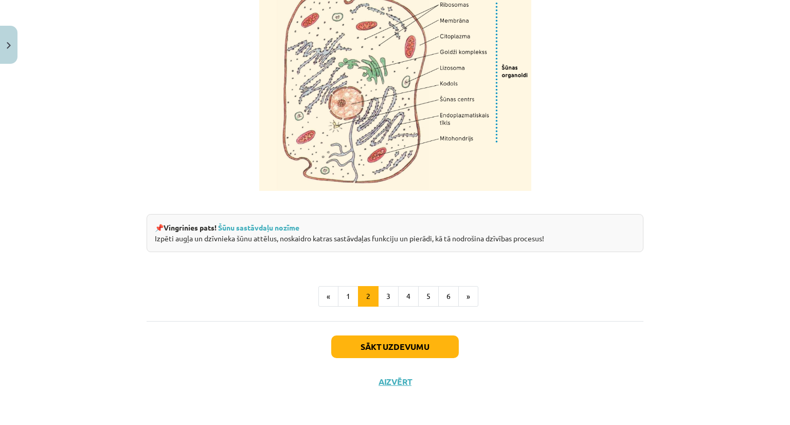
scroll to position [1241, 0]
click at [387, 291] on button "3" at bounding box center [388, 296] width 21 height 21
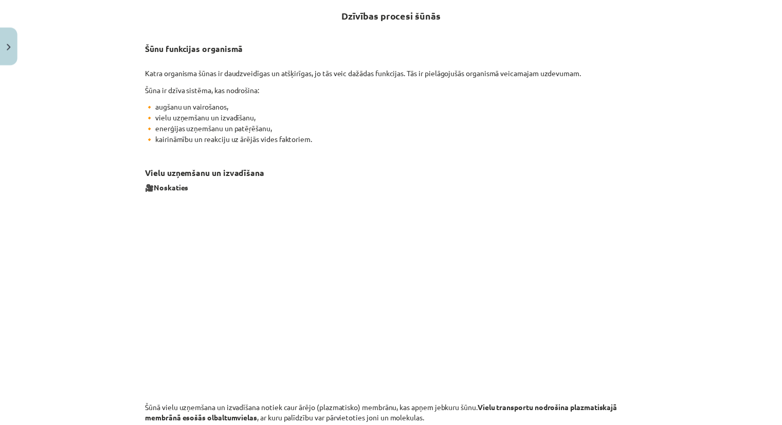
scroll to position [184, 0]
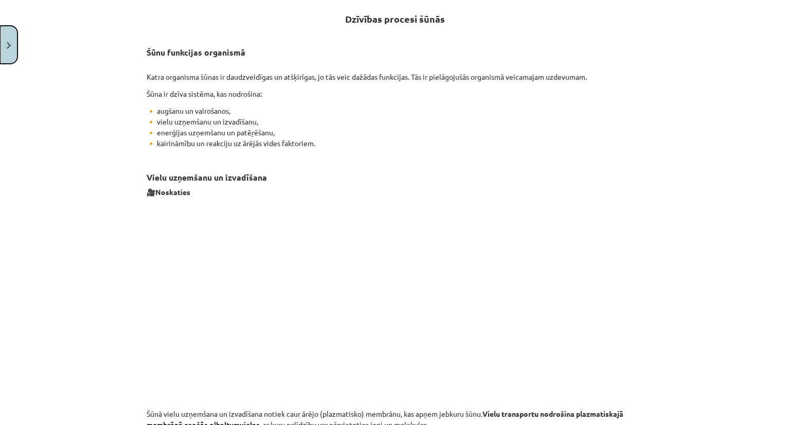
click at [2, 43] on button "Close" at bounding box center [8, 45] width 17 height 38
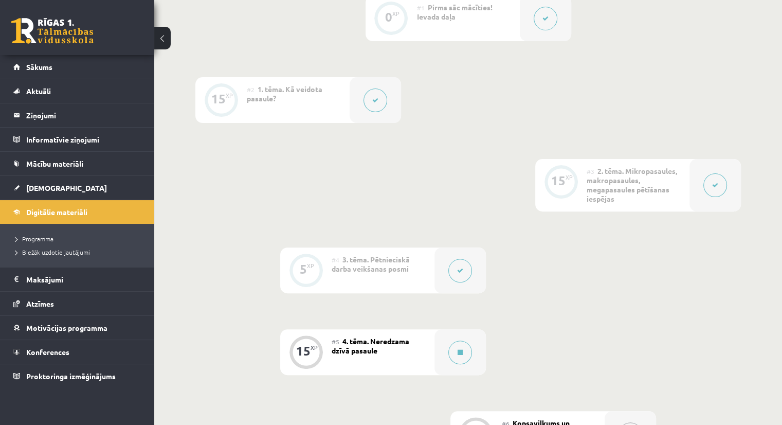
scroll to position [0, 0]
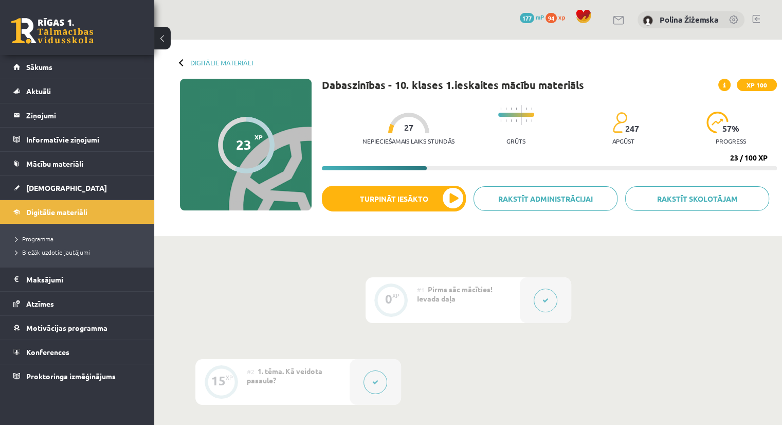
click at [224, 66] on div "Digitālie materiāli 23 XP XP 100 23 / 100 XP Dabaszinības - 10. klases 1.ieskai…" at bounding box center [468, 138] width 628 height 196
click at [222, 60] on link "Digitālie materiāli" at bounding box center [221, 63] width 63 height 8
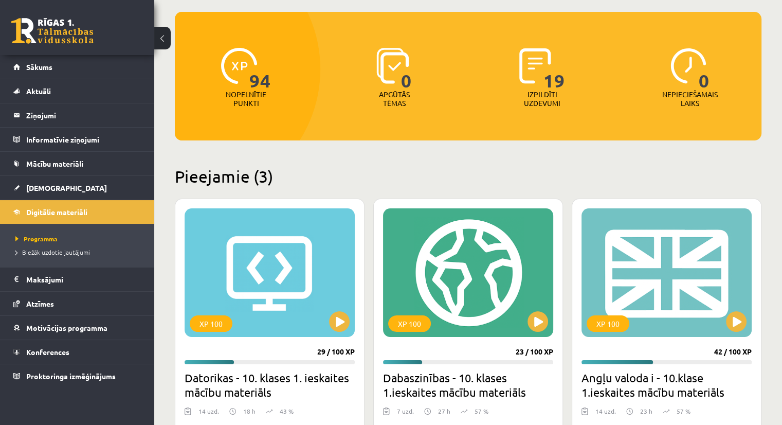
scroll to position [93, 0]
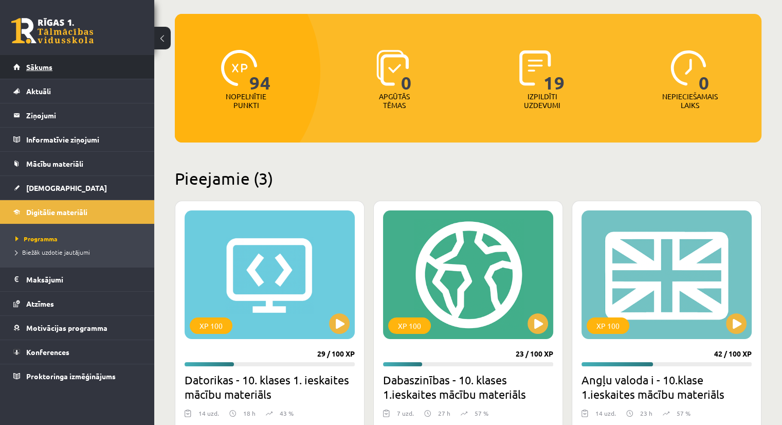
click at [39, 68] on span "Sākums" at bounding box center [39, 66] width 26 height 9
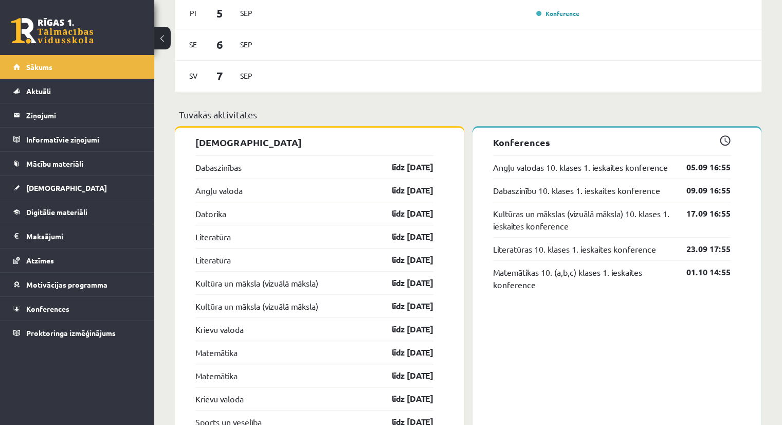
scroll to position [728, 0]
